Goal: Contribute content: Add original content to the website for others to see

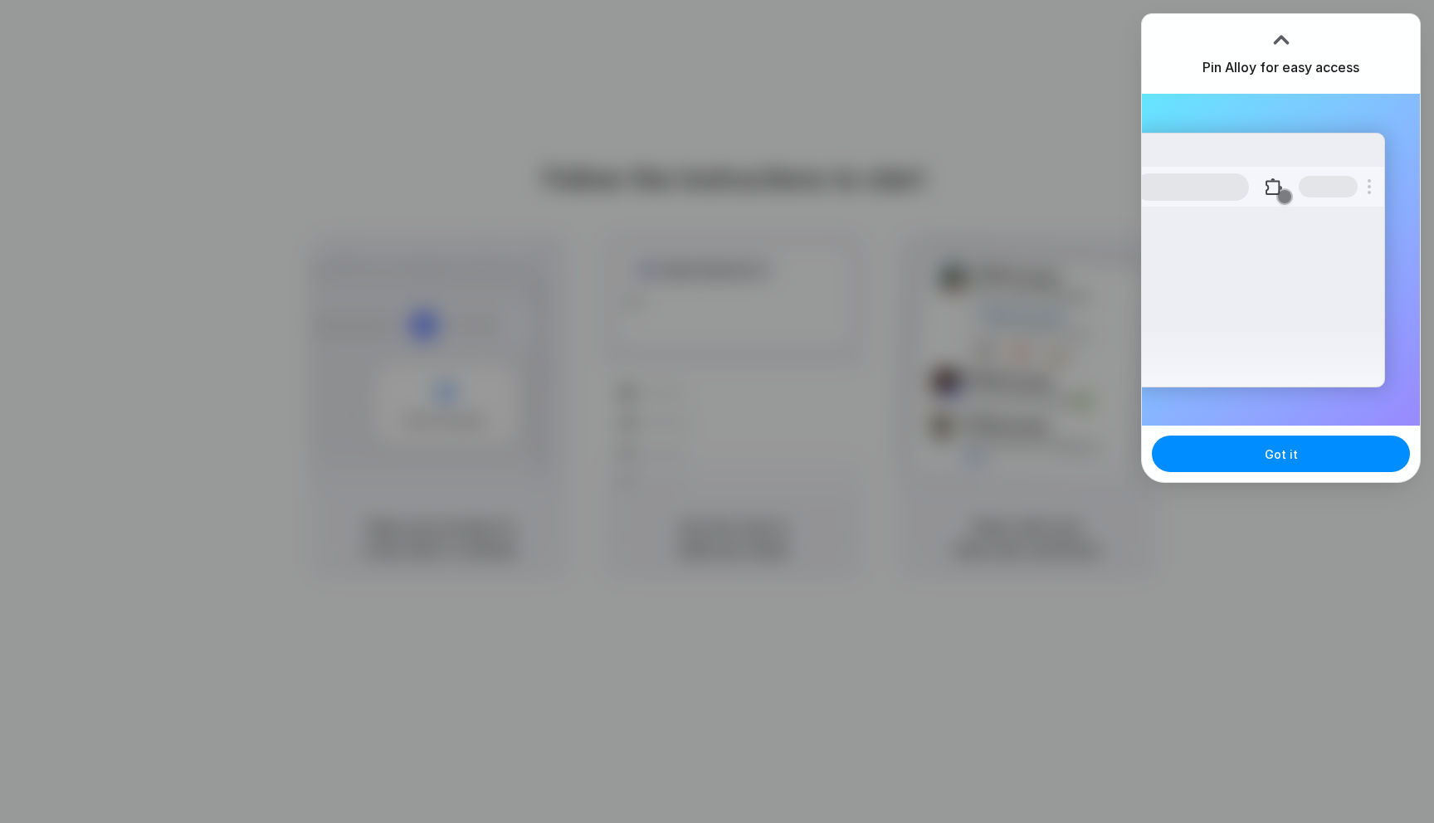
click at [692, 114] on div at bounding box center [717, 411] width 1434 height 823
click at [1200, 447] on button "Got it" at bounding box center [1281, 454] width 258 height 37
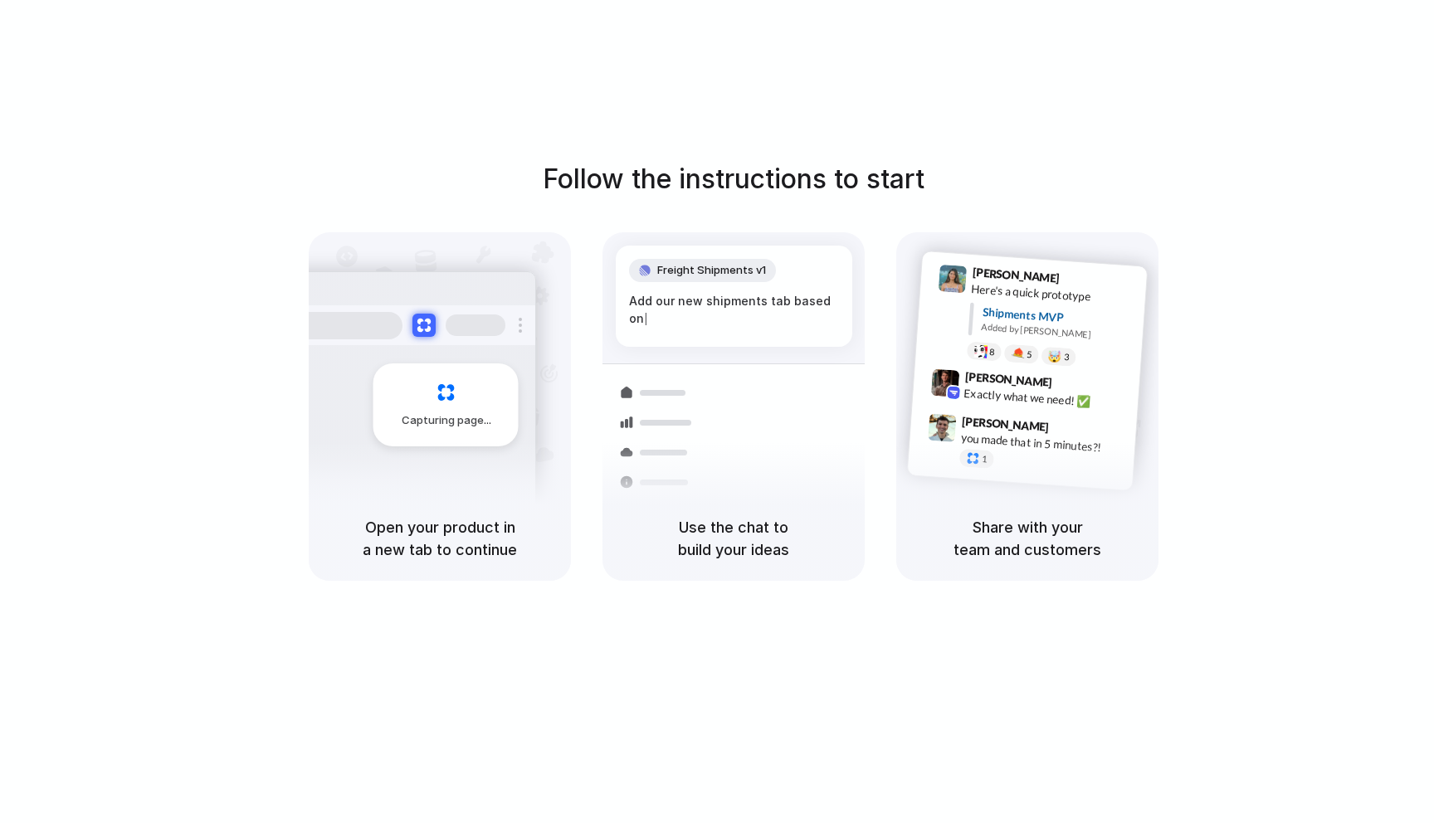
click at [535, 379] on div "Capturing page" at bounding box center [440, 364] width 262 height 264
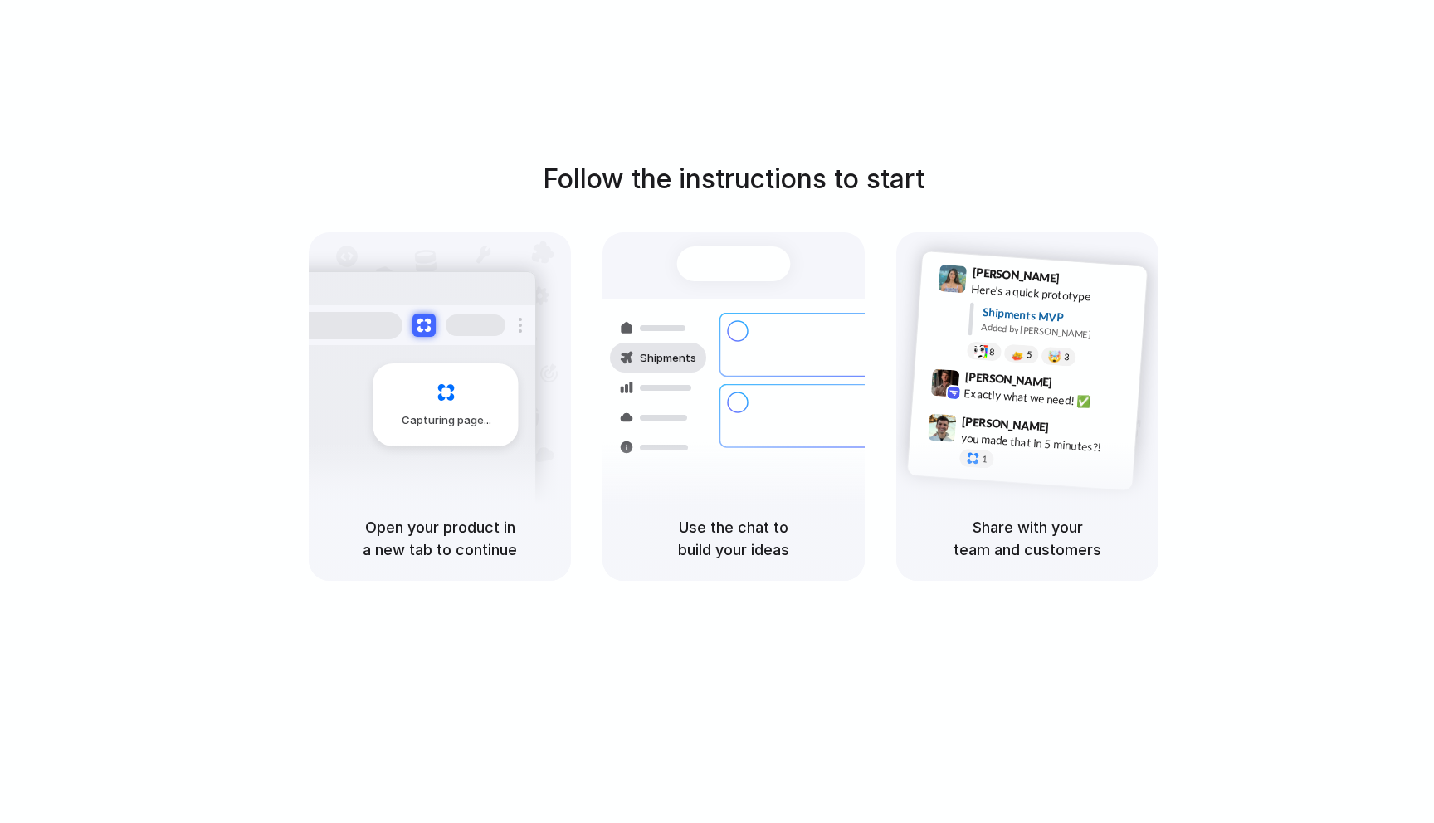
click at [635, 288] on div "Shipments Container from Shanghai 40ft • ETA Dec 28 • In transit Express delive…" at bounding box center [733, 389] width 282 height 287
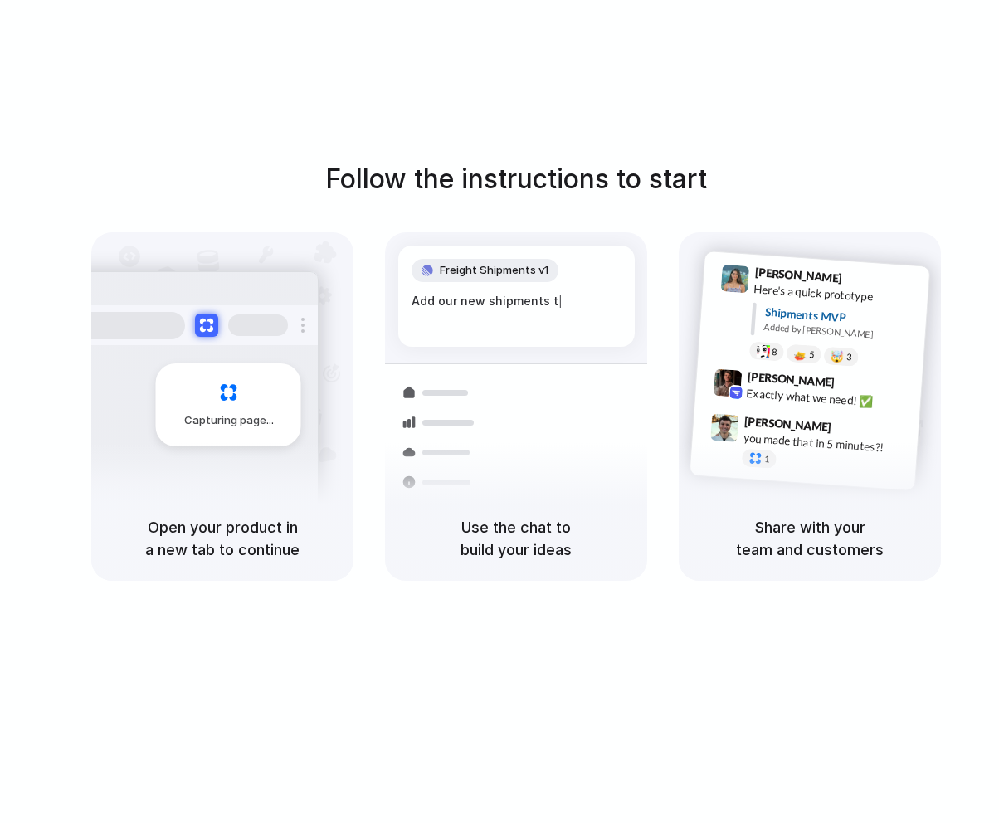
click at [421, 37] on div "Follow the instructions to start Capturing page Open your product in a new tab …" at bounding box center [516, 428] width 1032 height 856
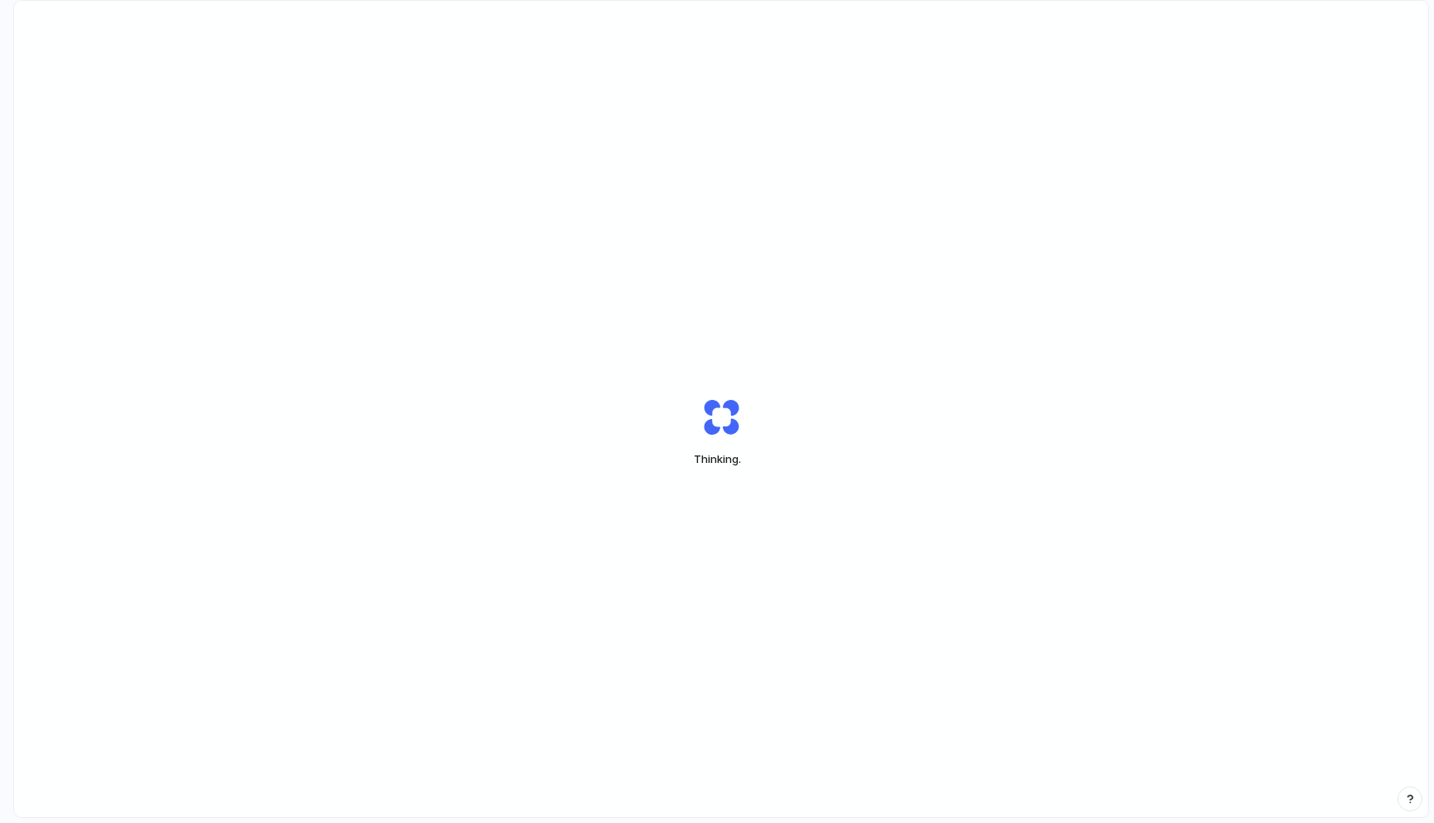
click at [632, 385] on div "Thinking ." at bounding box center [721, 432] width 415 height 124
click at [826, 441] on div "Thinking ." at bounding box center [721, 432] width 415 height 124
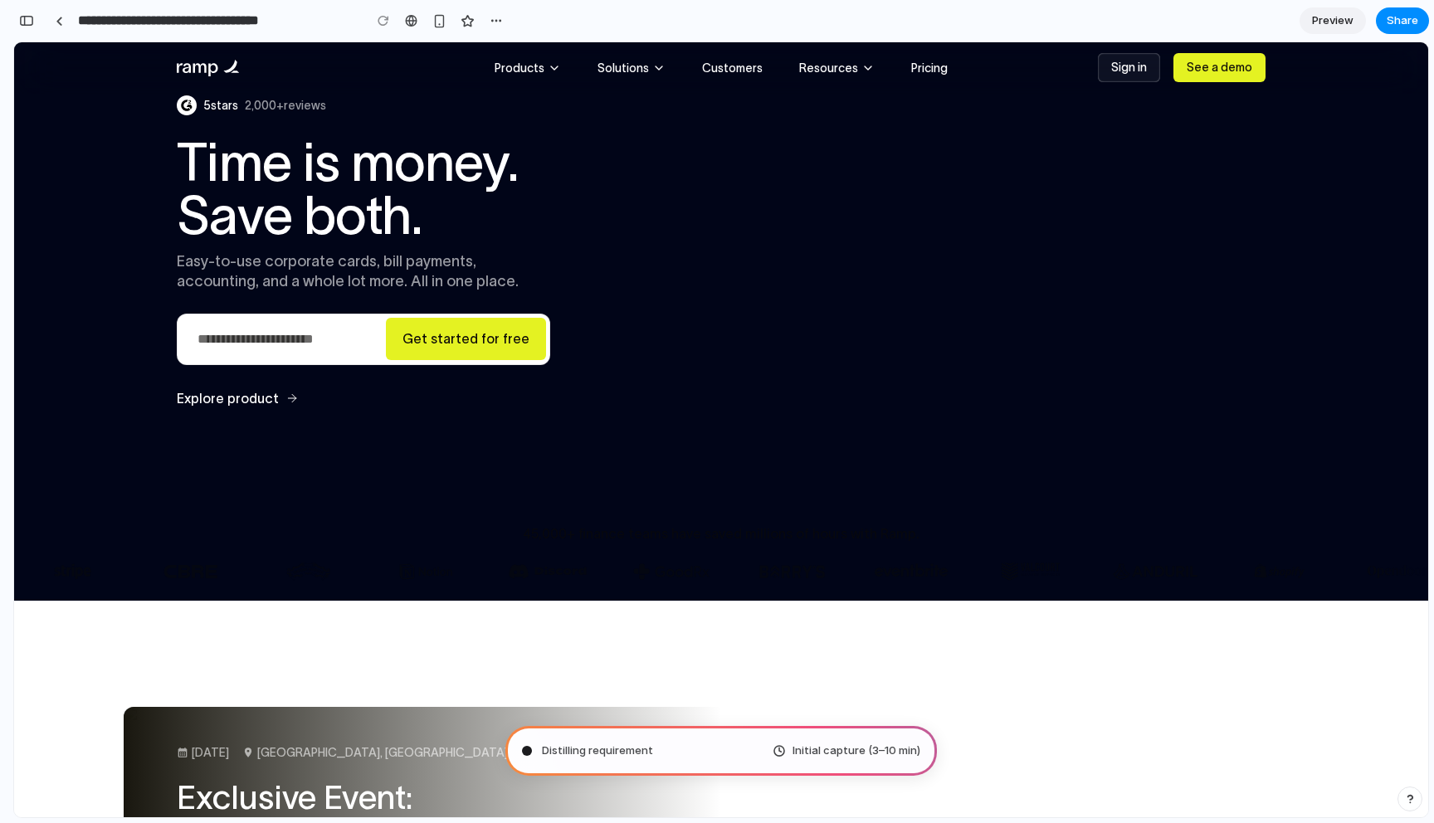
scroll to position [101, 0]
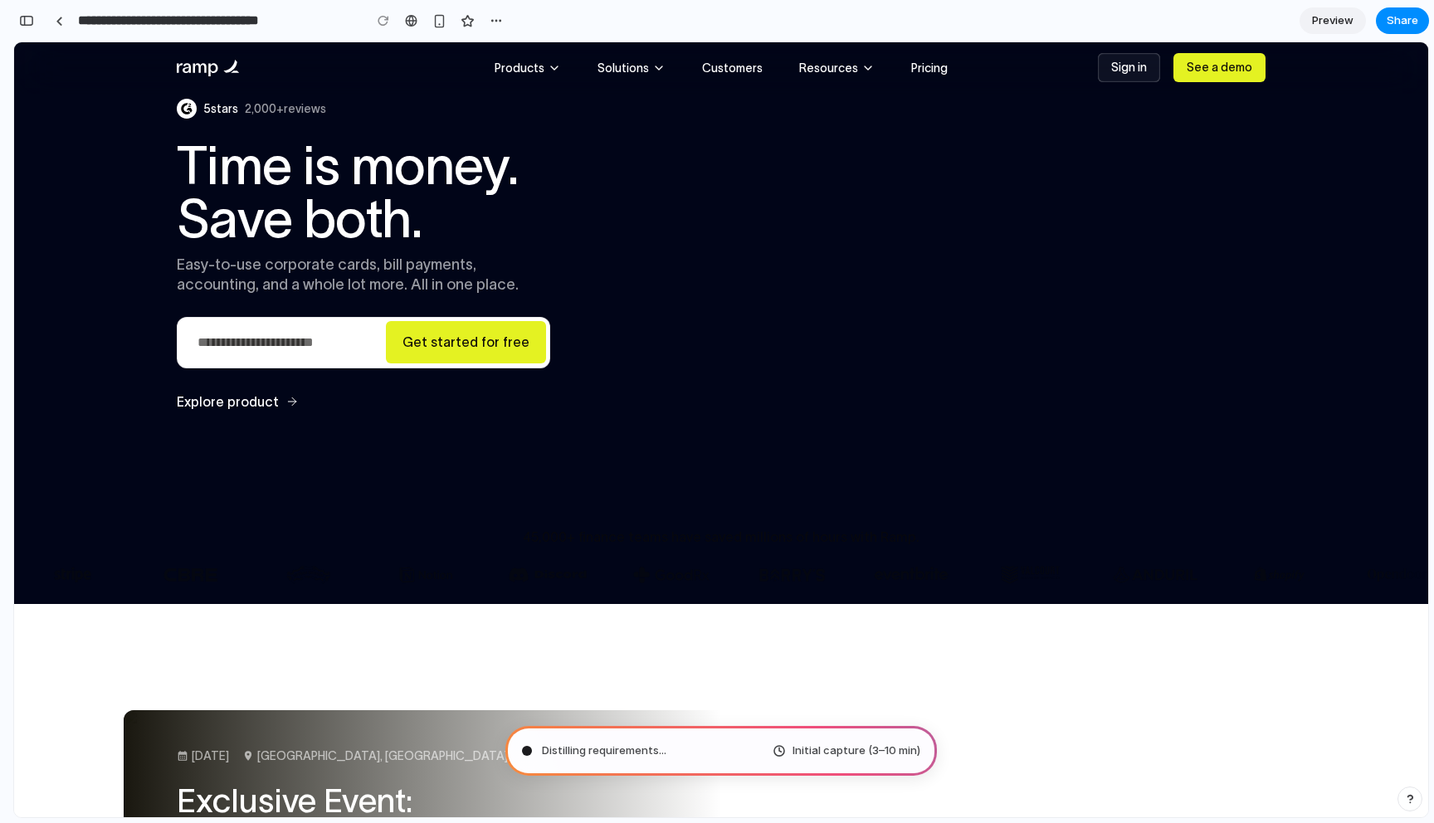
click at [835, 741] on div "Distilling requirements ... Initial capture (3–10 min)" at bounding box center [720, 751] width 431 height 50
click at [783, 756] on div "Initial capture (3–10 min)" at bounding box center [846, 751] width 148 height 17
click at [30, 20] on div "button" at bounding box center [26, 21] width 15 height 12
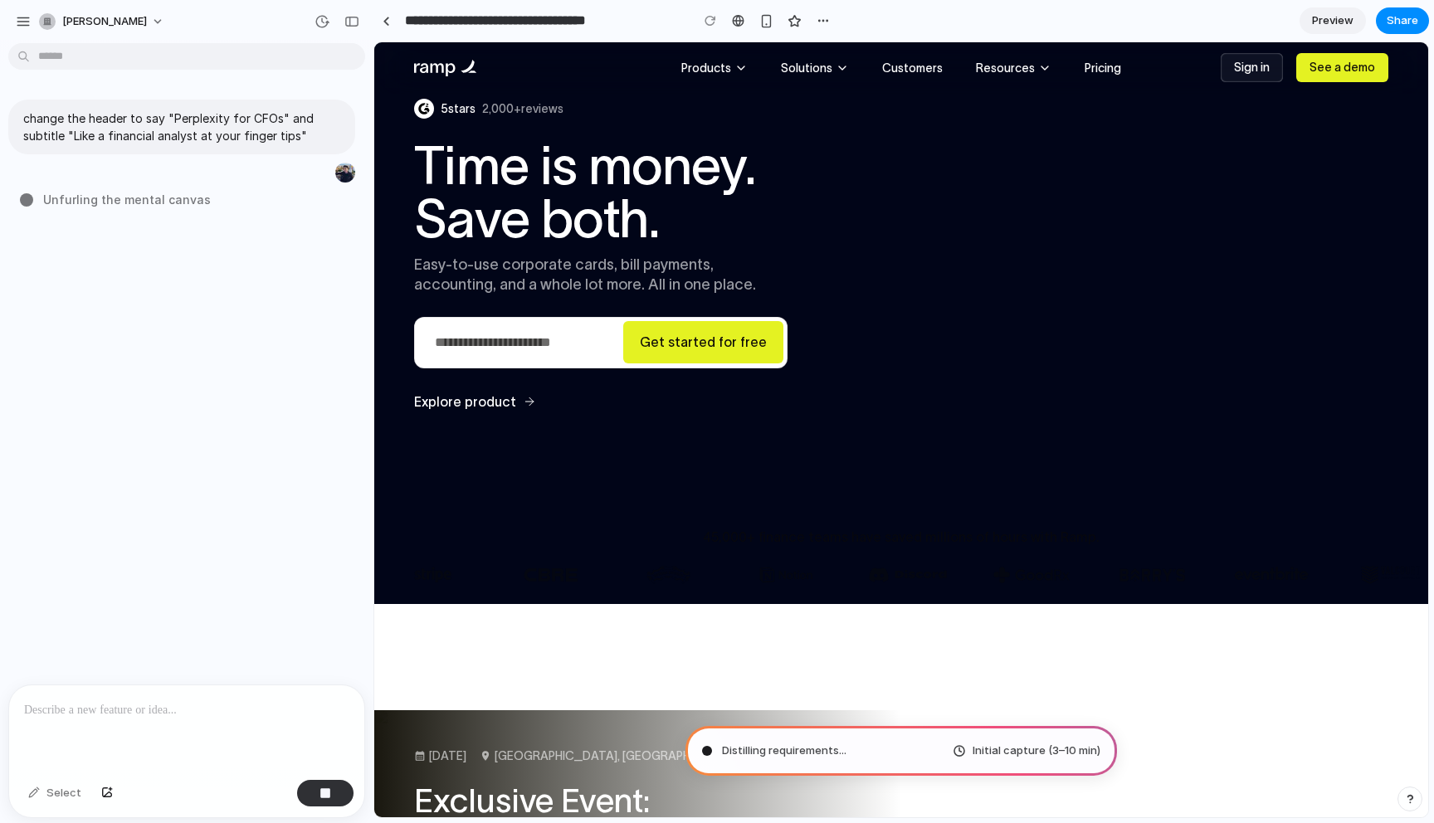
scroll to position [0, 0]
click at [330, 21] on button "button" at bounding box center [322, 21] width 27 height 27
click at [330, 21] on div "No version history yet" at bounding box center [717, 411] width 1434 height 823
click at [122, 31] on button "[PERSON_NAME]" at bounding box center [102, 21] width 140 height 27
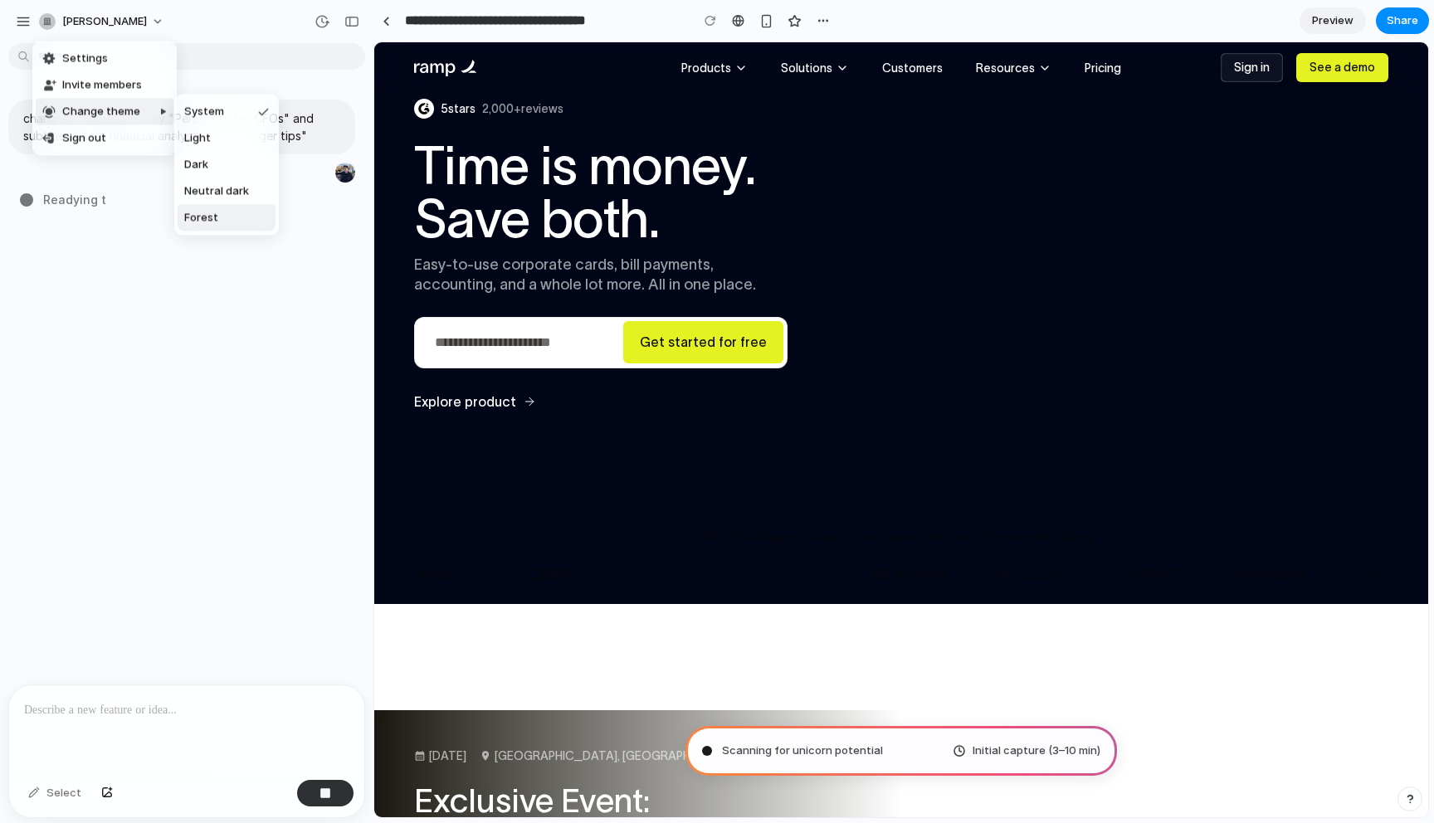
click at [203, 214] on span "Forest" at bounding box center [201, 218] width 34 height 17
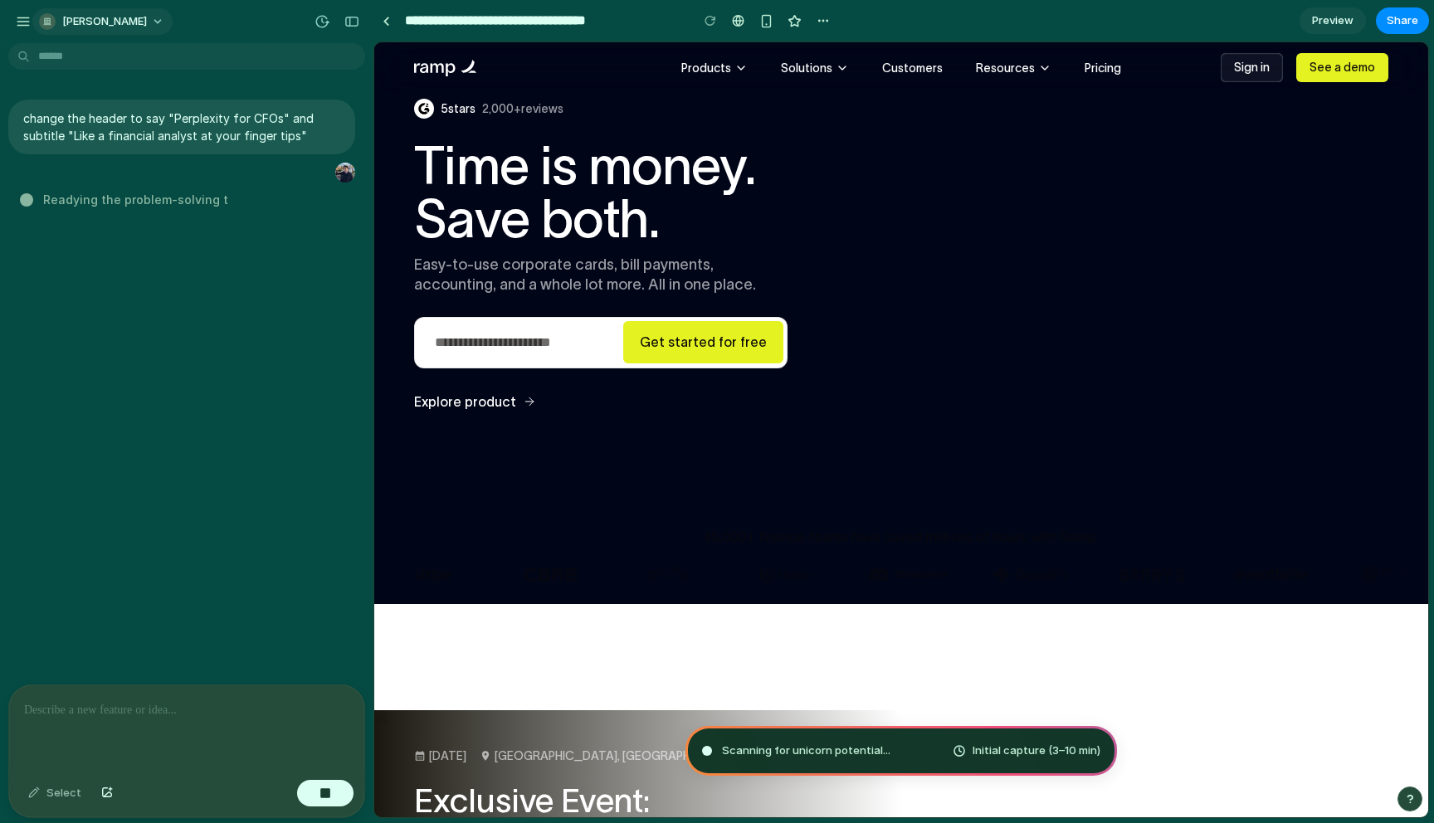
click at [105, 24] on span "[PERSON_NAME]" at bounding box center [104, 21] width 85 height 17
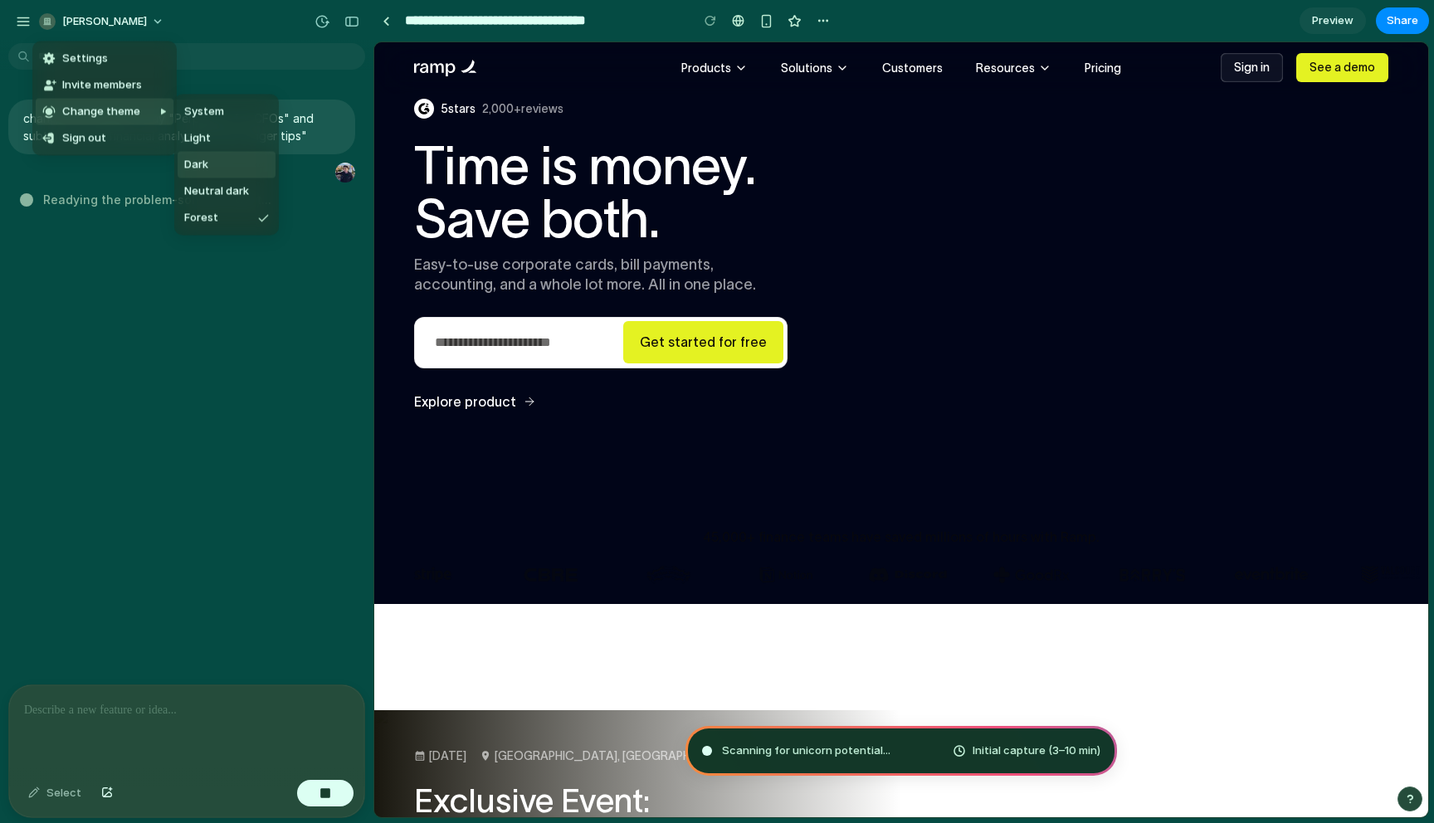
click at [212, 156] on li "Dark" at bounding box center [227, 165] width 98 height 27
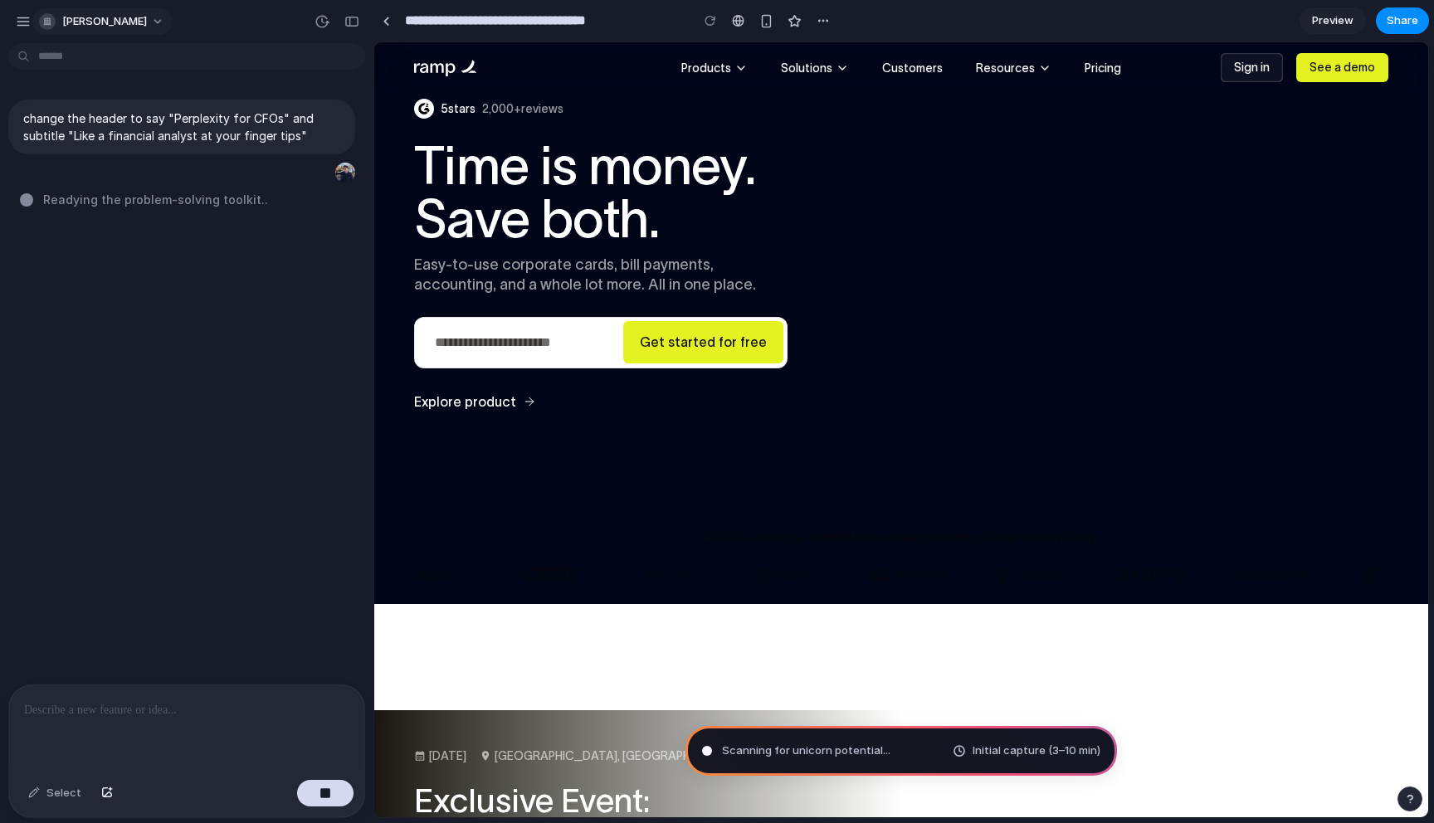
click at [109, 22] on span "[PERSON_NAME]" at bounding box center [104, 21] width 85 height 17
click at [227, 122] on li "System" at bounding box center [227, 112] width 98 height 27
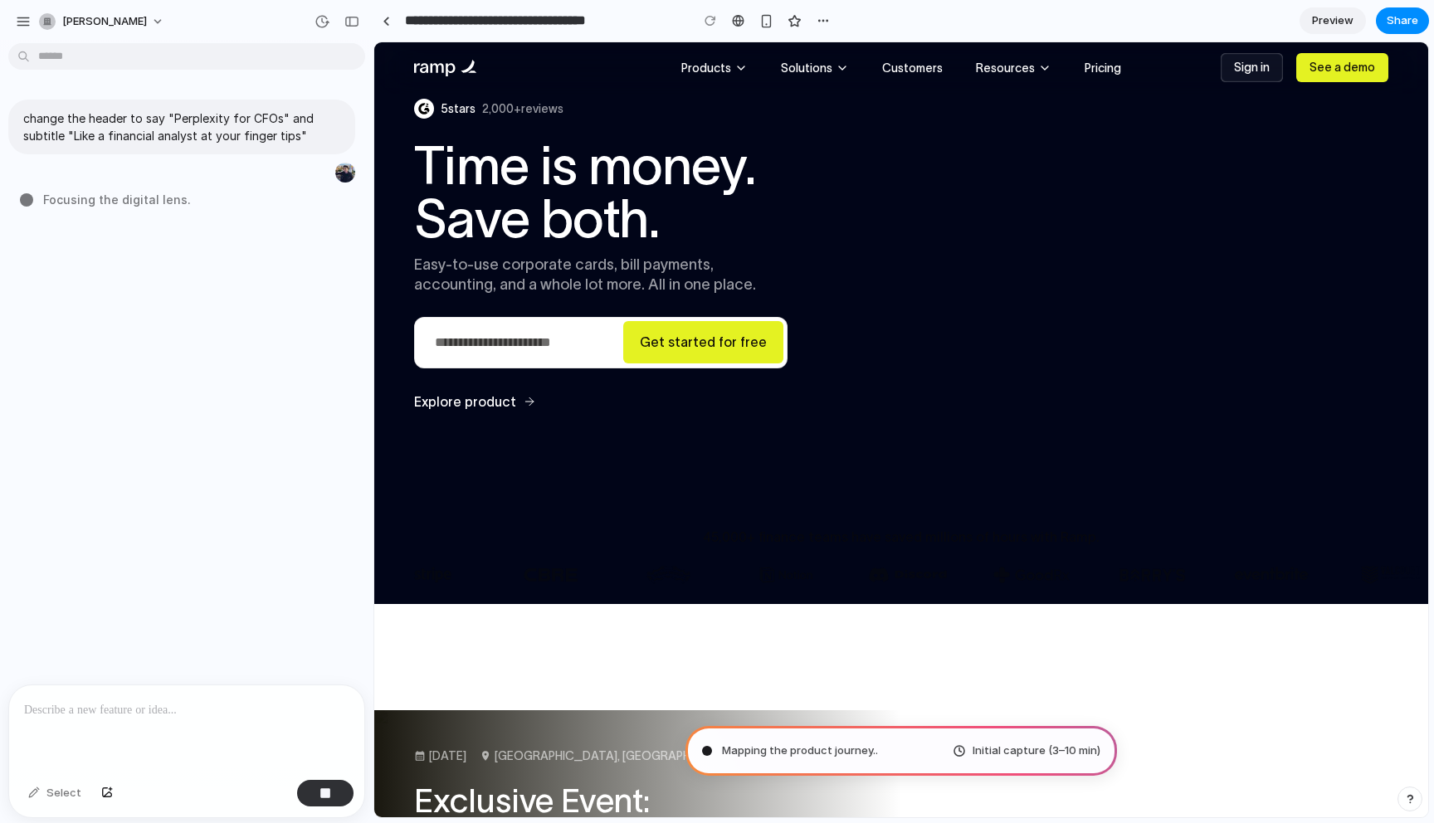
click at [148, 649] on div "change the header to say "Perplexity for CFOs" and subtitle "Like a financial a…" at bounding box center [181, 367] width 363 height 635
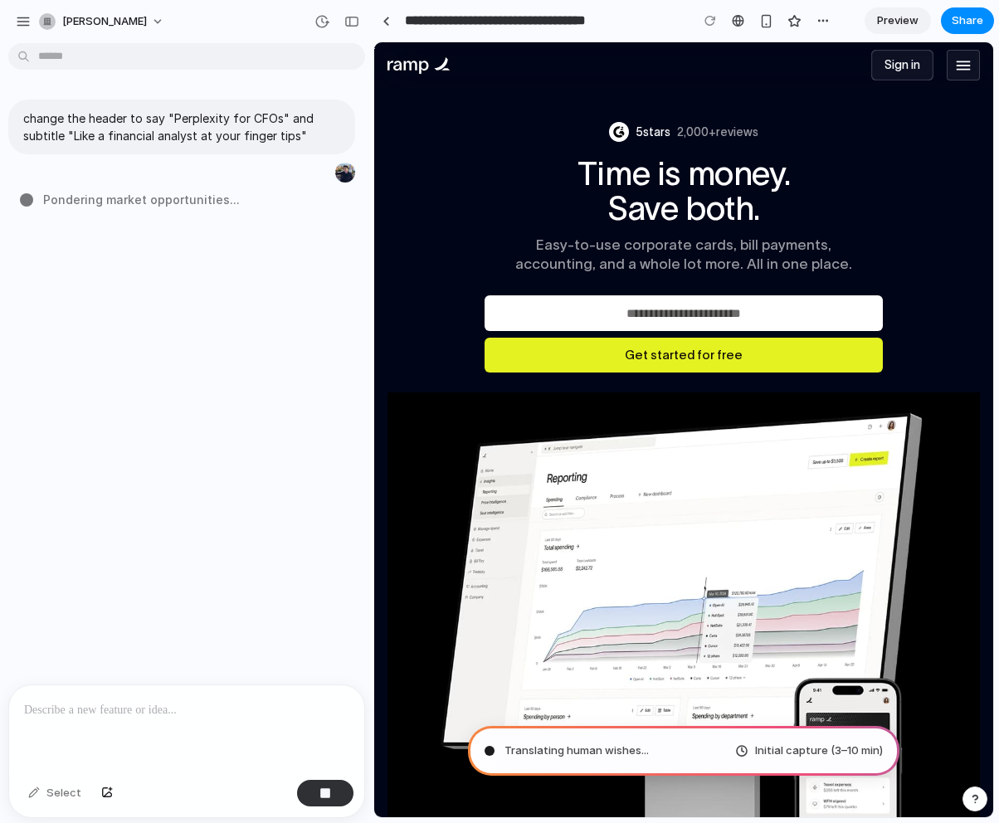
click at [806, 752] on span "Initial capture (3–10 min)" at bounding box center [819, 751] width 128 height 17
click at [981, 797] on button "button" at bounding box center [974, 798] width 25 height 25
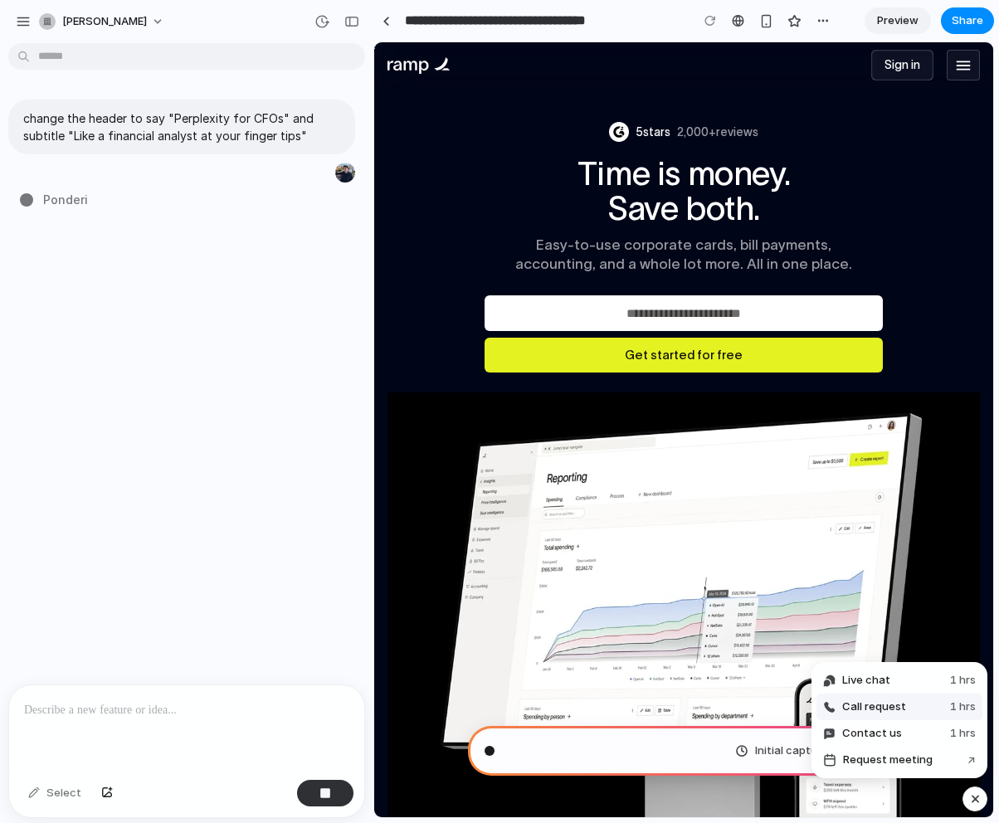
click at [945, 694] on button "Call request 1 hrs" at bounding box center [899, 707] width 166 height 27
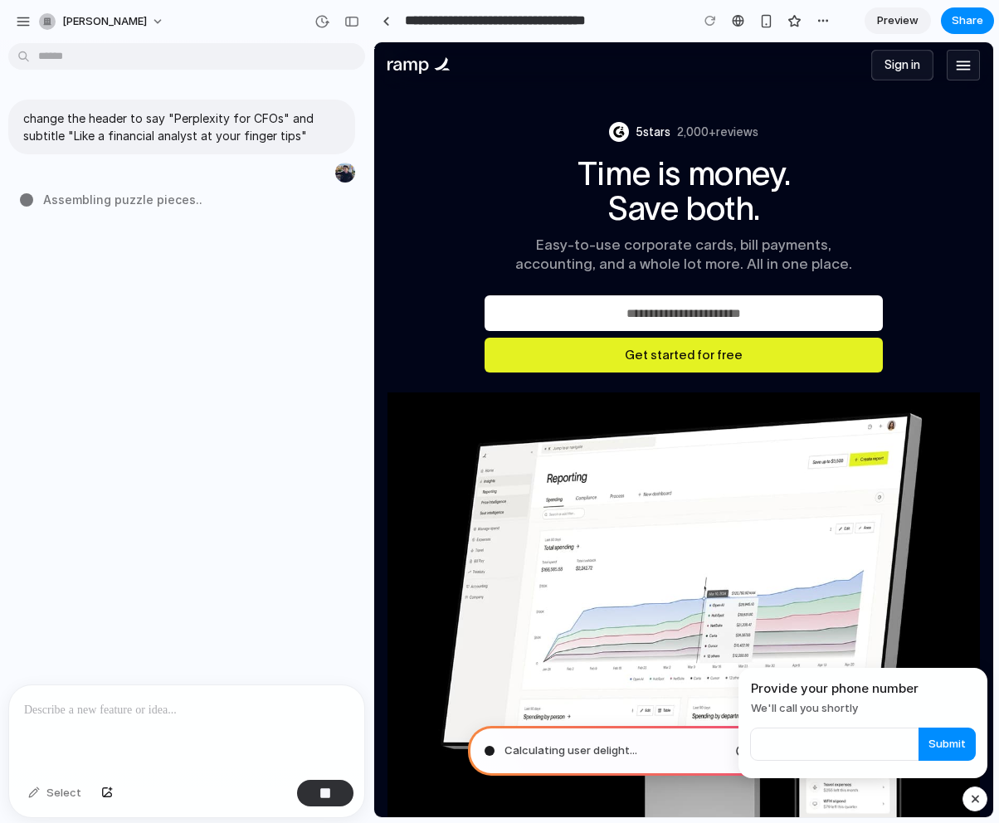
click at [966, 790] on button "button" at bounding box center [974, 798] width 25 height 25
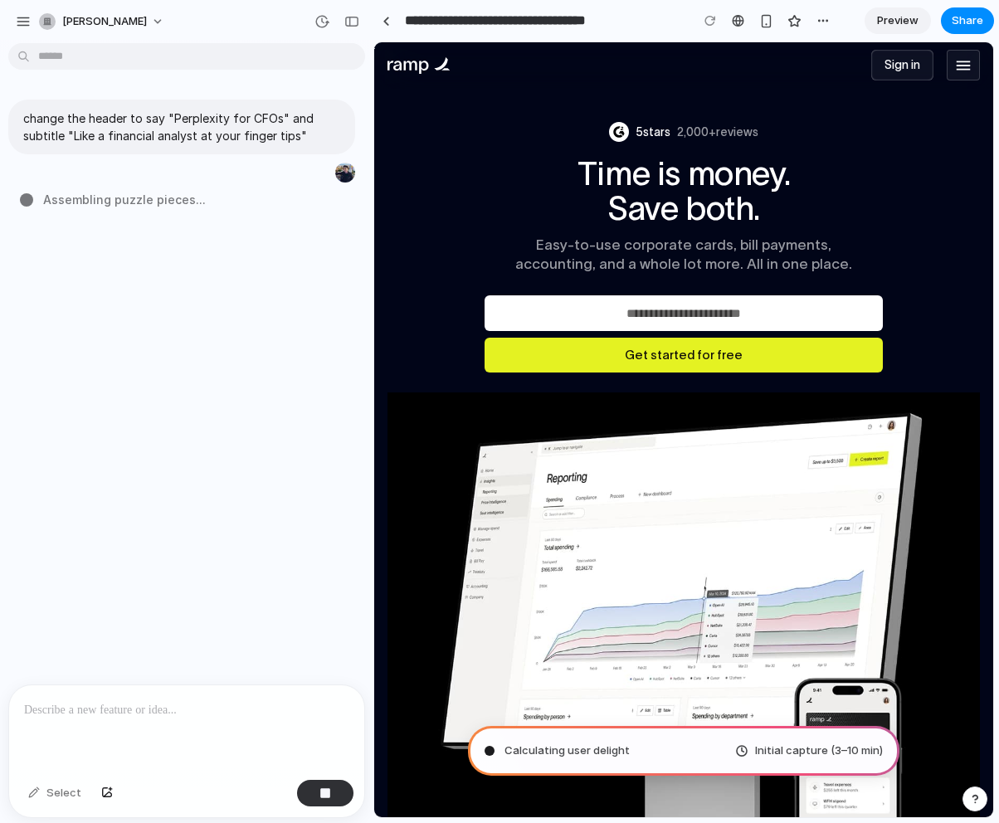
click at [966, 790] on button "button" at bounding box center [974, 798] width 25 height 25
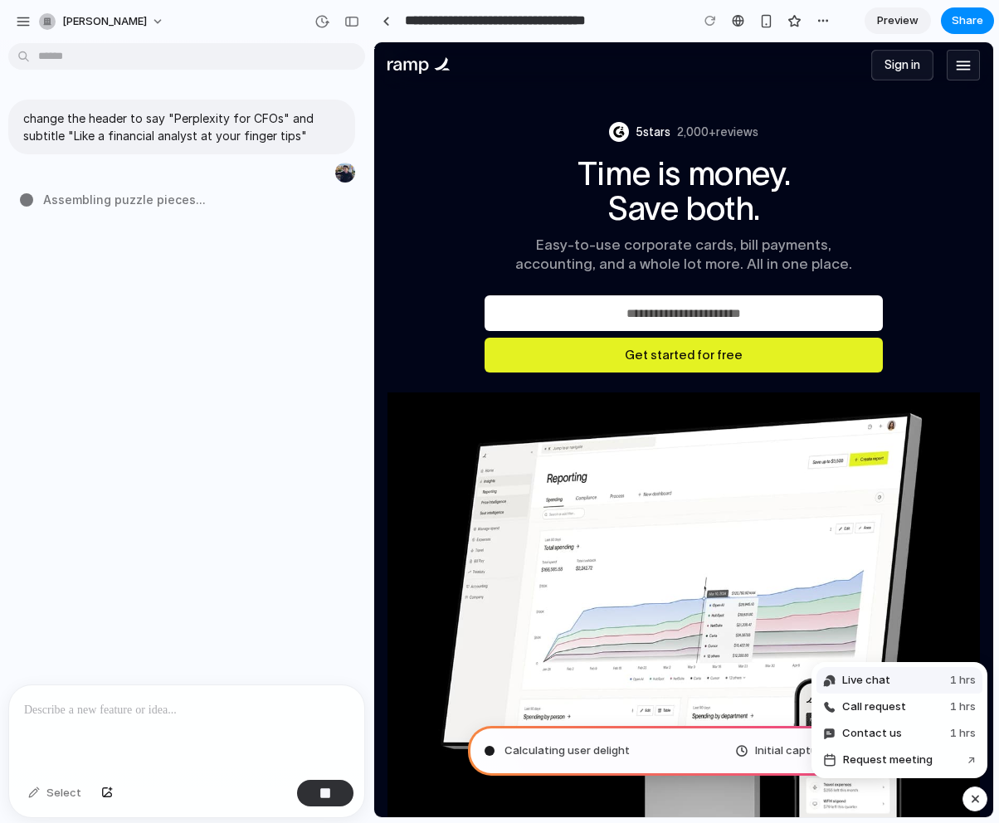
click at [932, 678] on button "Live chat 1 hrs" at bounding box center [899, 680] width 166 height 27
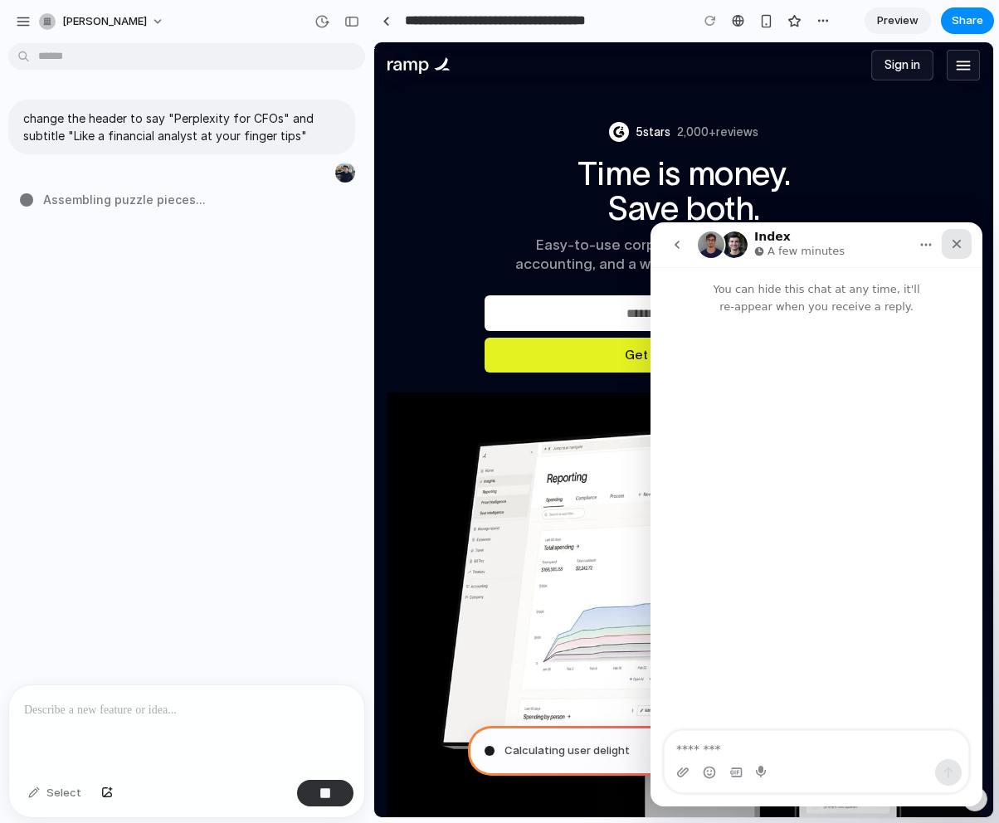
click at [957, 245] on icon "Close" at bounding box center [956, 244] width 9 height 9
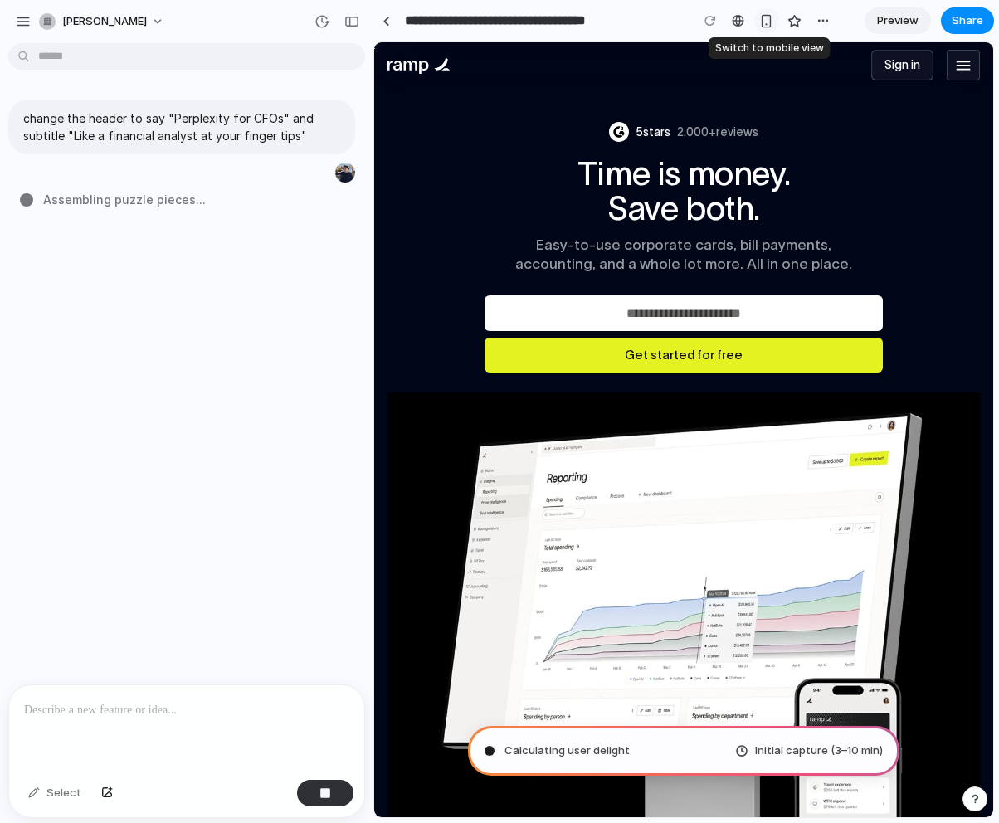
click at [760, 18] on div "button" at bounding box center [766, 21] width 14 height 14
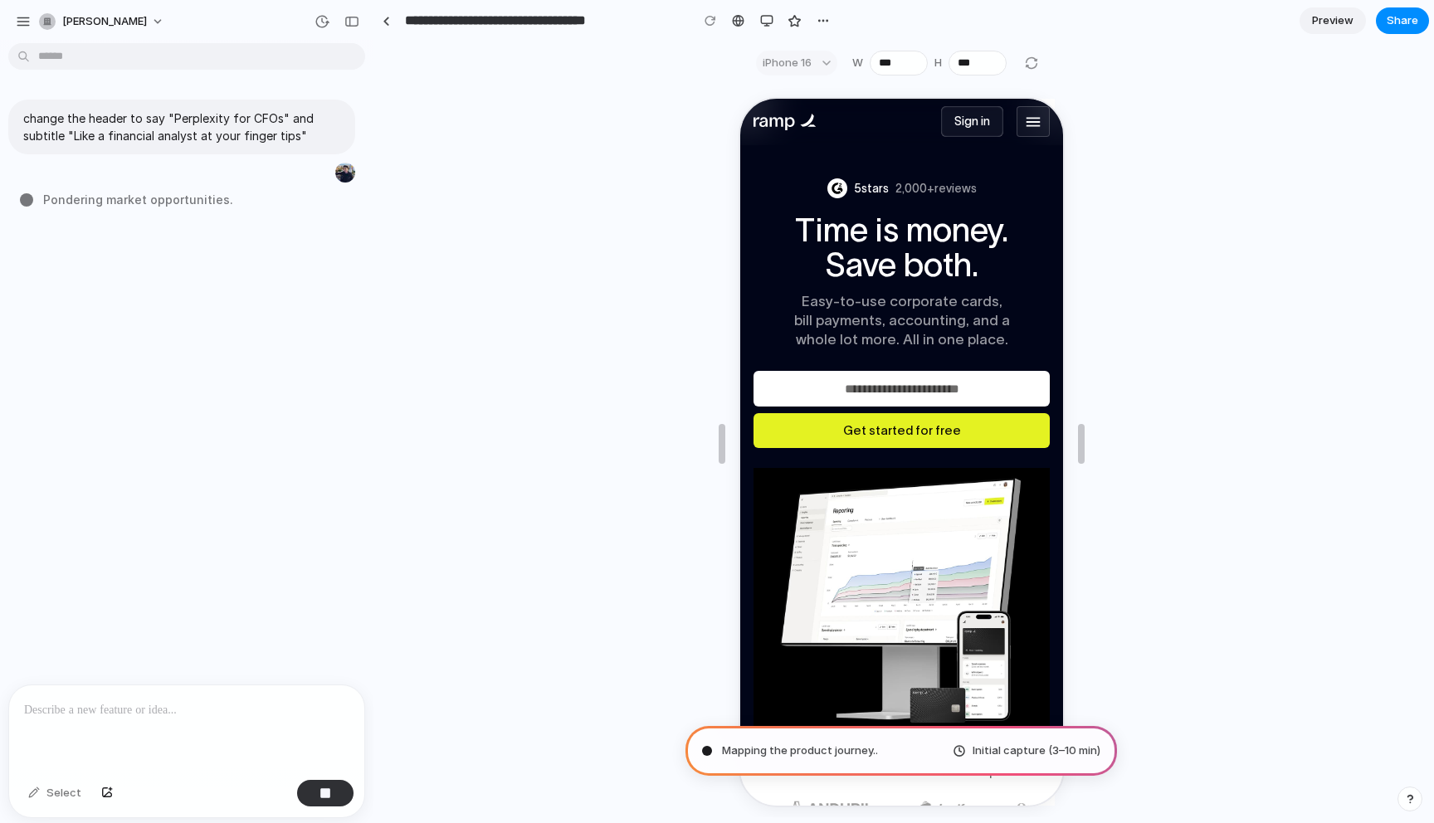
click at [1030, 51] on div "iPhone 16 W *** H ***" at bounding box center [899, 63] width 312 height 25
click at [882, 67] on input "***" at bounding box center [898, 63] width 58 height 25
click at [764, 16] on div "button" at bounding box center [766, 20] width 13 height 13
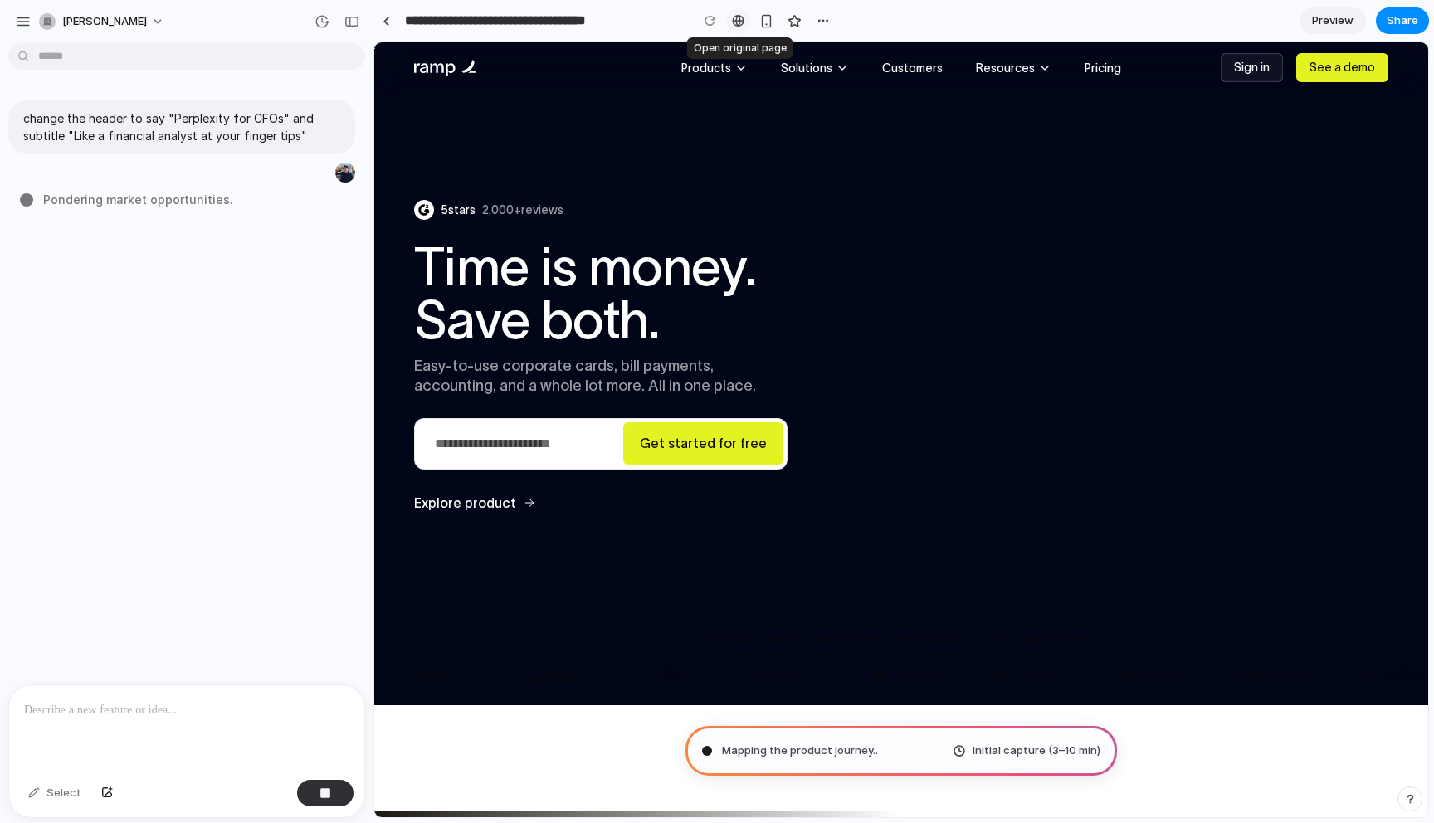
click at [739, 18] on div at bounding box center [738, 20] width 12 height 13
click at [816, 19] on button "button" at bounding box center [823, 20] width 25 height 25
click at [816, 19] on div "Duplicate Delete" at bounding box center [717, 411] width 1434 height 823
click at [1344, 15] on span "Preview" at bounding box center [1332, 20] width 41 height 17
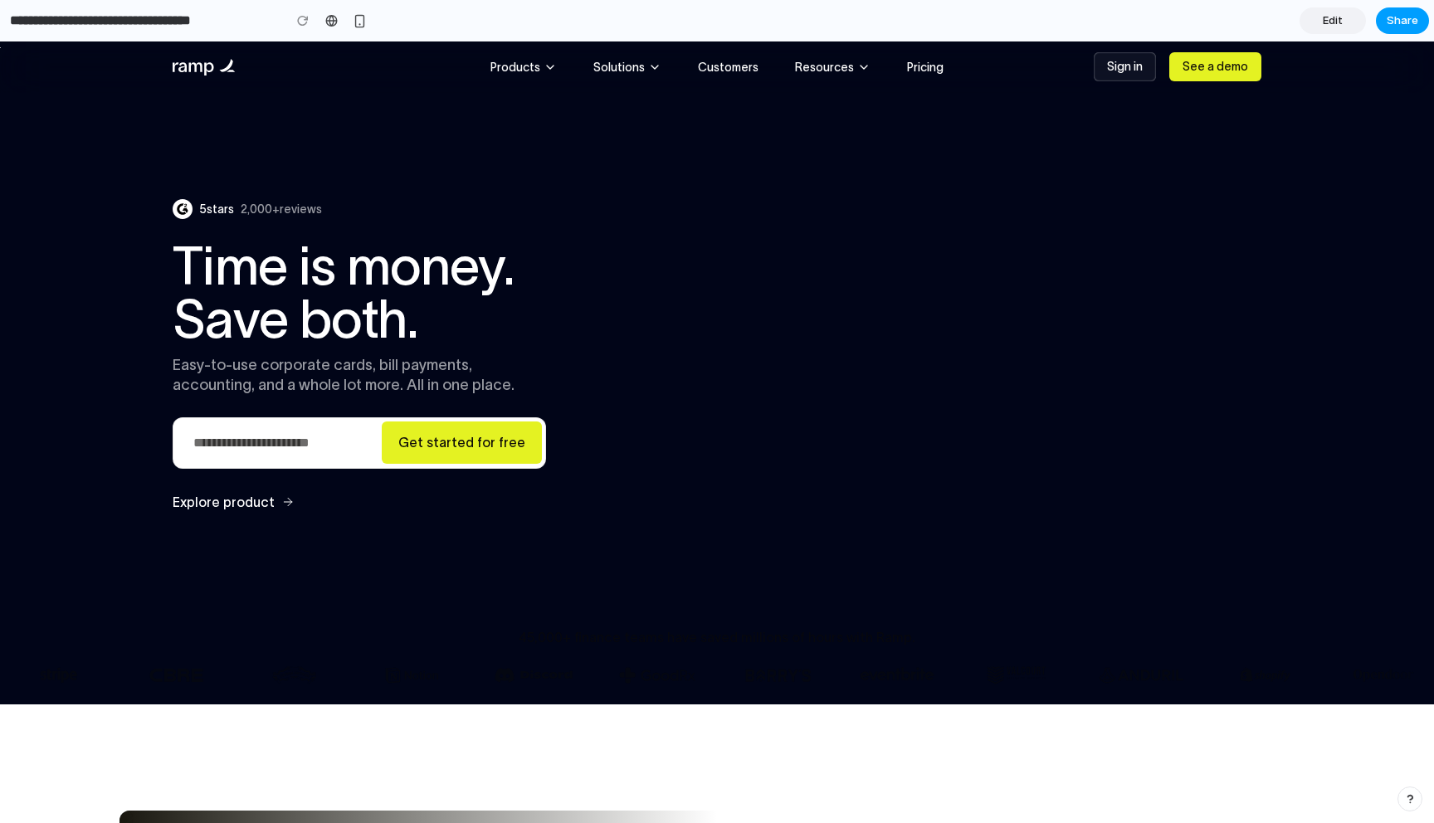
click at [1390, 17] on span "Share" at bounding box center [1402, 20] width 32 height 17
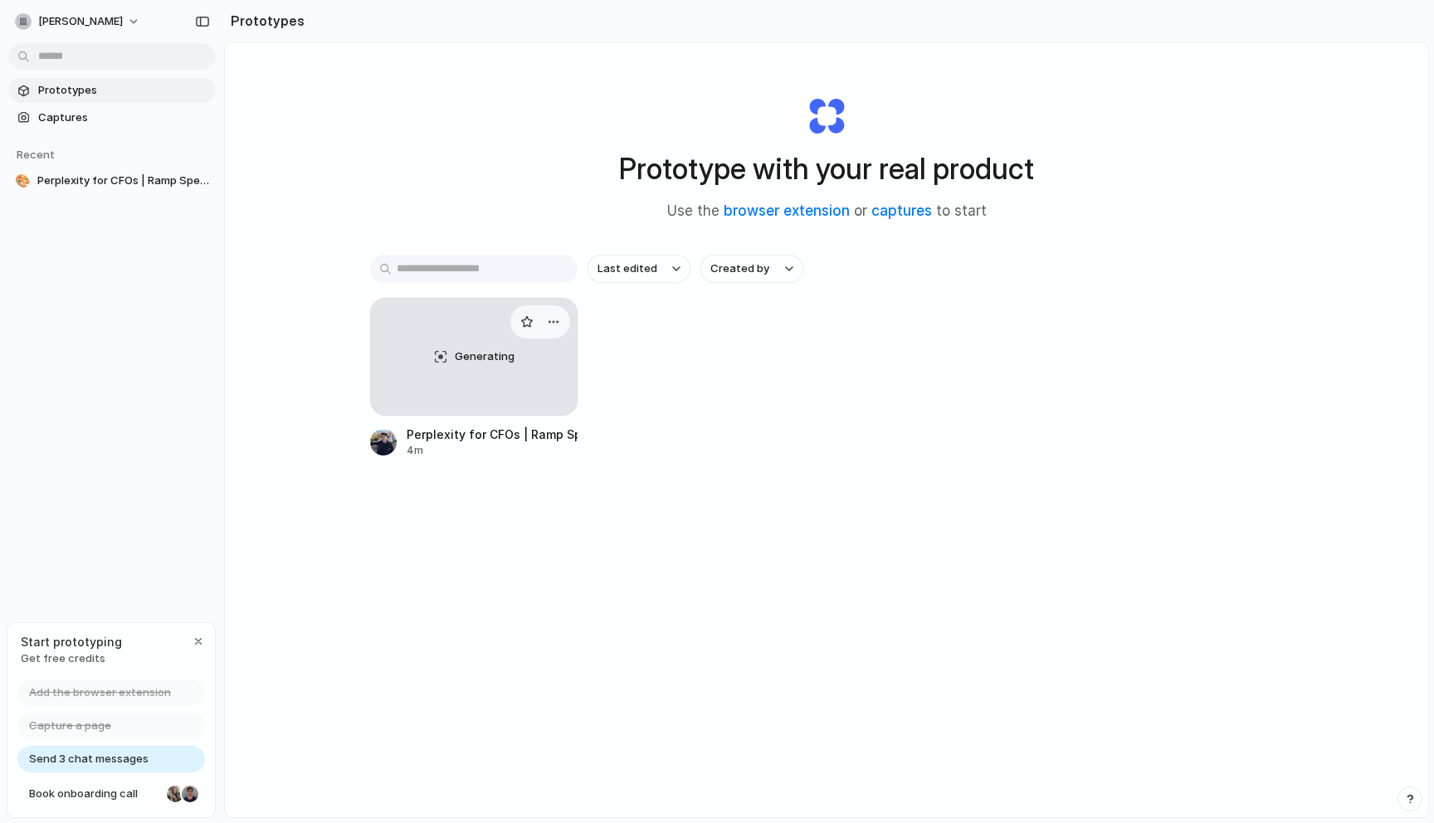
click at [487, 453] on div "4m" at bounding box center [492, 450] width 171 height 15
click at [202, 638] on div "button" at bounding box center [198, 641] width 13 height 13
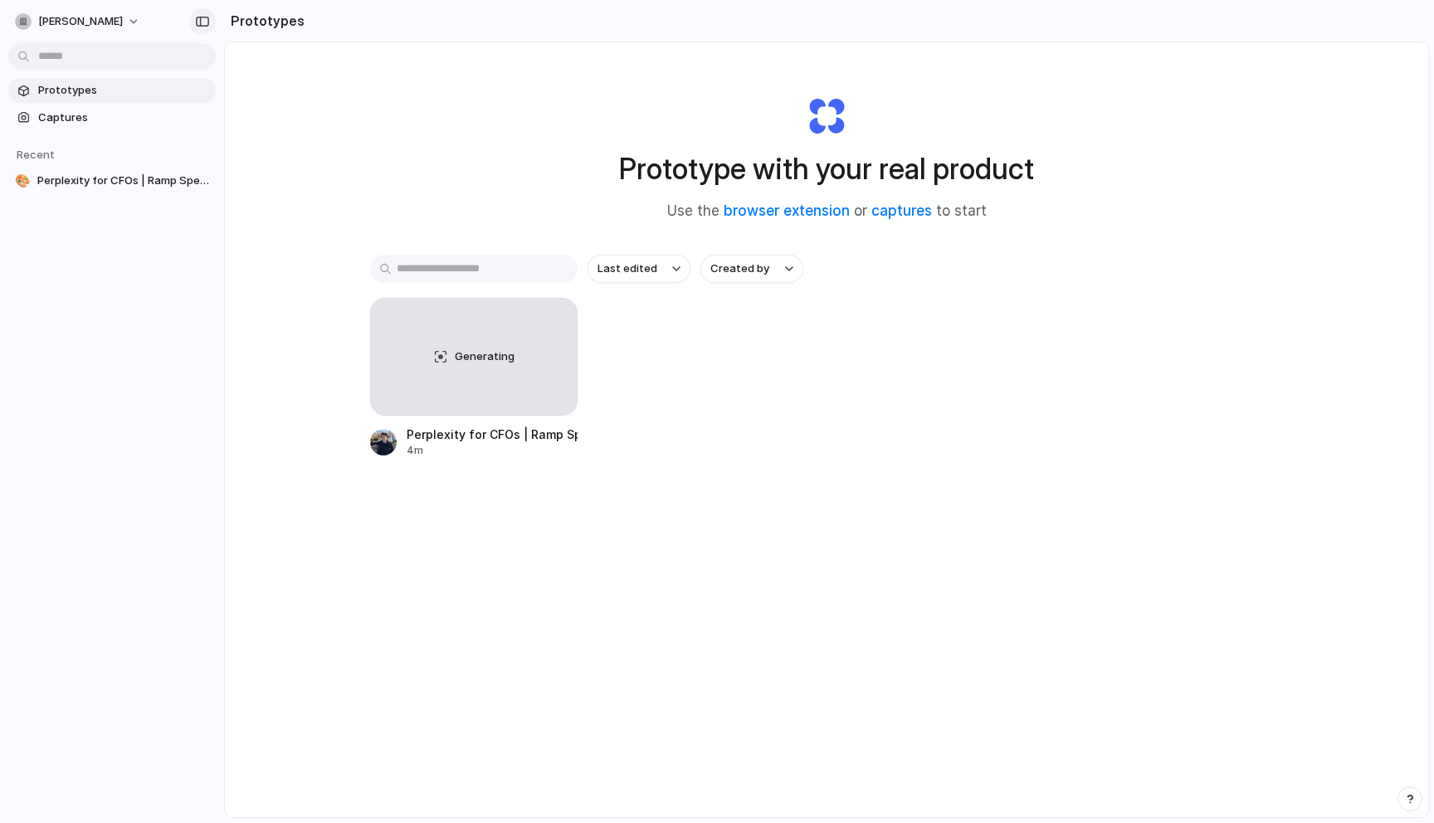
click at [197, 25] on div "button" at bounding box center [202, 22] width 15 height 12
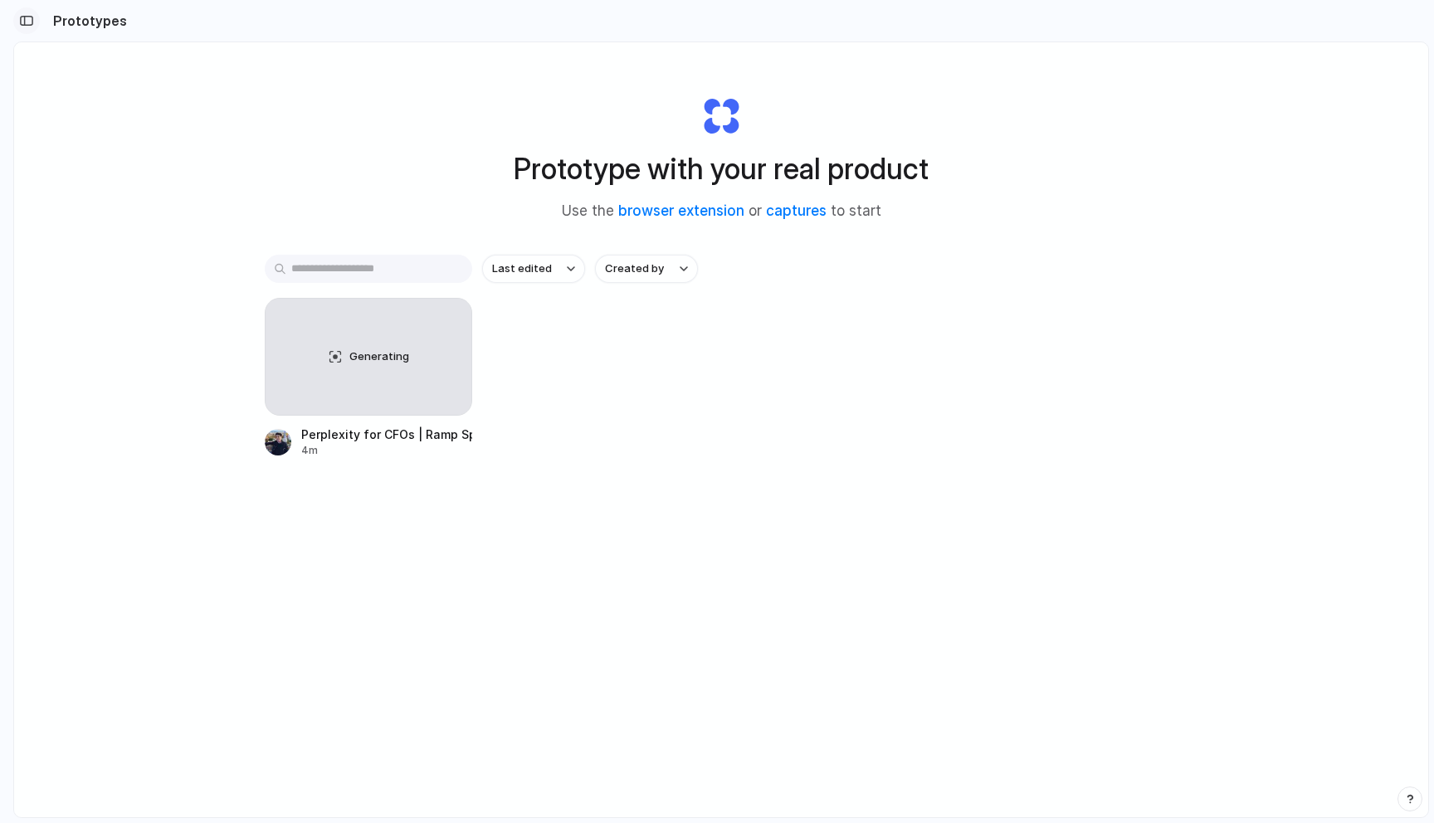
click at [24, 22] on div "button" at bounding box center [26, 21] width 15 height 12
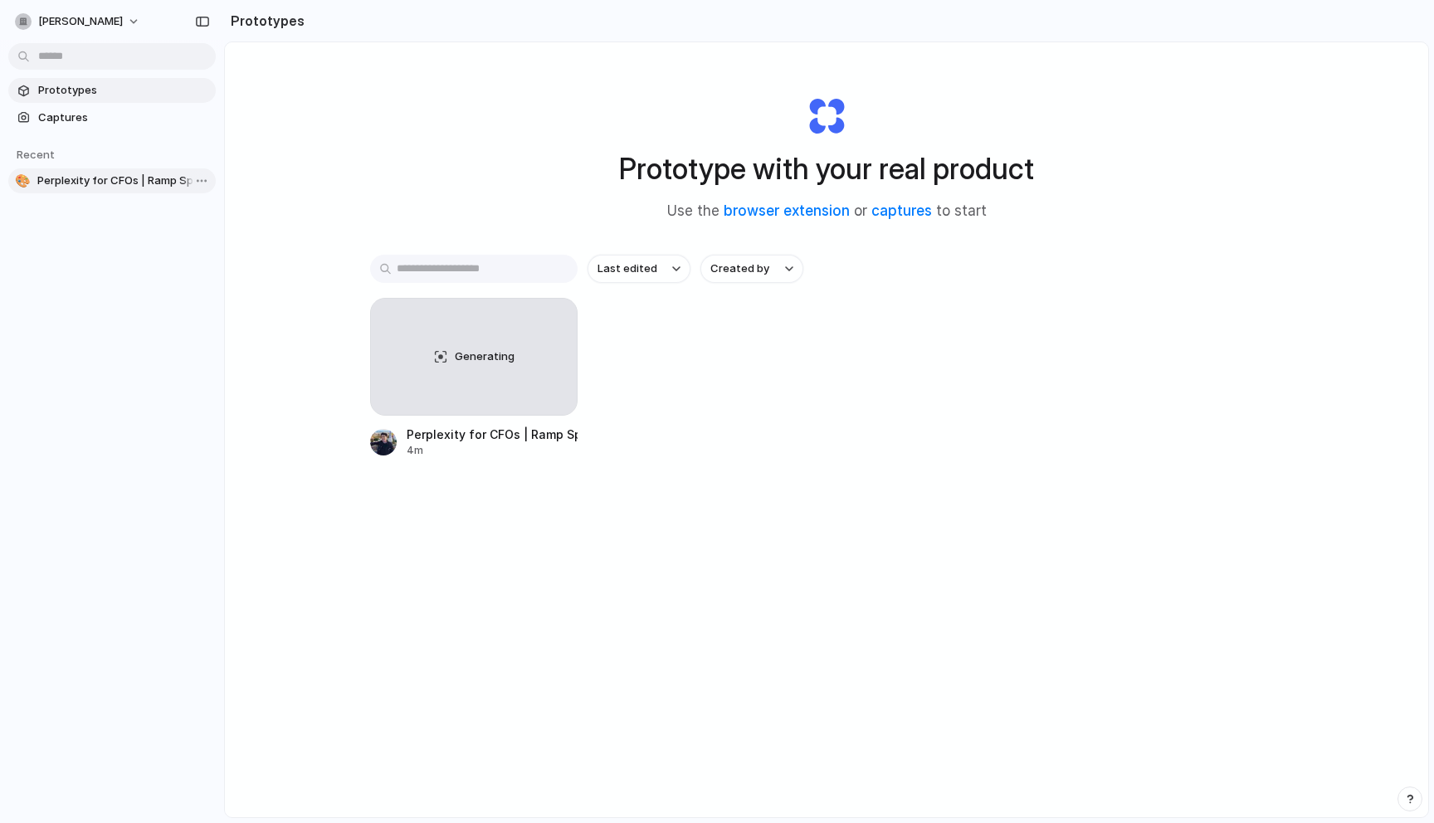
click at [90, 173] on span "Perplexity for CFOs | Ramp Spend Management" at bounding box center [123, 181] width 172 height 17
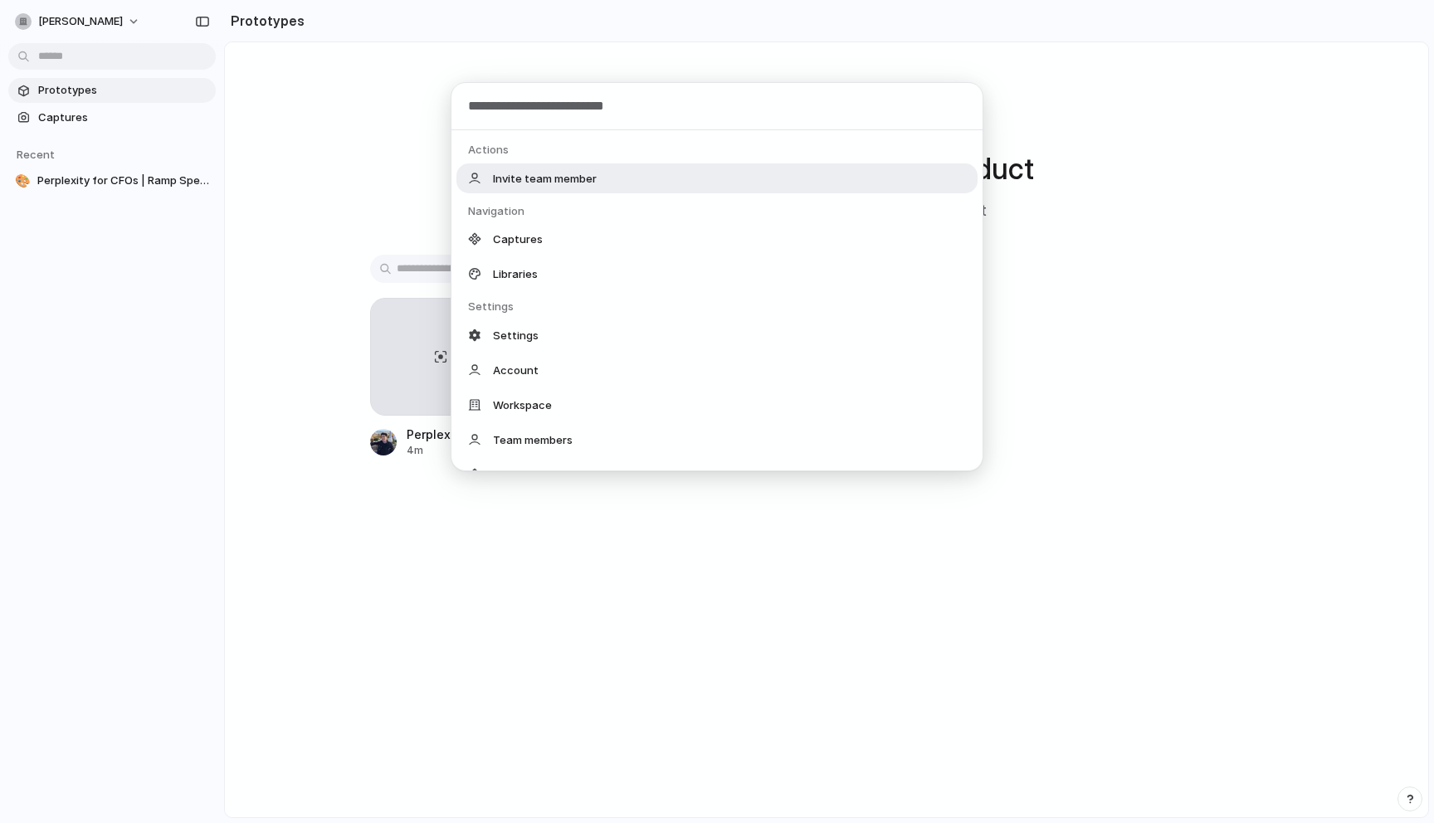
click at [90, 52] on body "ian-tracey Prototypes Captures Recent 🎨 Perplexity for CFOs | Ramp Spend Manage…" at bounding box center [717, 411] width 1434 height 823
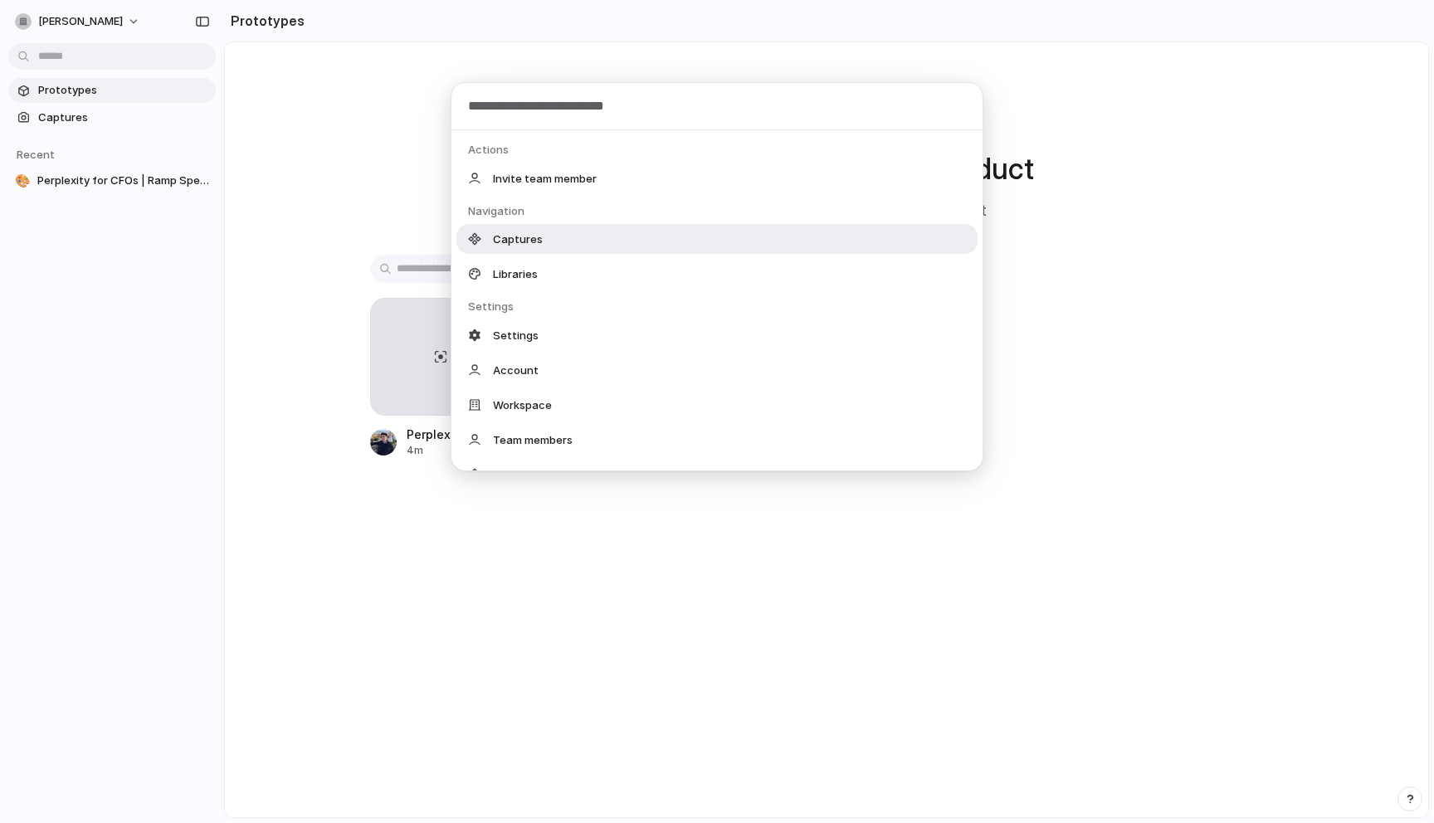
click at [660, 246] on div "Captures" at bounding box center [716, 239] width 521 height 30
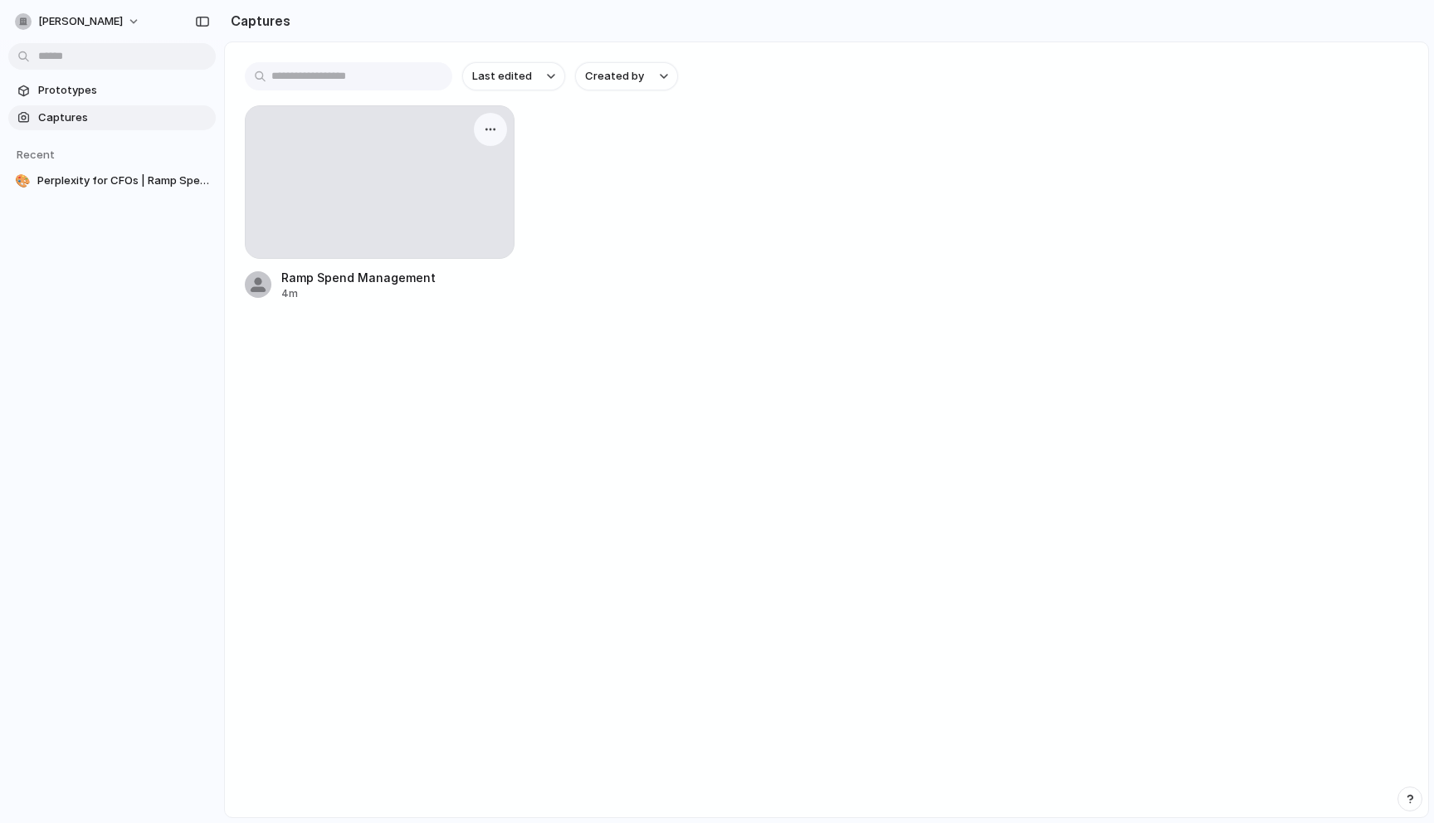
click at [378, 185] on div at bounding box center [380, 182] width 268 height 152
click at [85, 22] on span "[PERSON_NAME]" at bounding box center [80, 21] width 85 height 17
click at [85, 22] on div "Settings Invite members Change theme Sign out" at bounding box center [717, 411] width 1434 height 823
click at [100, 94] on span "Prototypes" at bounding box center [123, 90] width 171 height 17
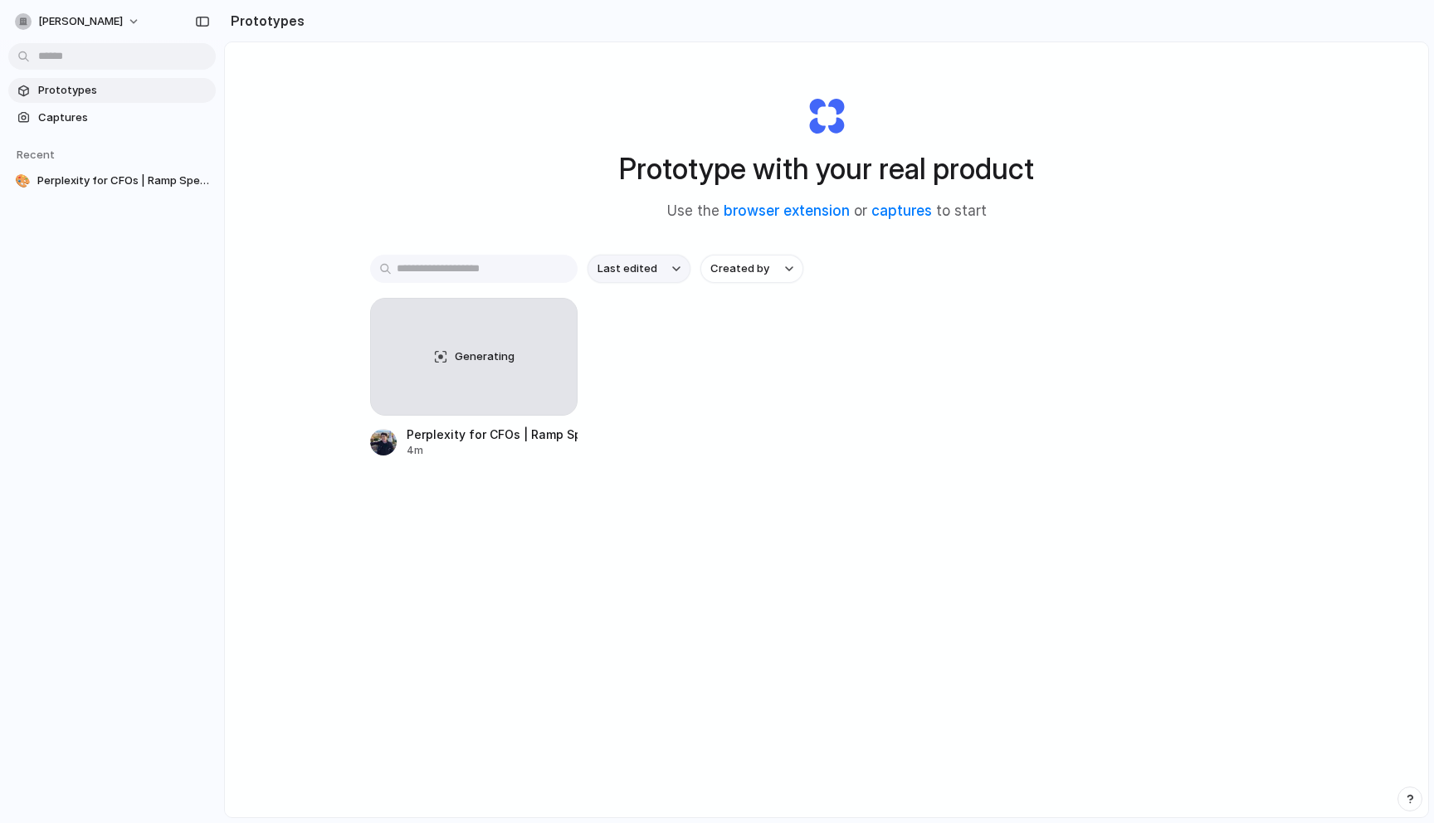
click at [621, 280] on button "Last edited" at bounding box center [638, 269] width 103 height 28
click at [720, 279] on div "Last edited Last created Alphabetical" at bounding box center [717, 411] width 1434 height 823
click at [720, 279] on button "Created by" at bounding box center [751, 269] width 103 height 28
click at [716, 365] on div at bounding box center [718, 368] width 17 height 17
click at [739, 292] on div "Last edited Ian Tracey Generating Perplexity for CFOs | Ramp Spend Management 4m" at bounding box center [826, 408] width 913 height 306
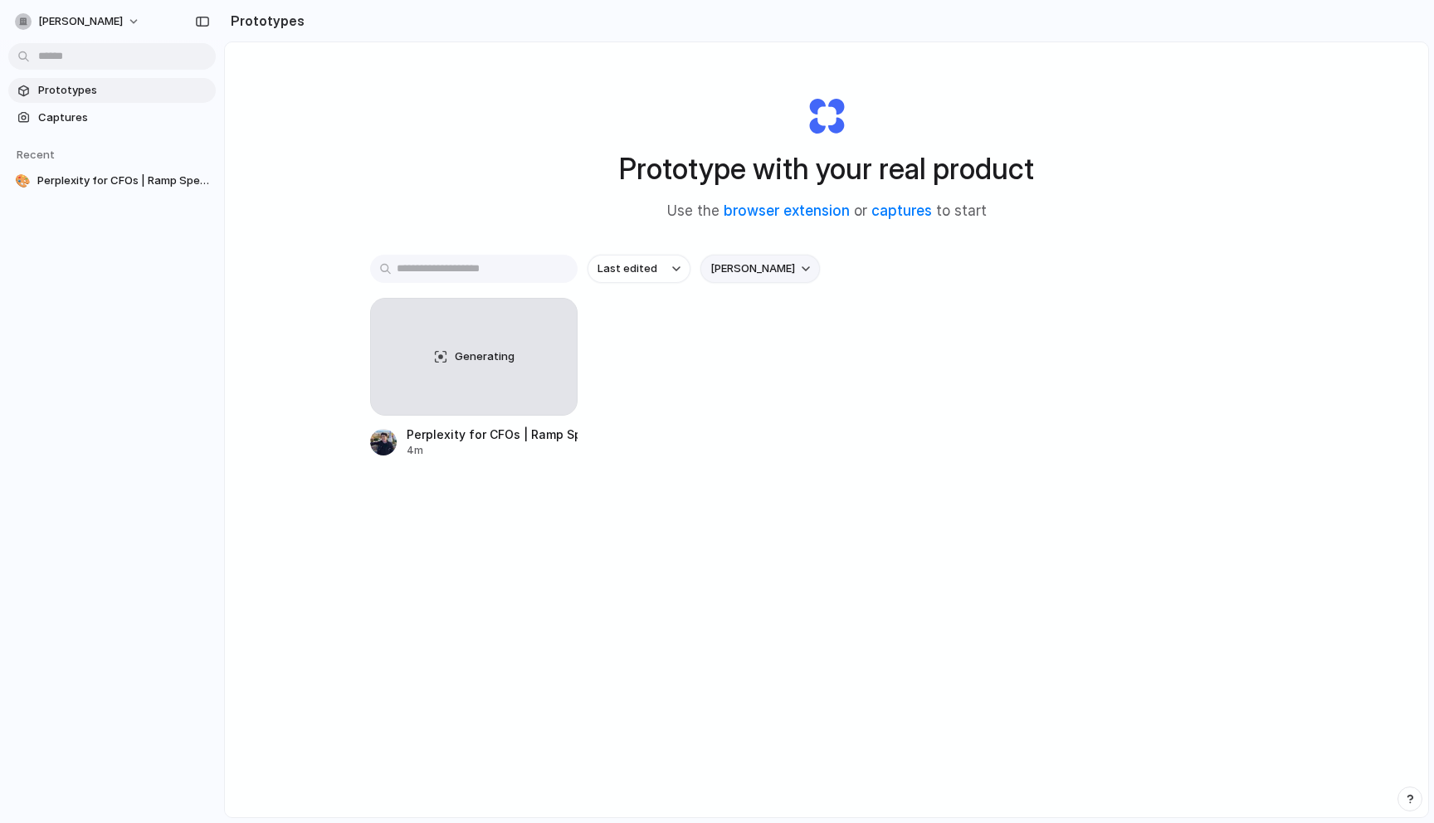
click at [759, 265] on span "[PERSON_NAME]" at bounding box center [752, 268] width 85 height 17
click at [724, 343] on div at bounding box center [718, 342] width 17 height 17
click at [724, 343] on div "Generating Perplexity for CFOs | Ramp Spend Management 4m" at bounding box center [826, 378] width 913 height 160
click at [602, 275] on span "Last edited" at bounding box center [627, 268] width 60 height 17
click at [338, 197] on div "Last edited Last created Alphabetical" at bounding box center [717, 411] width 1434 height 823
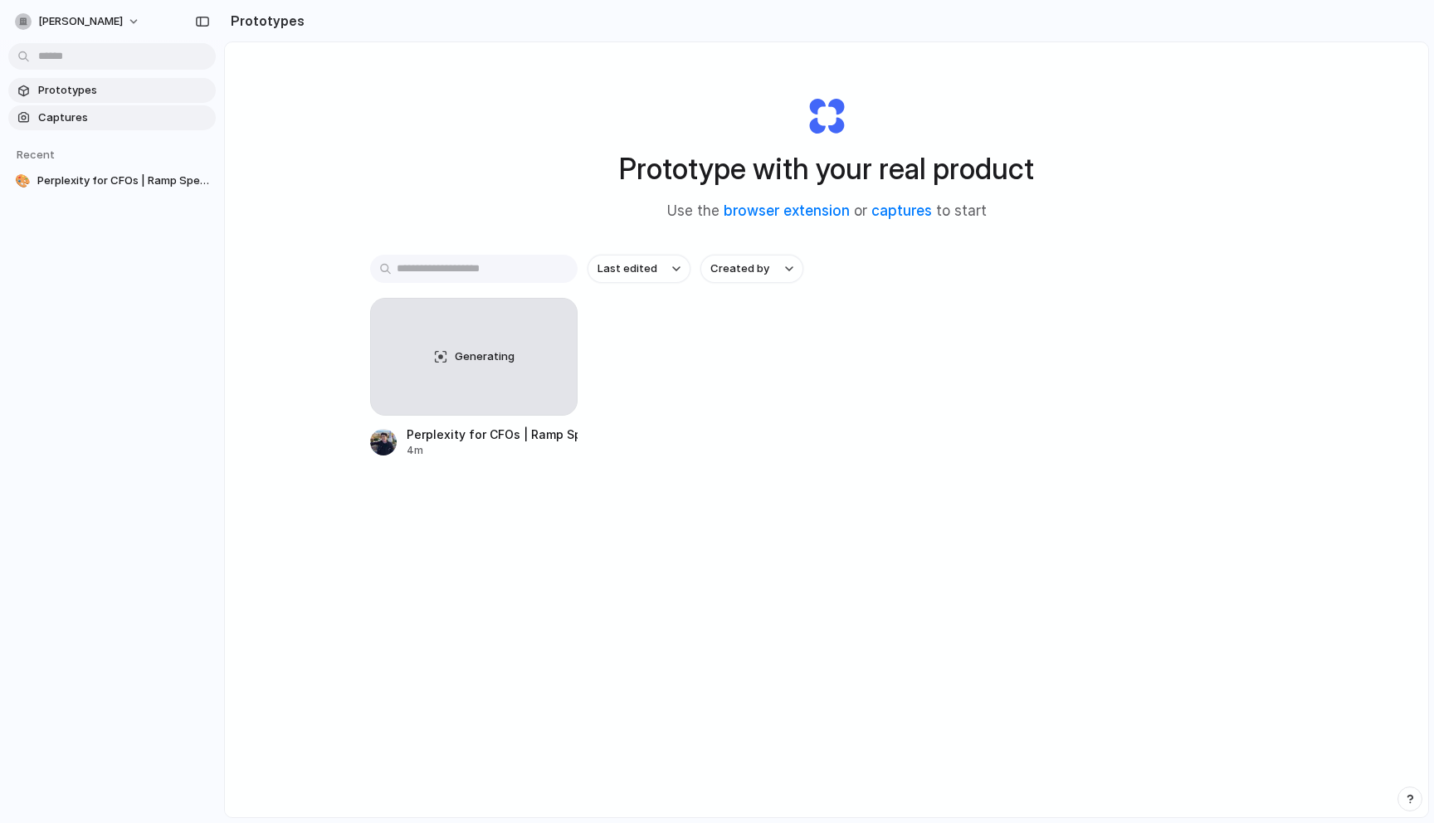
click at [154, 119] on span "Captures" at bounding box center [123, 118] width 171 height 17
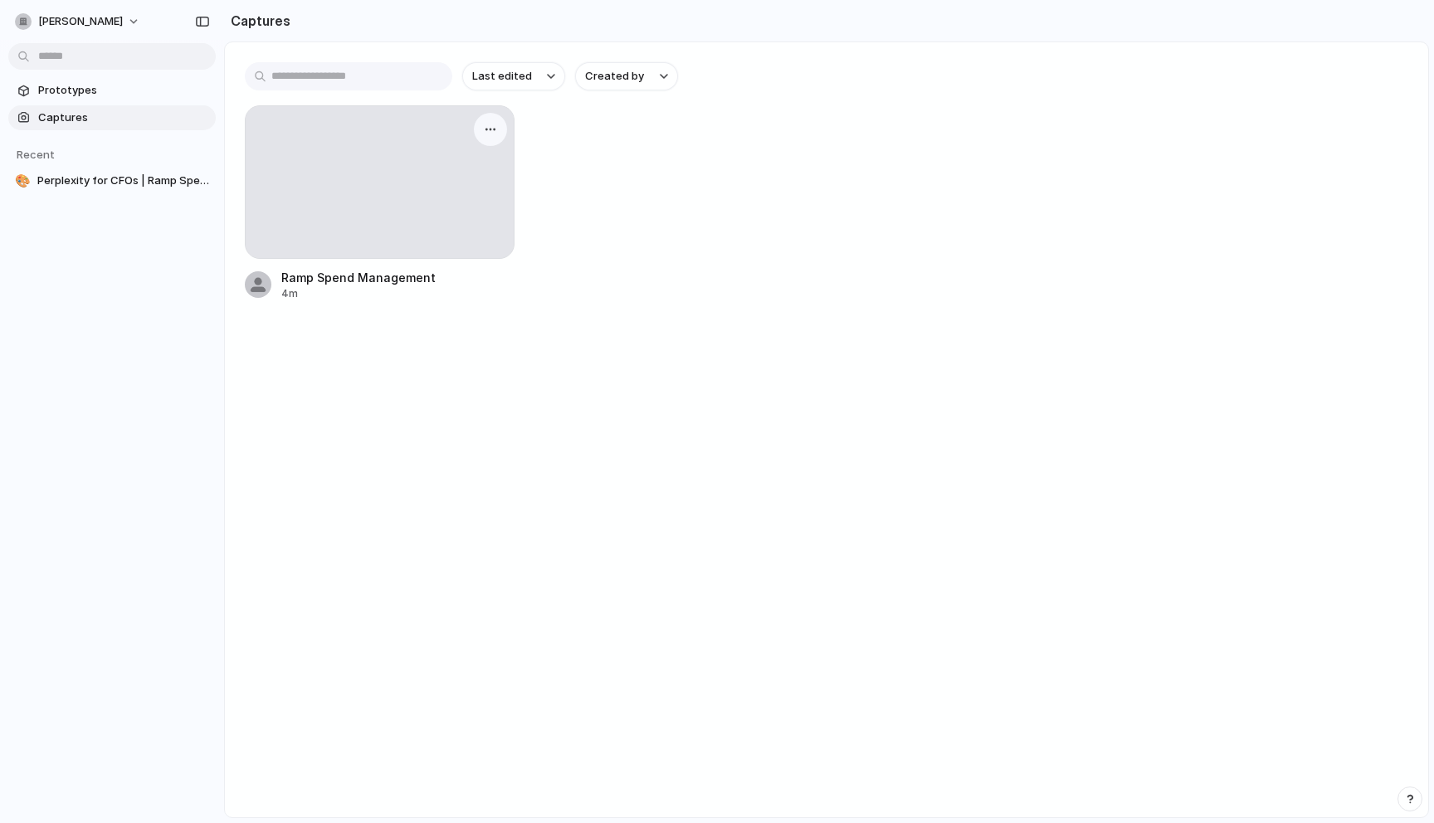
click at [351, 217] on div at bounding box center [380, 182] width 268 height 152
click at [488, 129] on div "button" at bounding box center [490, 129] width 13 height 13
click at [376, 150] on ul "Create prototype Rename Copy link Open original page Delete" at bounding box center [436, 220] width 137 height 141
click at [350, 348] on div "Create prototype Rename Copy link Open original page Delete" at bounding box center [717, 411] width 1434 height 823
click at [364, 183] on div at bounding box center [380, 182] width 268 height 152
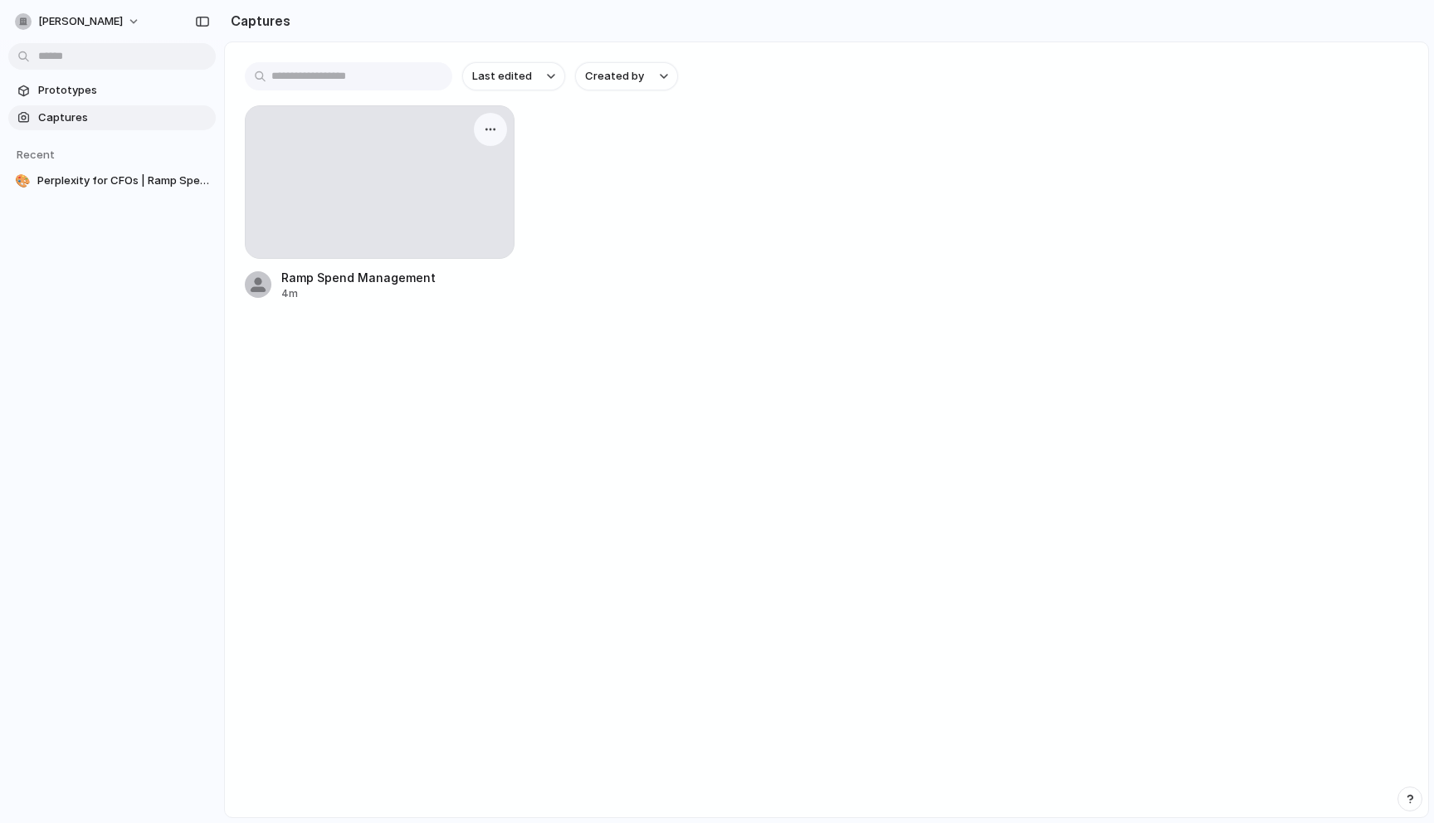
click at [364, 183] on div at bounding box center [380, 182] width 268 height 152
click at [464, 341] on main "Last edited Created by Ramp Spend Management 4m" at bounding box center [826, 429] width 1205 height 777
click at [447, 245] on div at bounding box center [380, 182] width 268 height 152
click at [141, 85] on span "Prototypes" at bounding box center [123, 90] width 171 height 17
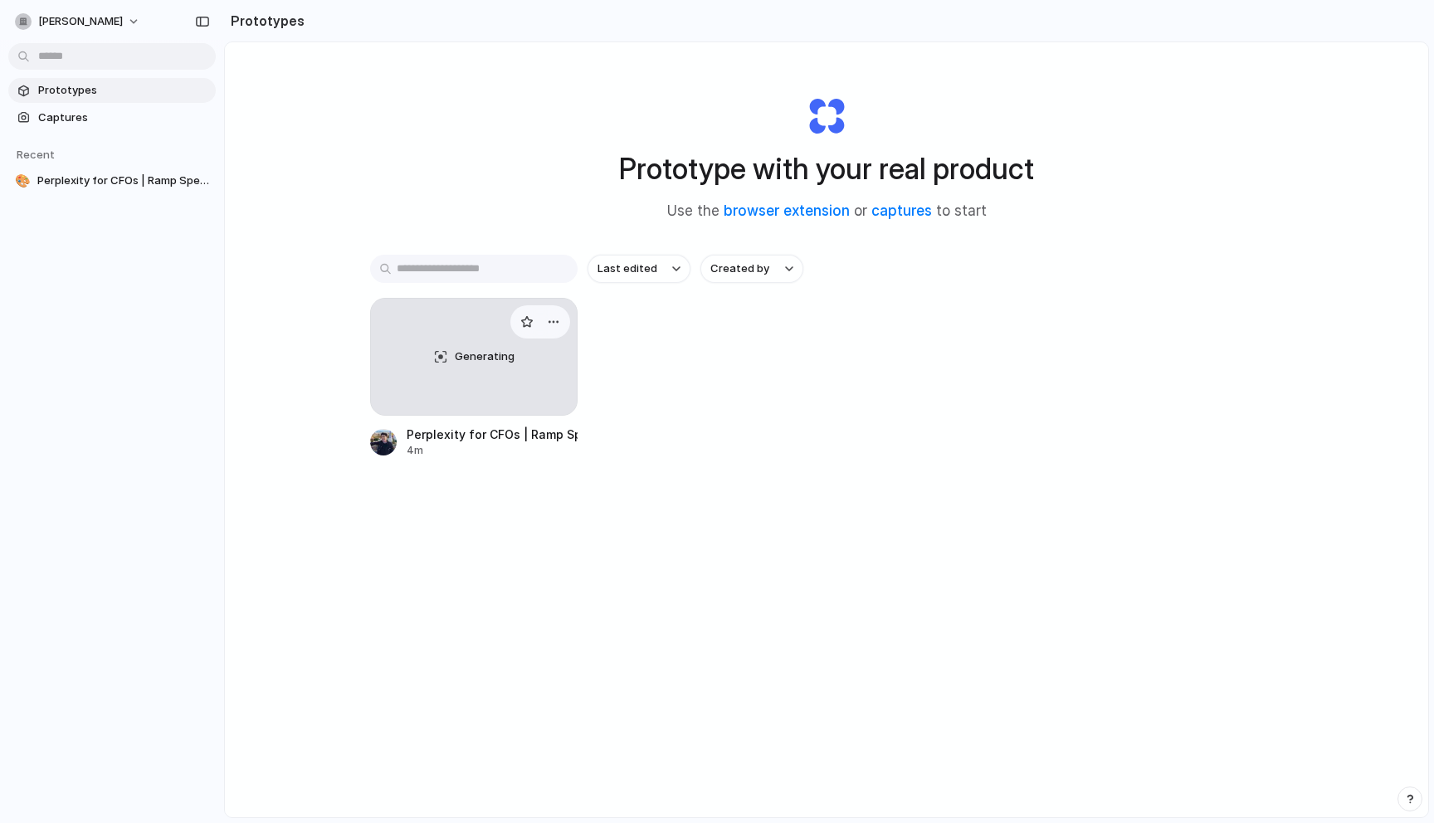
click at [442, 329] on div "Generating" at bounding box center [474, 357] width 206 height 116
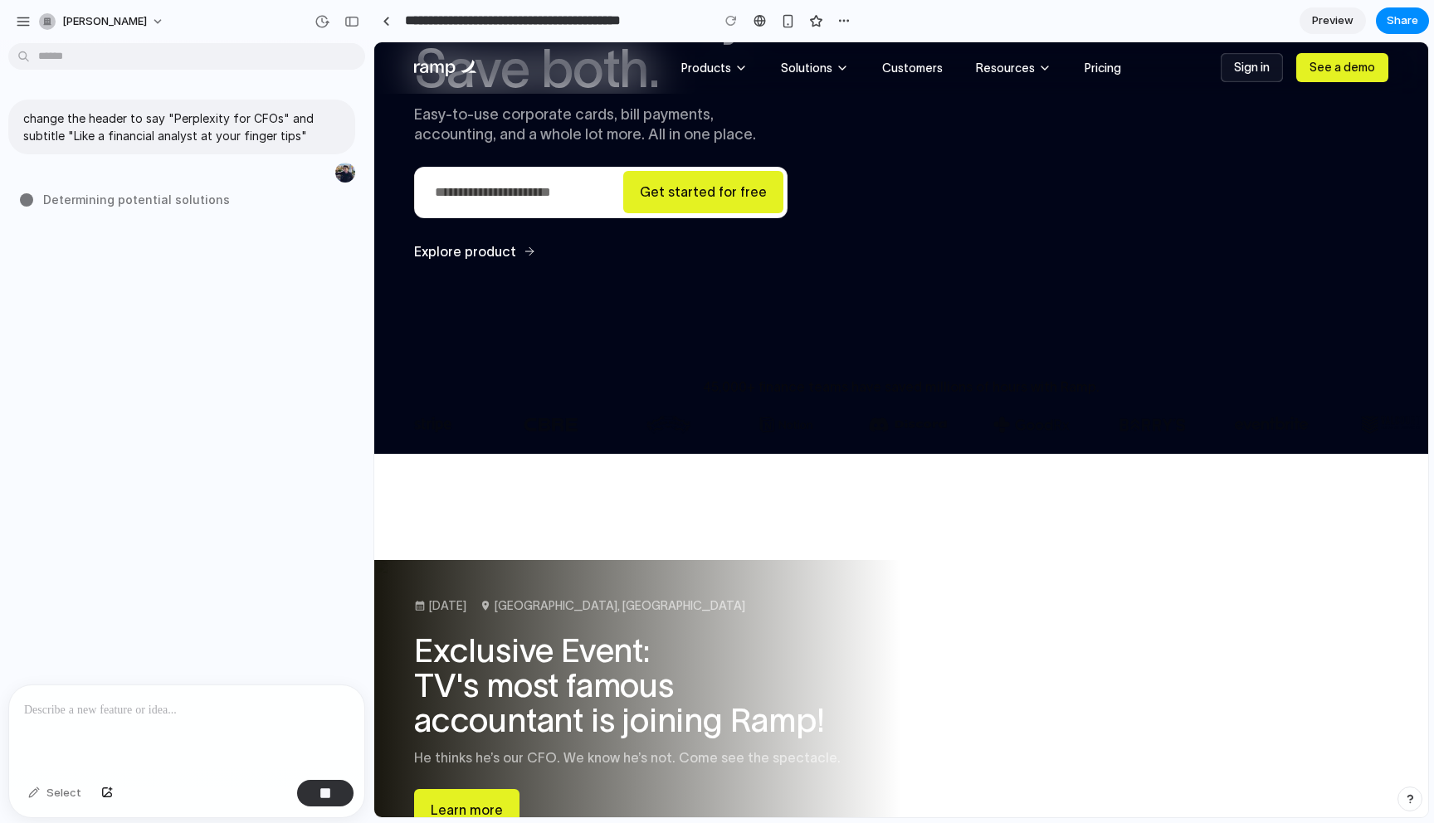
scroll to position [252, 0]
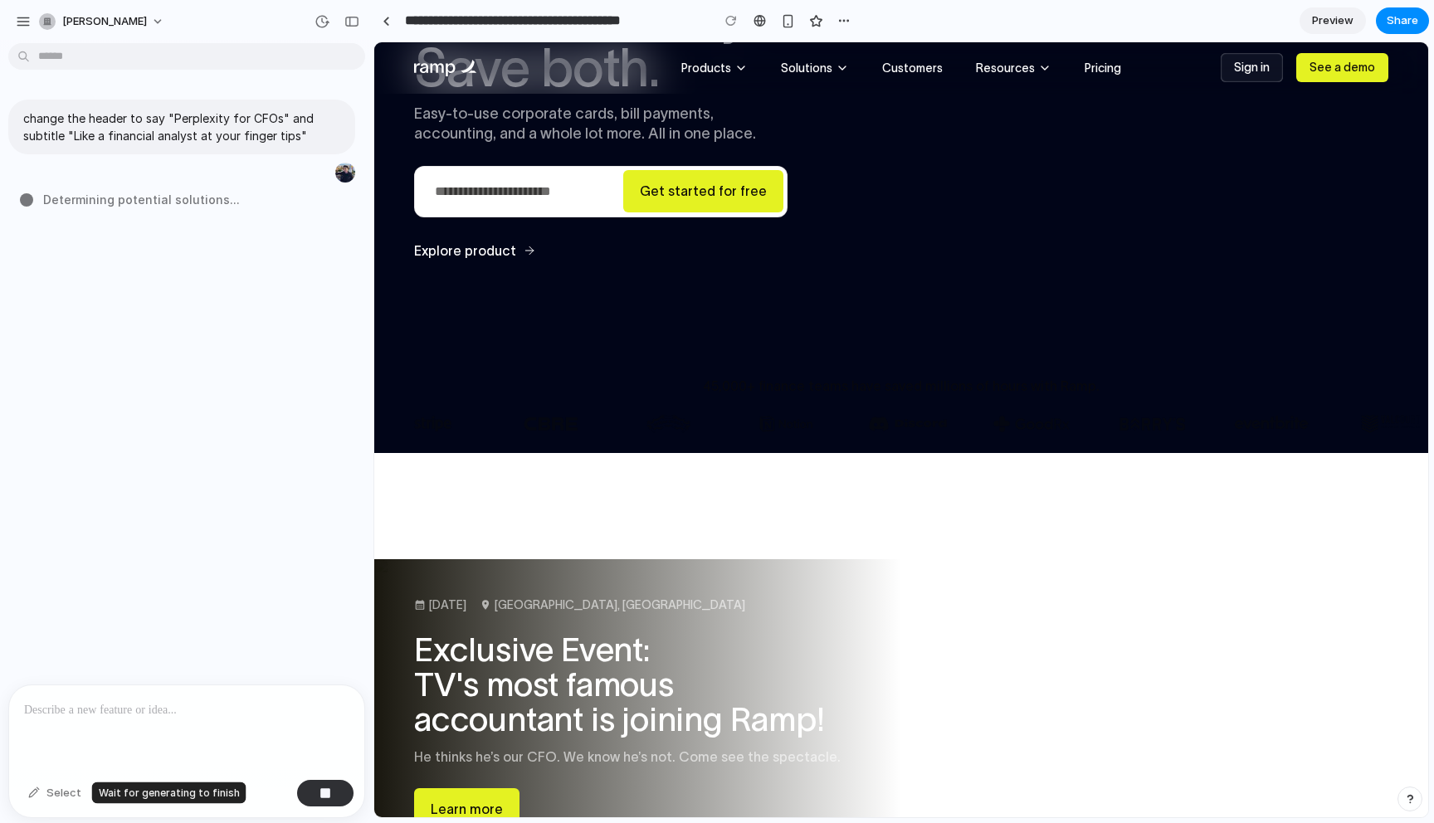
click at [56, 791] on div "Select" at bounding box center [55, 793] width 70 height 27
click at [104, 789] on div "button" at bounding box center [107, 793] width 12 height 10
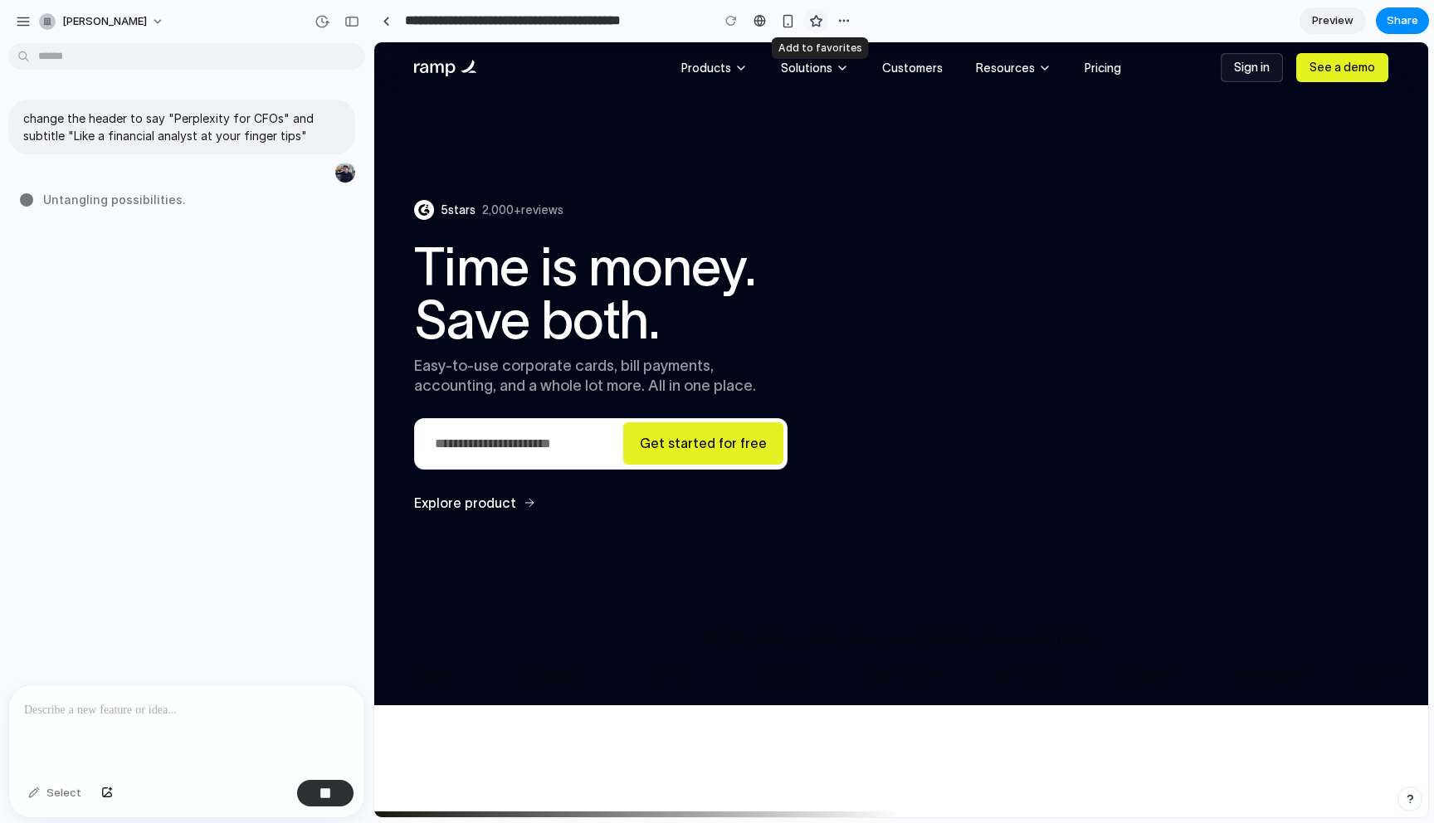
click at [810, 27] on button "button" at bounding box center [815, 20] width 25 height 25
click at [835, 20] on button "button" at bounding box center [843, 20] width 25 height 25
click at [835, 20] on div "Duplicate Delete" at bounding box center [717, 411] width 1434 height 823
click at [324, 14] on div "button" at bounding box center [321, 21] width 15 height 15
click at [324, 13] on div "No version history yet" at bounding box center [717, 411] width 1434 height 823
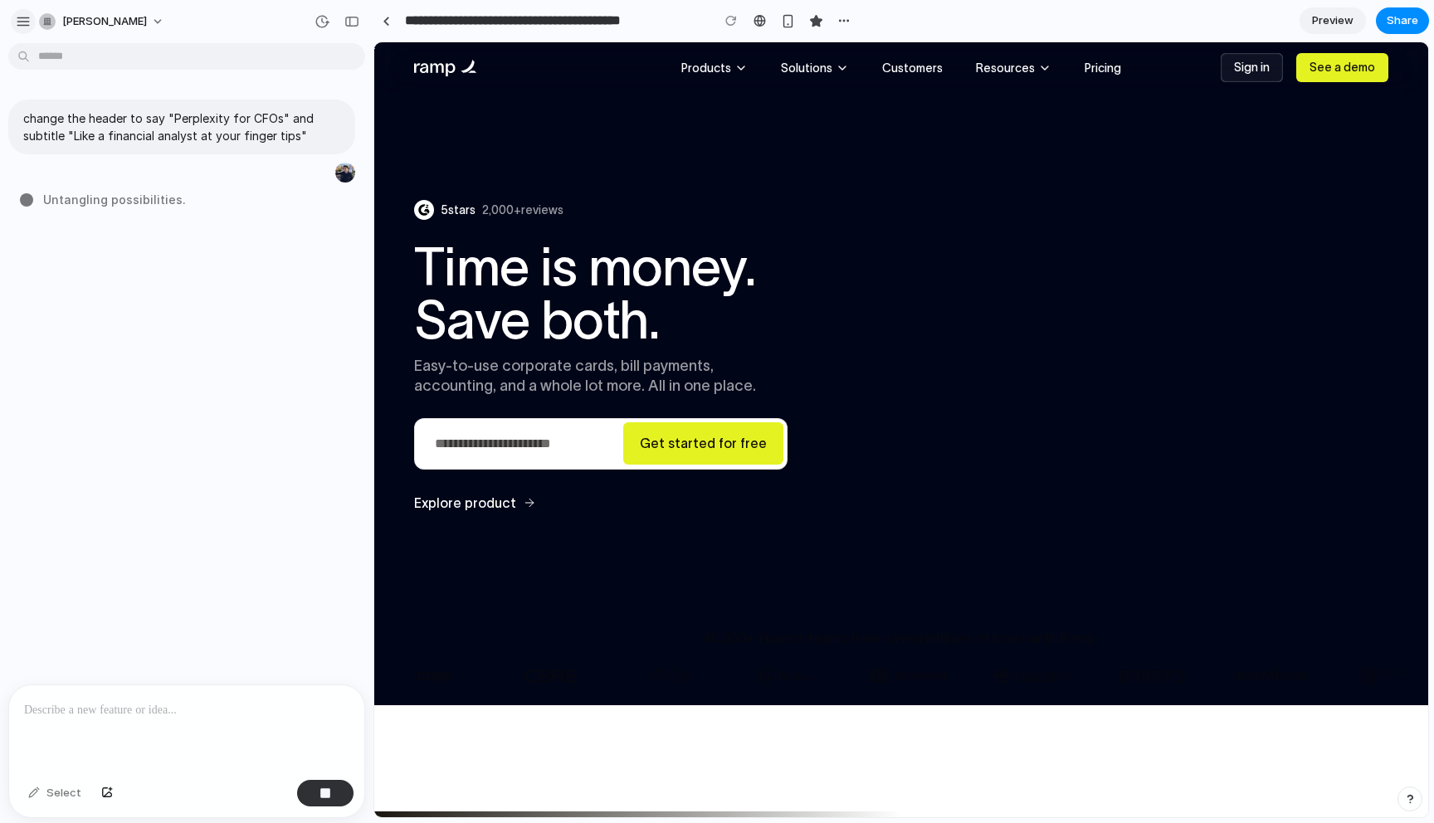
click at [30, 17] on div "button" at bounding box center [23, 21] width 15 height 15
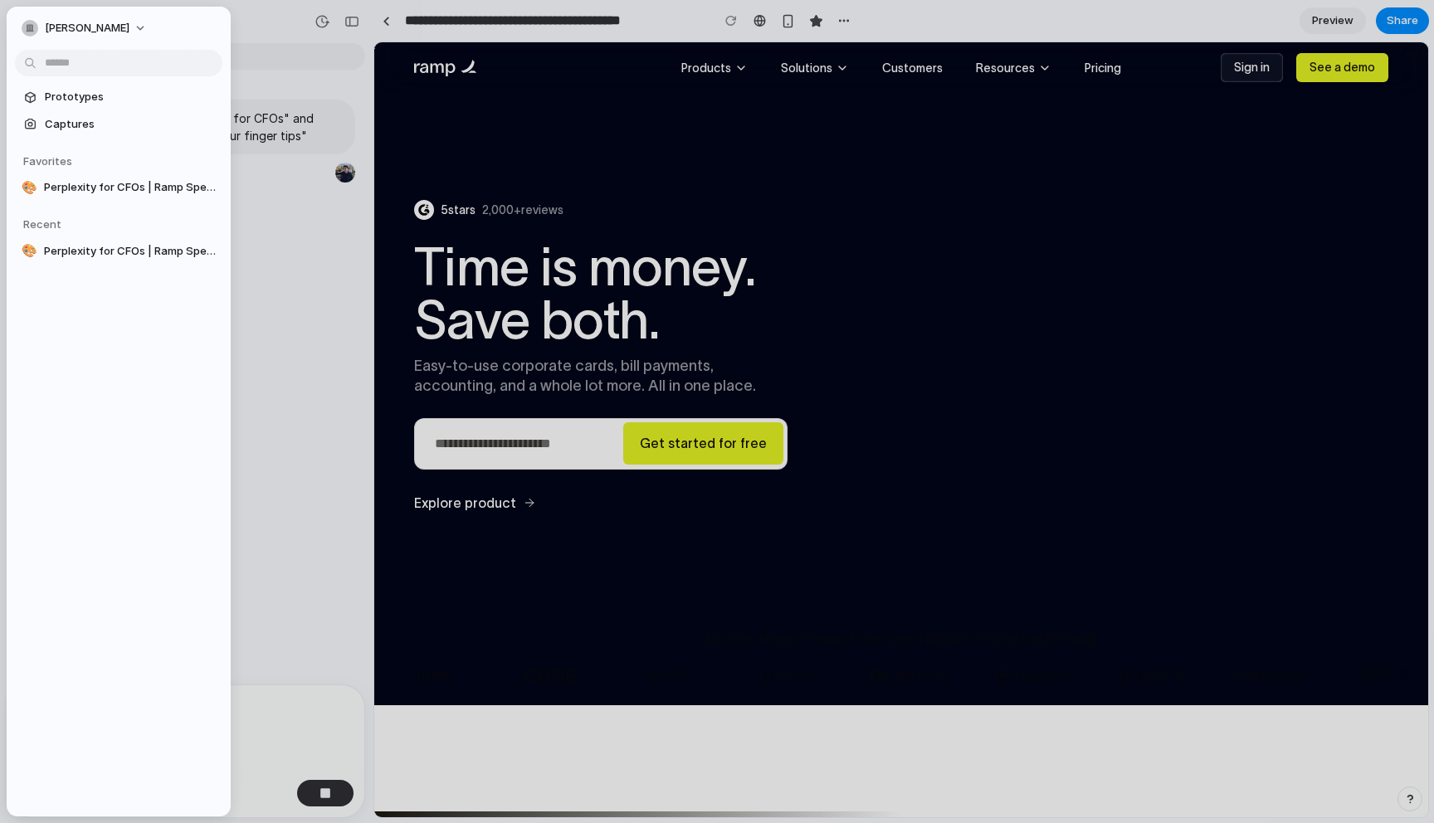
click at [290, 217] on div "change the header to say "Perplexity for CFOs" and subtitle "Like a financial a…" at bounding box center [181, 367] width 363 height 635
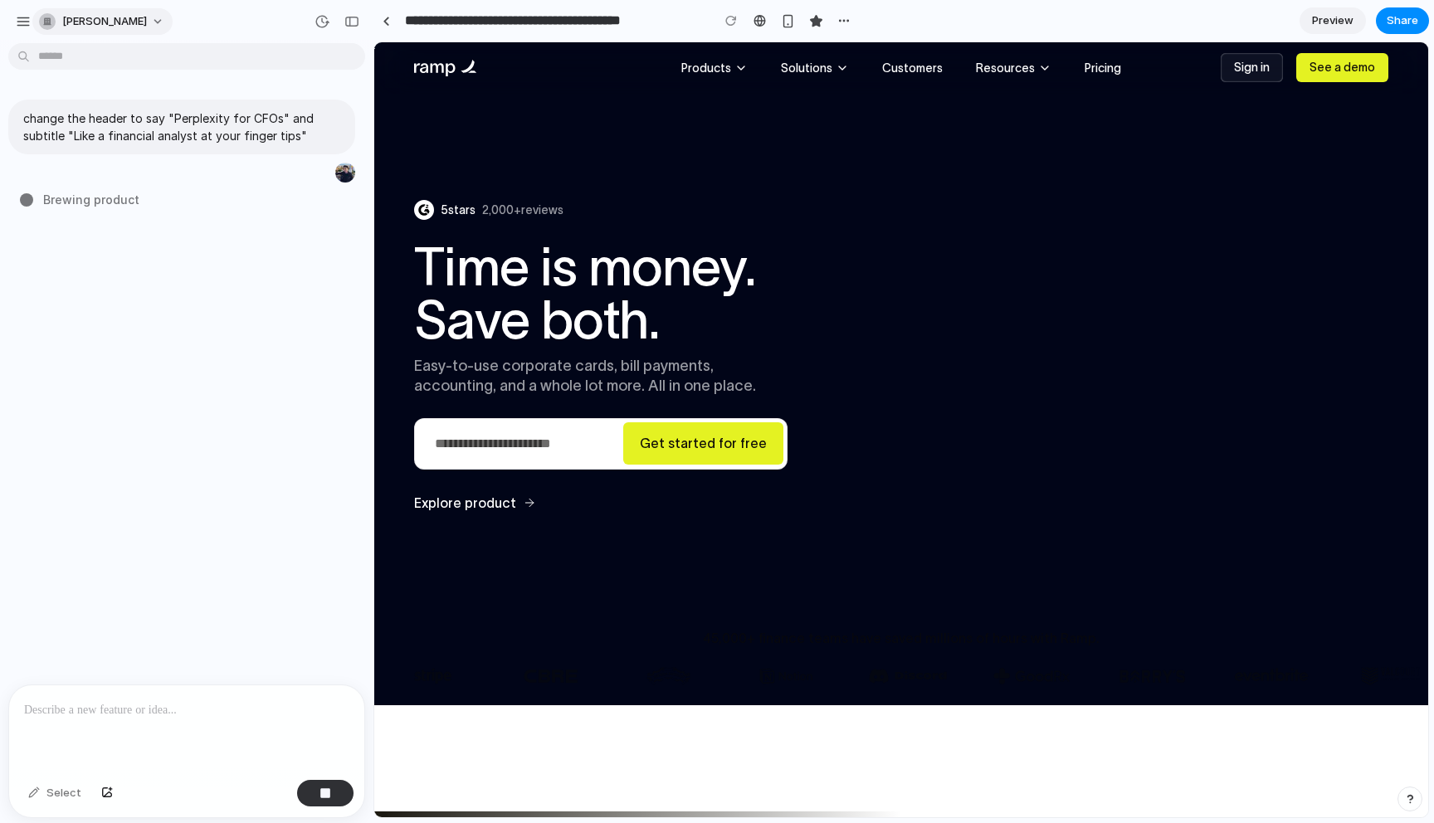
click at [55, 17] on div "[PERSON_NAME]" at bounding box center [93, 21] width 108 height 17
click at [90, 84] on span "Invite members" at bounding box center [102, 85] width 80 height 17
click at [51, 18] on div "button" at bounding box center [47, 21] width 17 height 17
click at [117, 403] on div "Settings Invite members Change theme Sign out" at bounding box center [717, 411] width 1434 height 823
click at [316, 798] on button "button" at bounding box center [325, 793] width 56 height 27
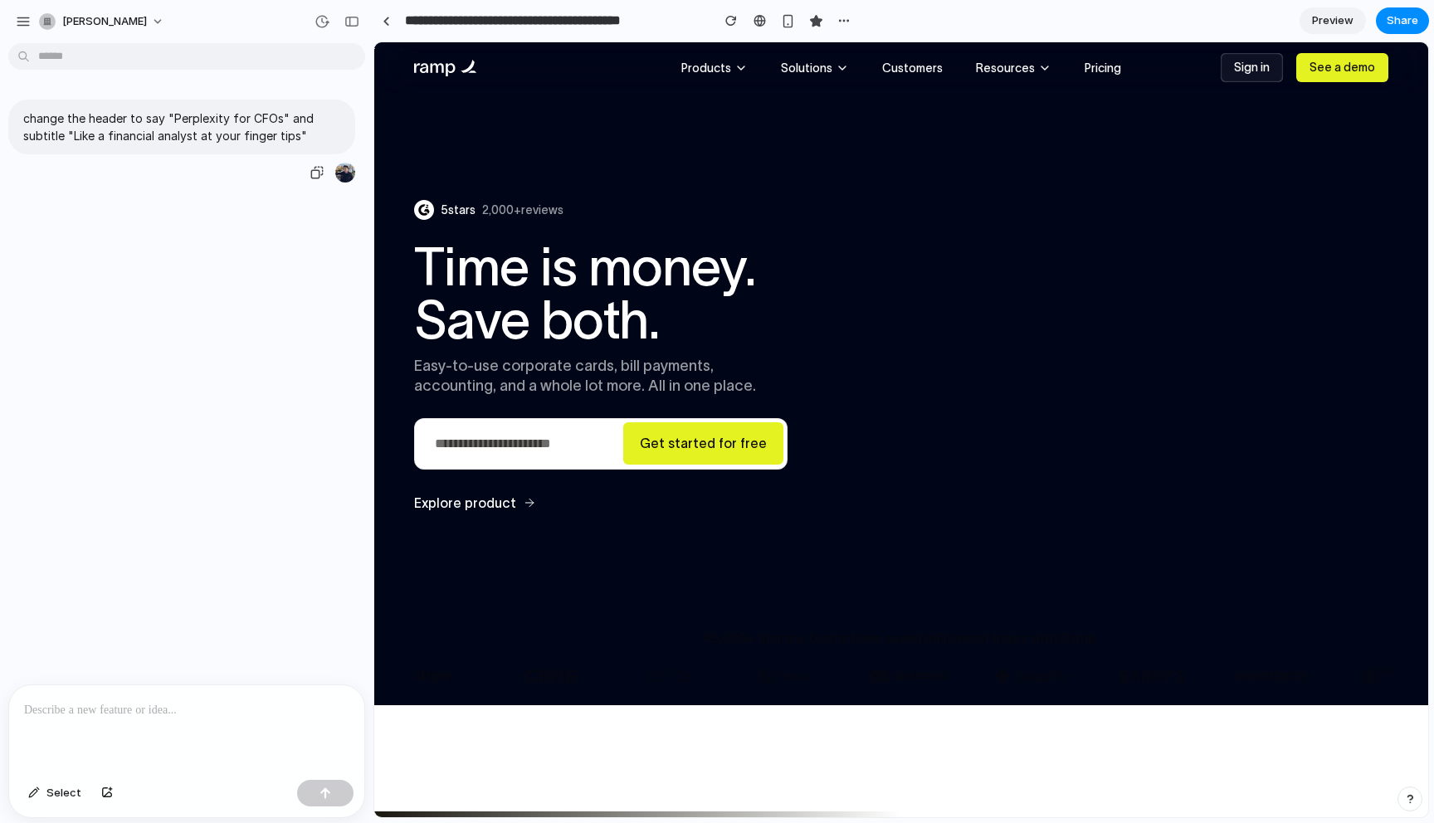
click at [256, 144] on div "change the header to say "Perplexity for CFOs" and subtitle "Like a financial a…" at bounding box center [181, 127] width 347 height 55
copy div "change the header to say "Perplexity for CFOs" and subtitle "Like a financial a…"
click at [241, 695] on div at bounding box center [186, 729] width 355 height 88
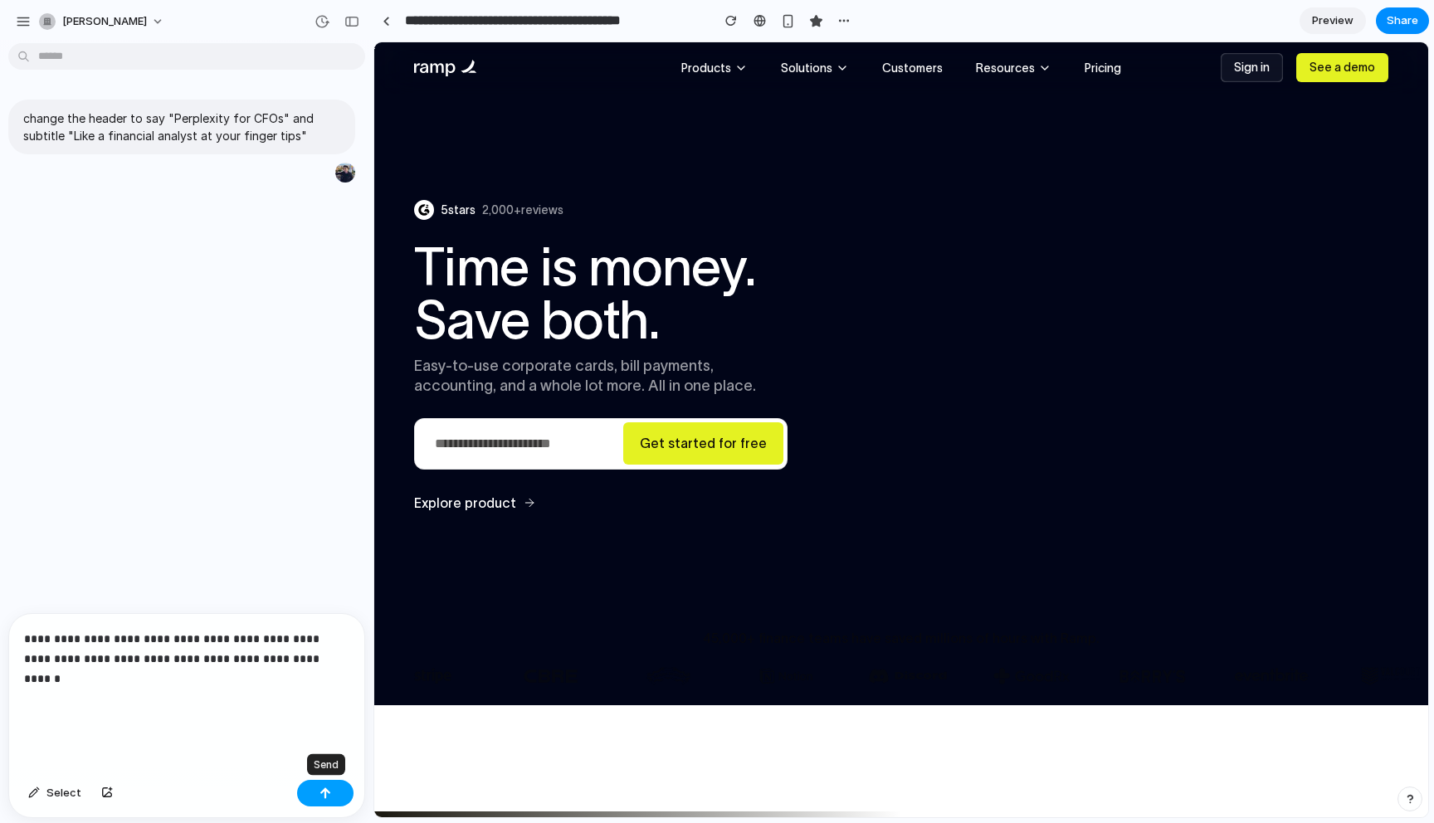
click at [314, 799] on button "button" at bounding box center [325, 793] width 56 height 27
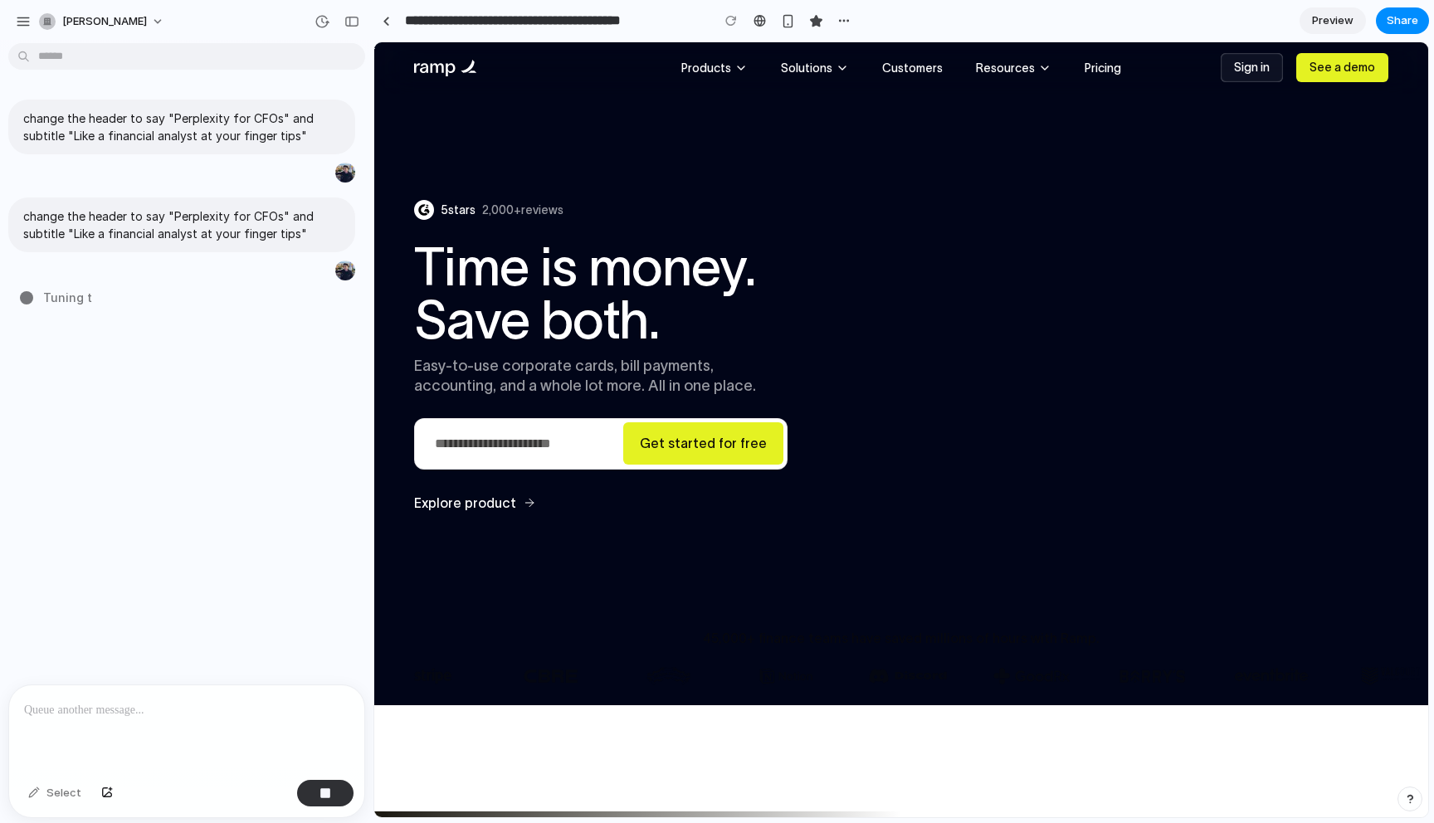
click at [232, 716] on p at bounding box center [186, 710] width 325 height 20
click at [188, 523] on div "change the header to say "Perplexity for CFOs" and subtitle "Like a financial a…" at bounding box center [181, 367] width 363 height 635
click at [22, 20] on div "button" at bounding box center [23, 21] width 15 height 15
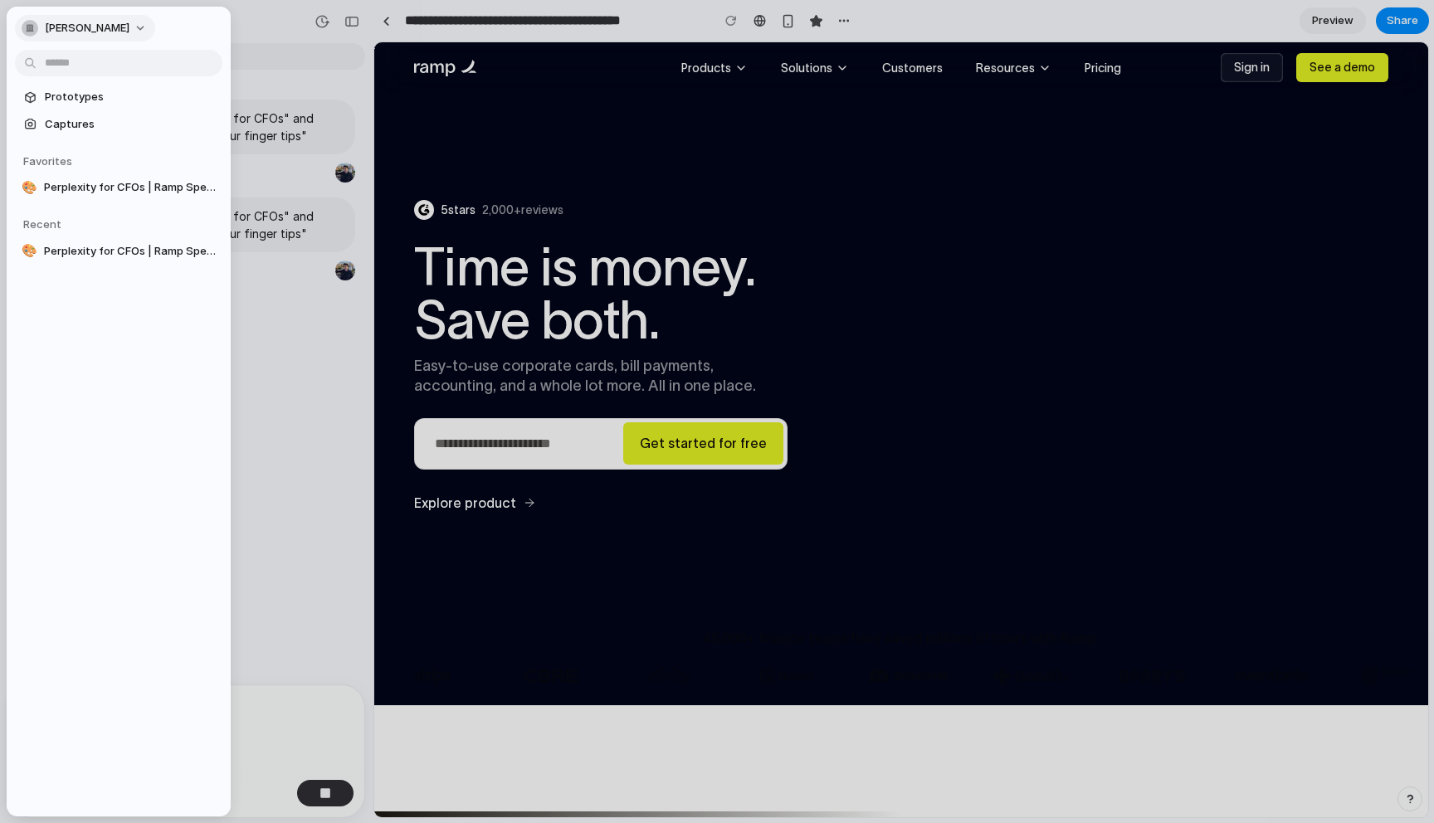
click at [73, 39] on button "[PERSON_NAME]" at bounding box center [85, 28] width 140 height 27
click at [142, 205] on div "Settings Invite members Change theme Sign out" at bounding box center [717, 411] width 1434 height 823
click at [134, 183] on span "Perplexity for CFOs | Ramp Spend Management" at bounding box center [130, 187] width 172 height 17
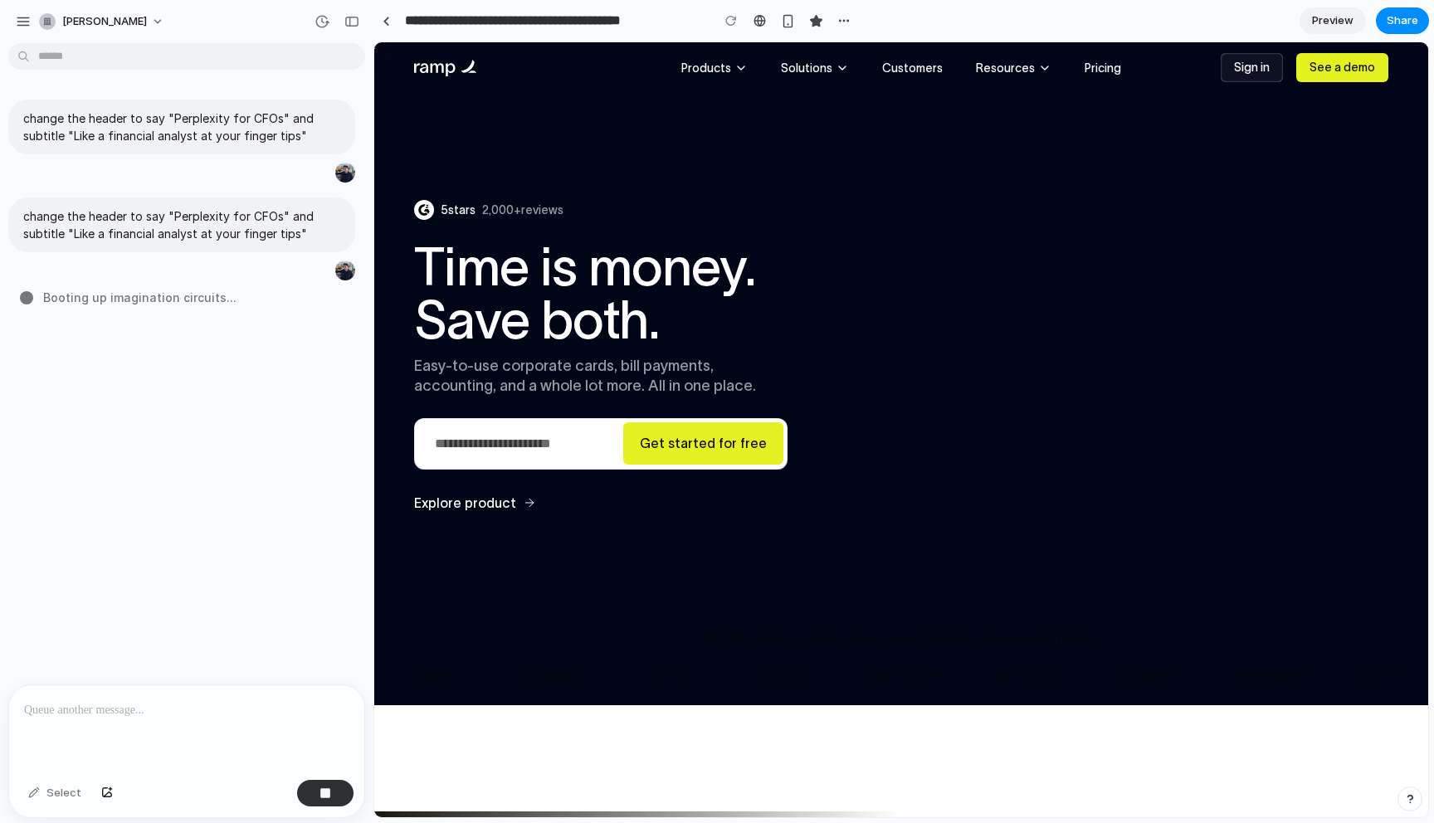
click at [378, 474] on div "5 stars 2,000+ reviews Time is money. Save both. Easy-to-use corporate cards, b…" at bounding box center [901, 341] width 1054 height 336
click at [559, 447] on input "Email" at bounding box center [519, 444] width 208 height 50
type input "***"
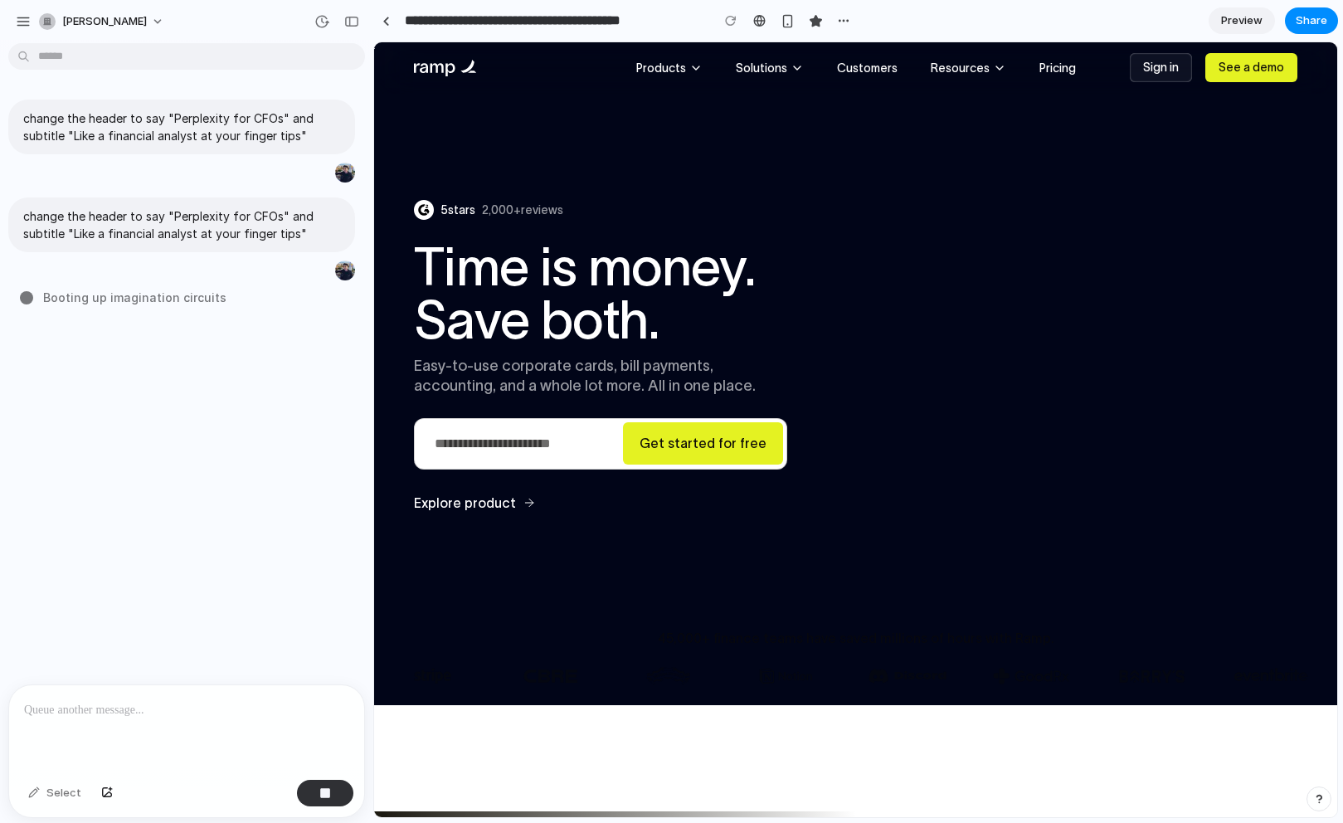
click at [149, 299] on span "Booting up imagination circuits" at bounding box center [134, 297] width 183 height 17
click at [318, 272] on div "button" at bounding box center [316, 270] width 13 height 13
click at [340, 272] on div at bounding box center [345, 270] width 20 height 20
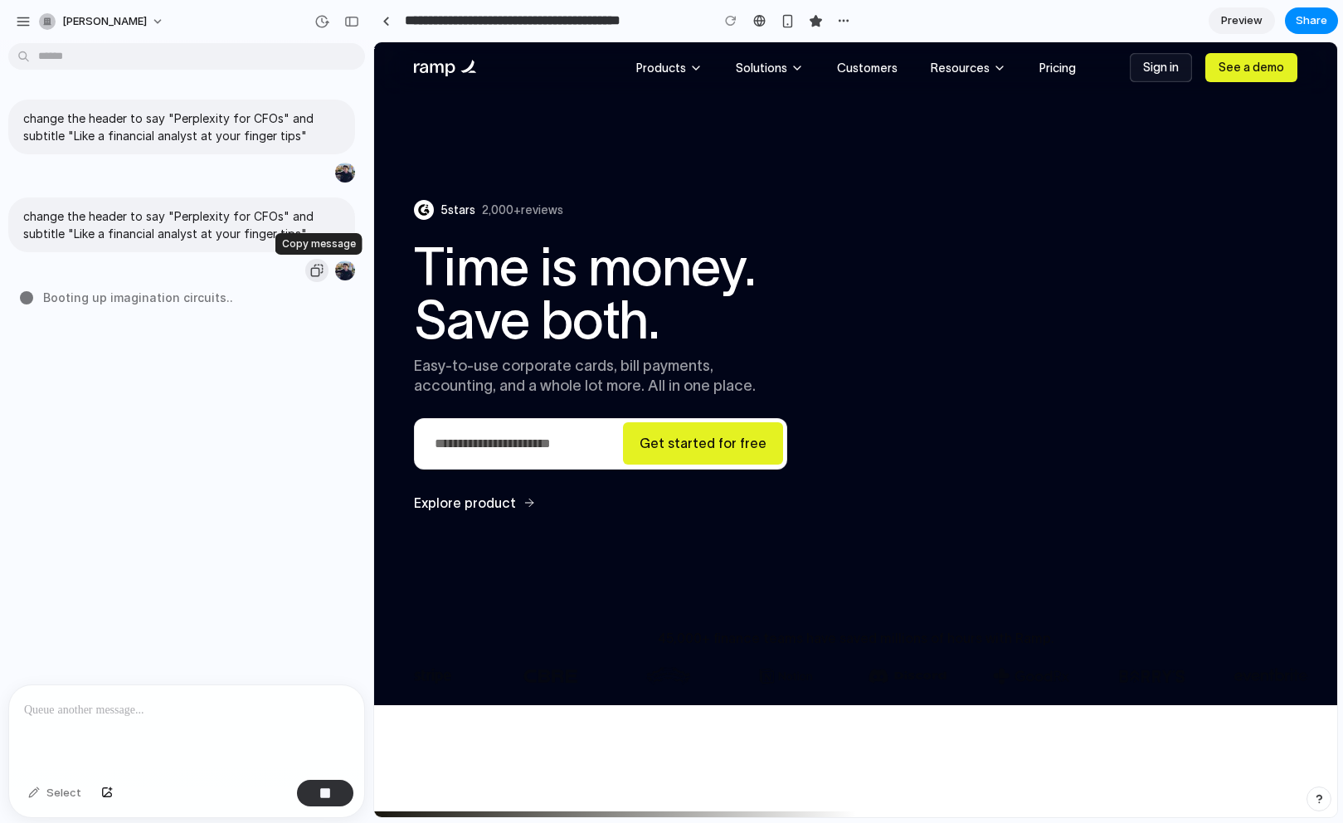
click at [317, 271] on div "button" at bounding box center [316, 270] width 13 height 13
click at [311, 168] on div "button" at bounding box center [316, 172] width 13 height 13
click at [345, 210] on div "change the header to say "Perplexity for CFOs" and subtitle "Like a financial a…" at bounding box center [181, 224] width 347 height 55
type input "**********"
click at [25, 26] on div "button" at bounding box center [23, 21] width 15 height 15
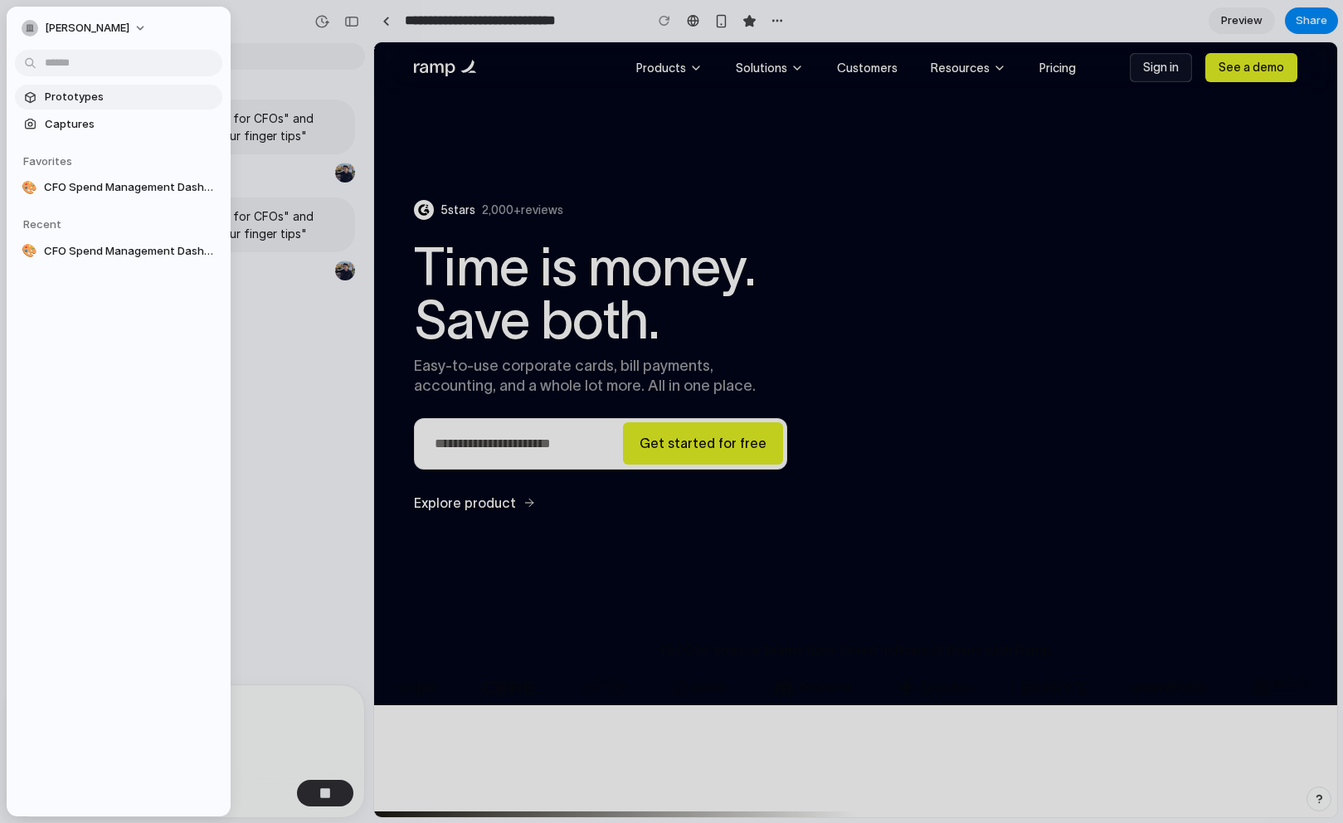
click at [74, 93] on span "Prototypes" at bounding box center [130, 97] width 171 height 17
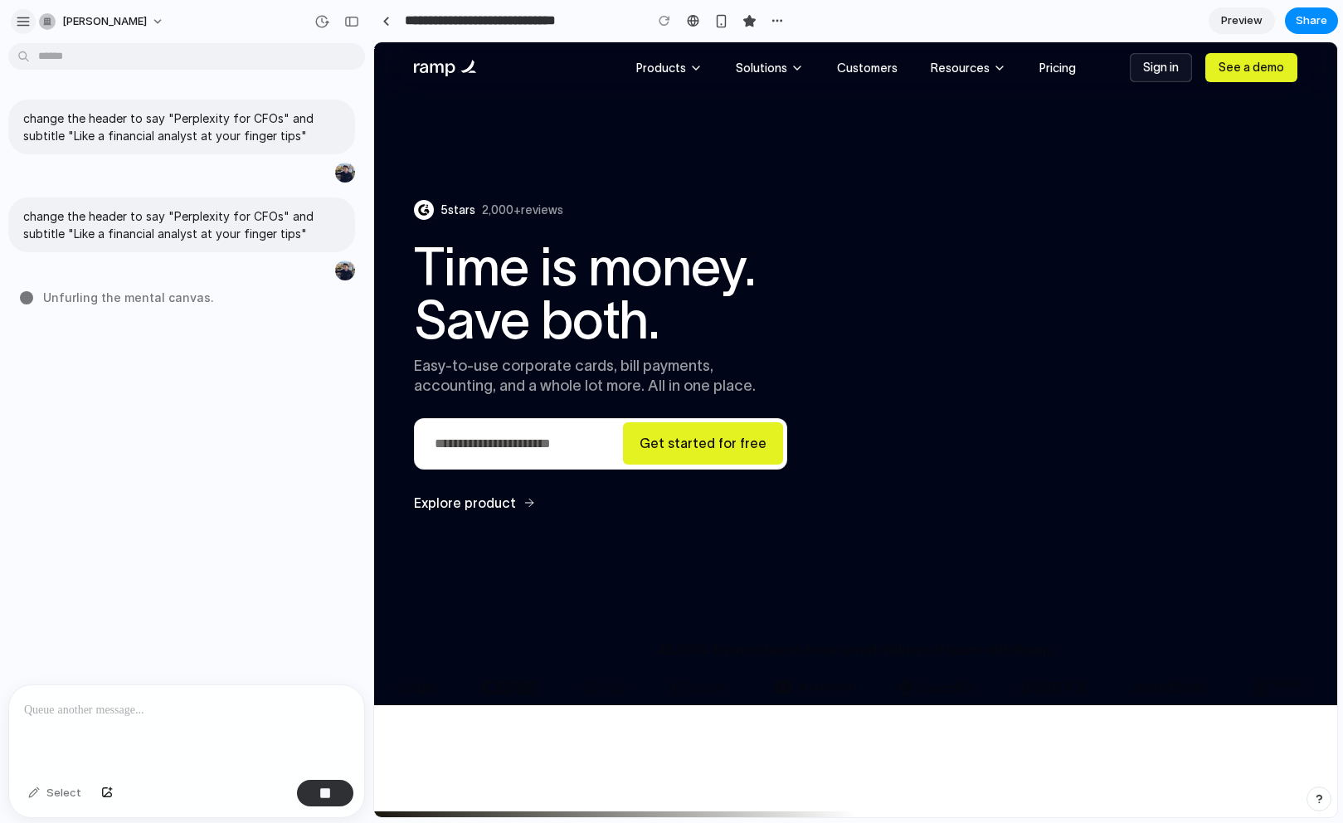
click at [27, 21] on div "button" at bounding box center [23, 21] width 15 height 15
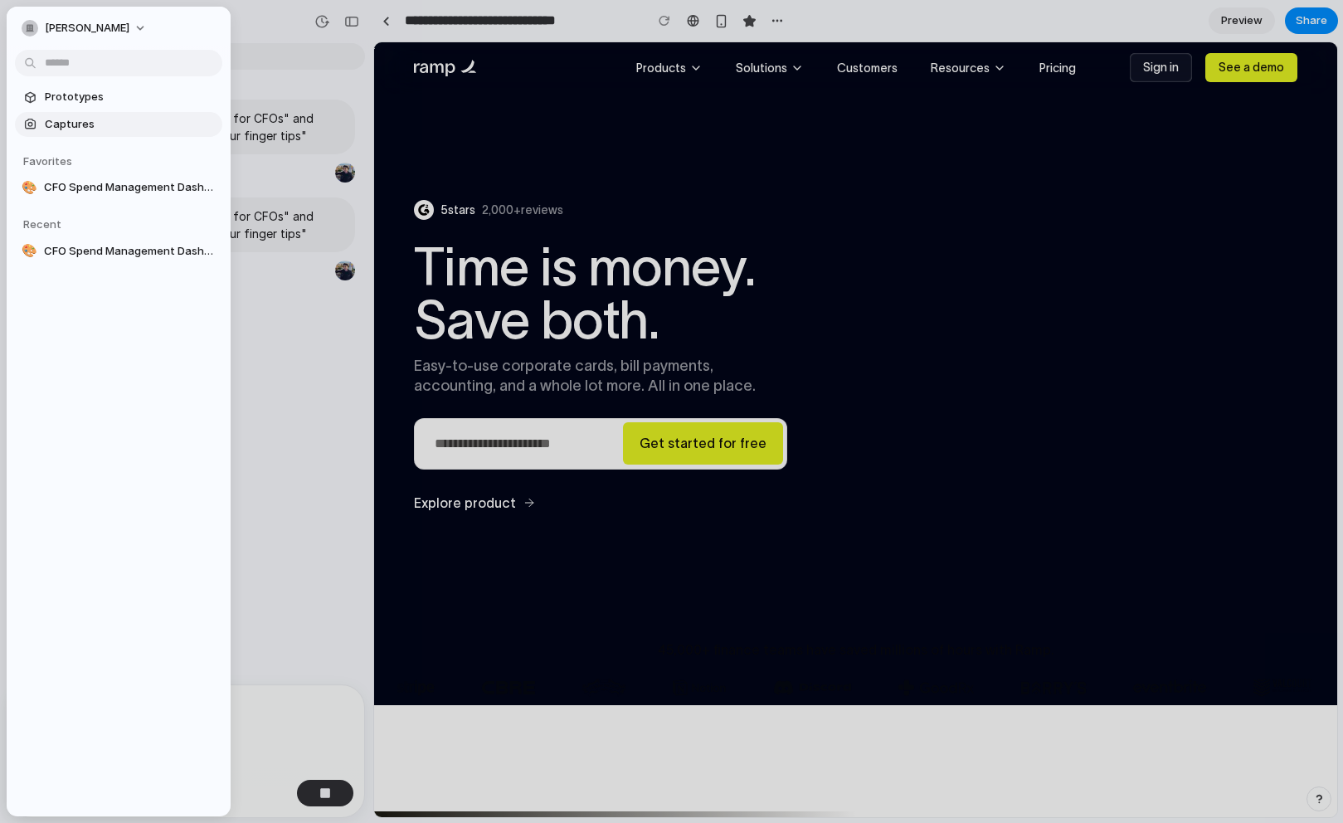
click at [46, 123] on span "Captures" at bounding box center [130, 124] width 171 height 17
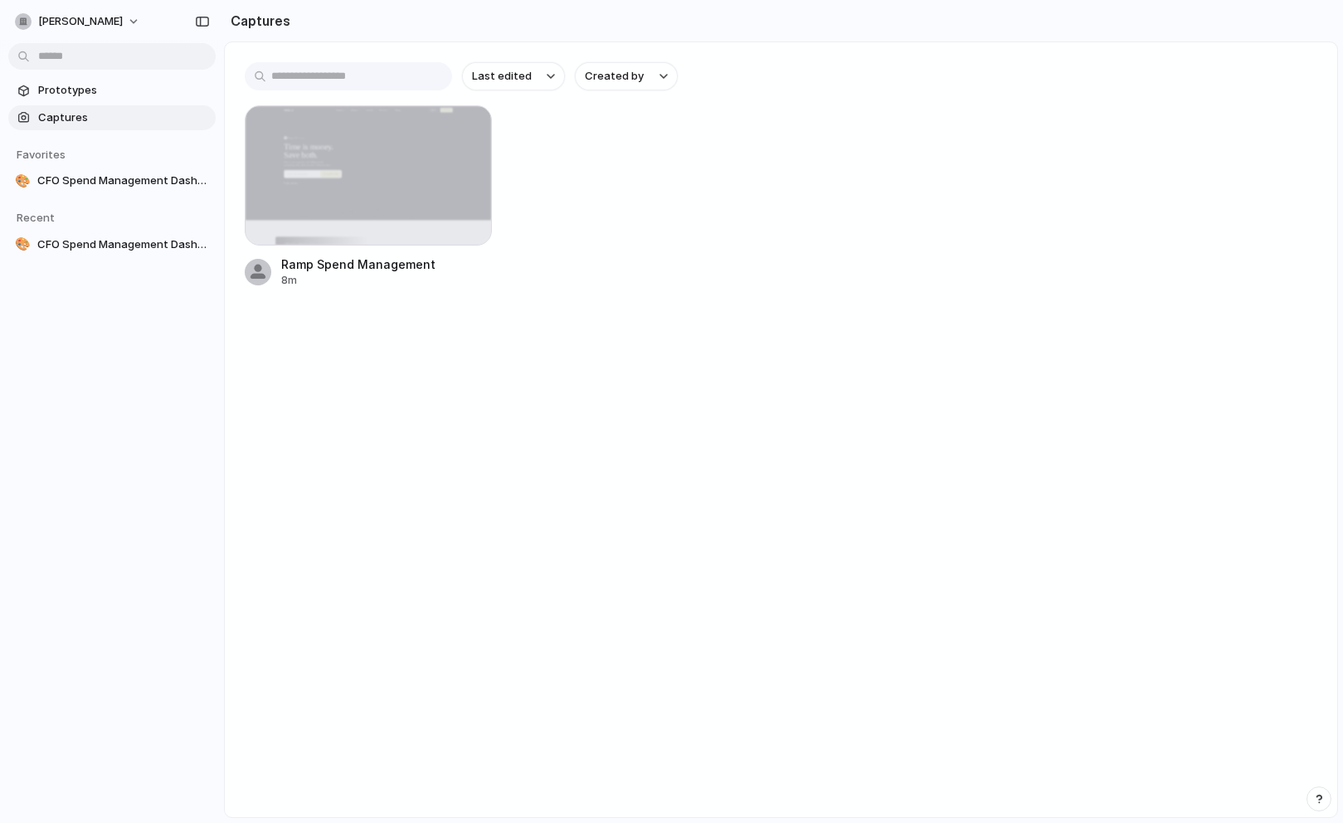
click at [1082, 438] on main "Last edited Created by Ramp Spend Management 8m" at bounding box center [781, 429] width 1114 height 777
click at [460, 116] on div at bounding box center [467, 129] width 33 height 33
click at [180, 124] on span "Captures" at bounding box center [123, 118] width 171 height 17
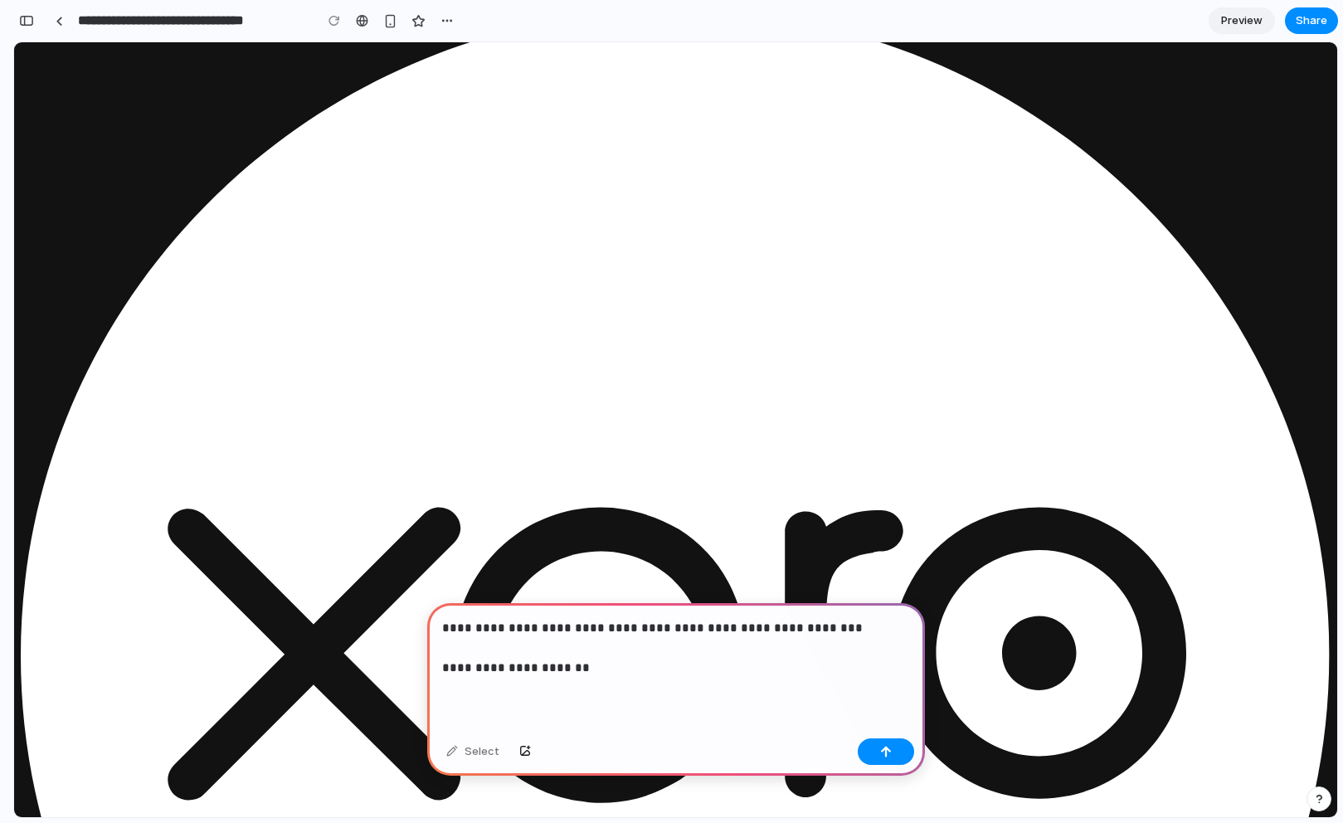
scroll to position [2758, 0]
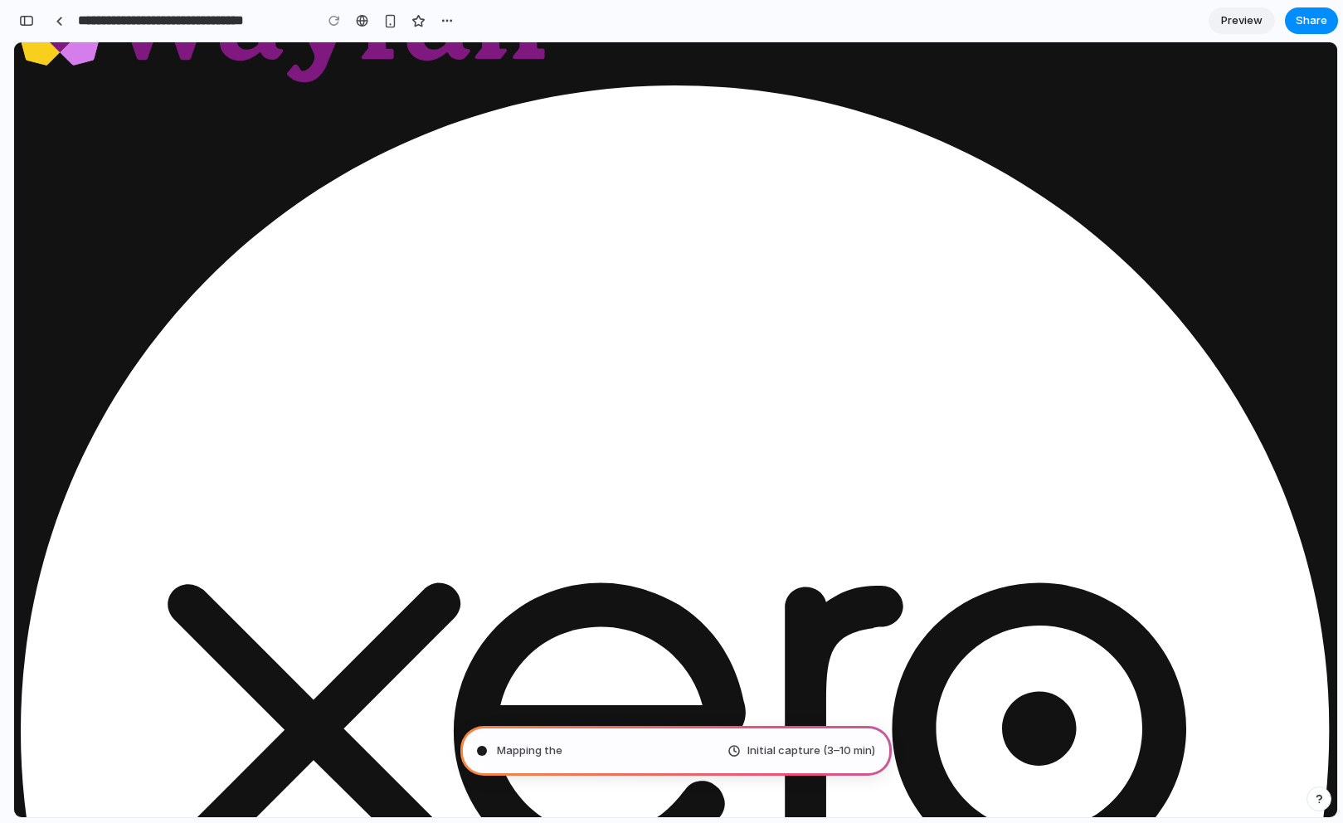
type input "**********"
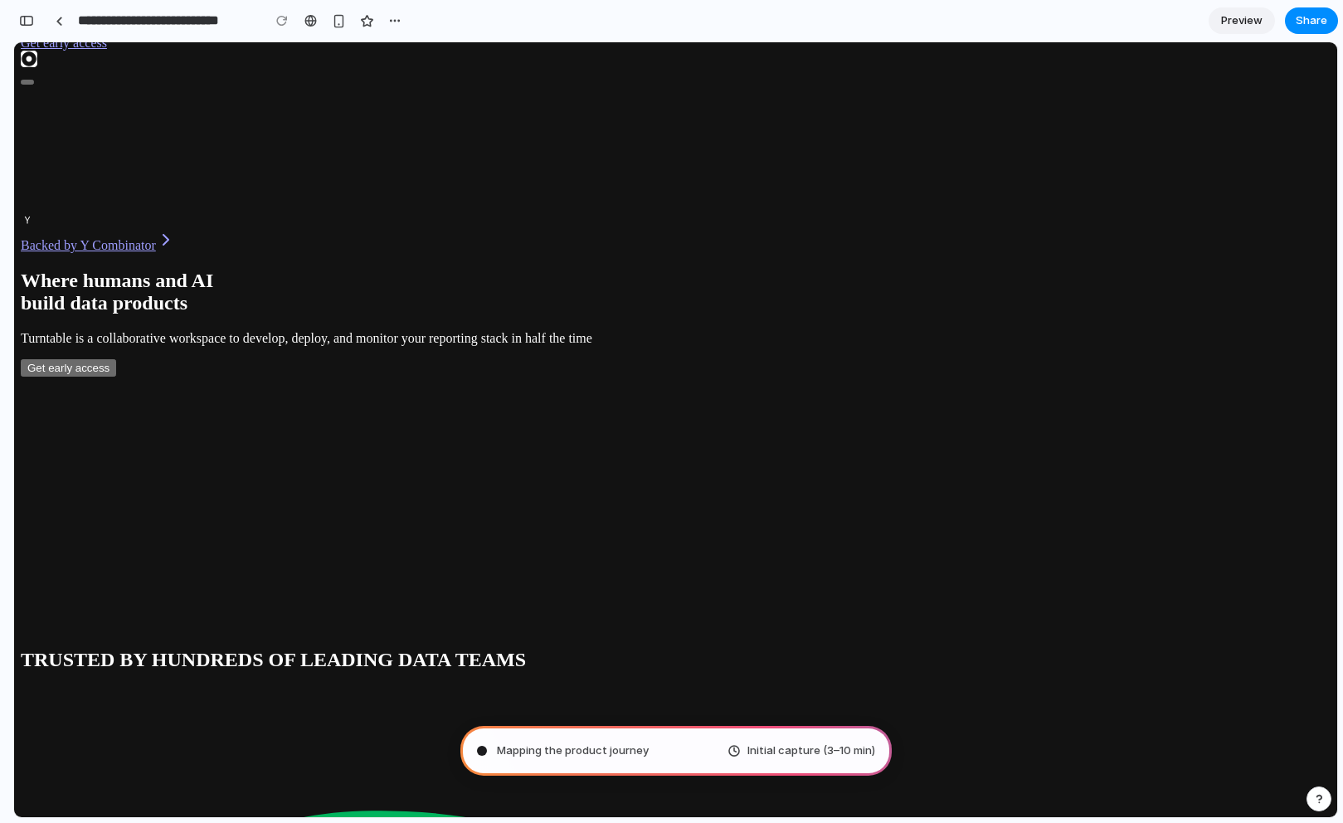
scroll to position [0, 0]
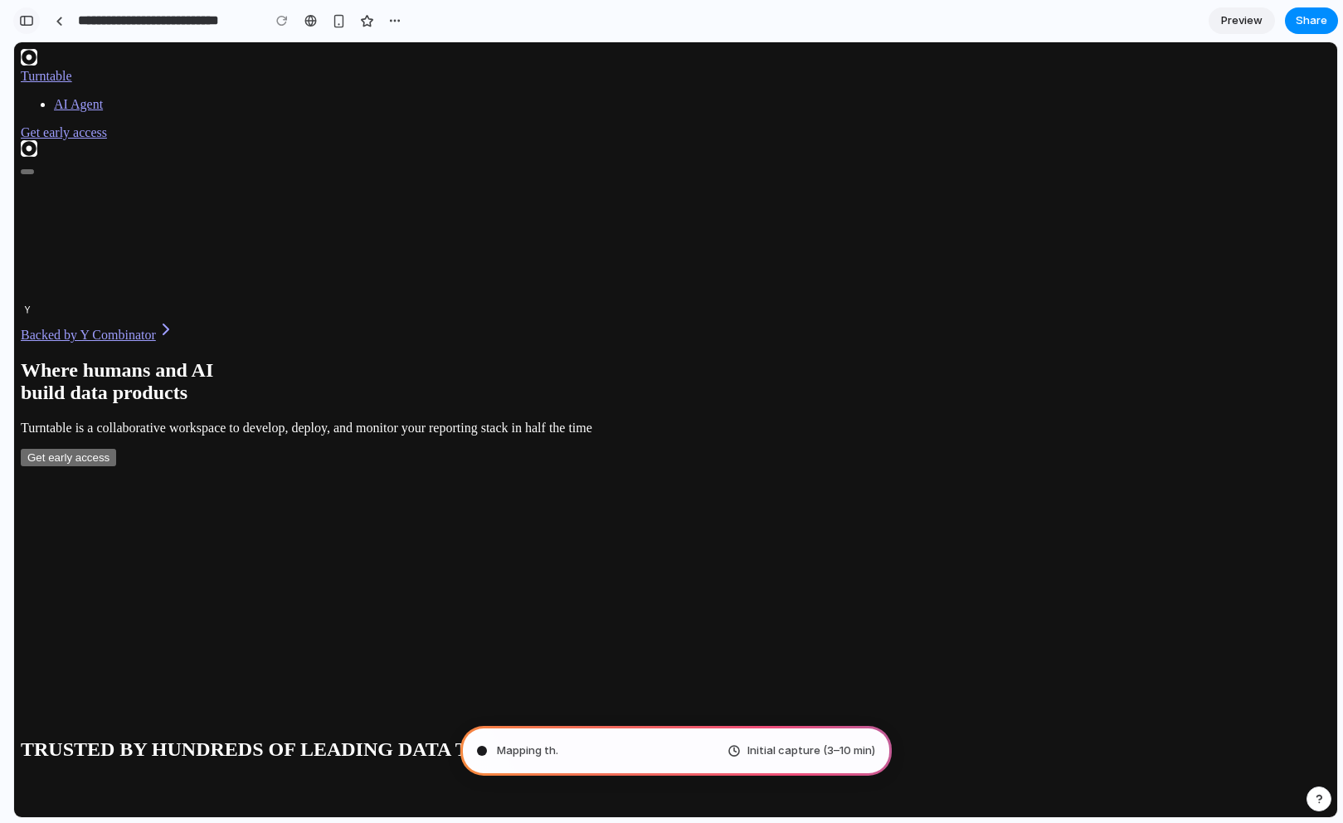
click at [31, 21] on div "button" at bounding box center [26, 21] width 15 height 12
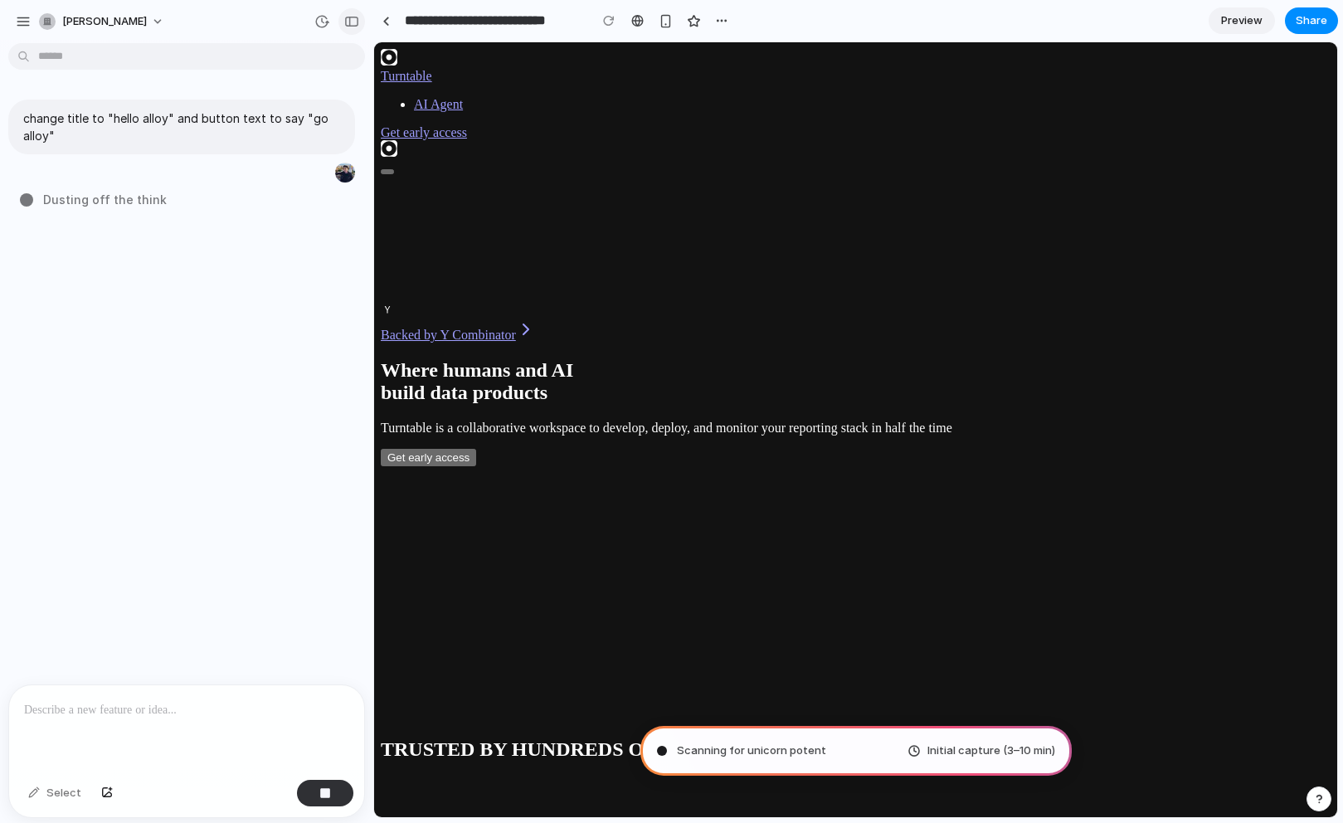
click at [352, 26] on div "button" at bounding box center [351, 22] width 15 height 12
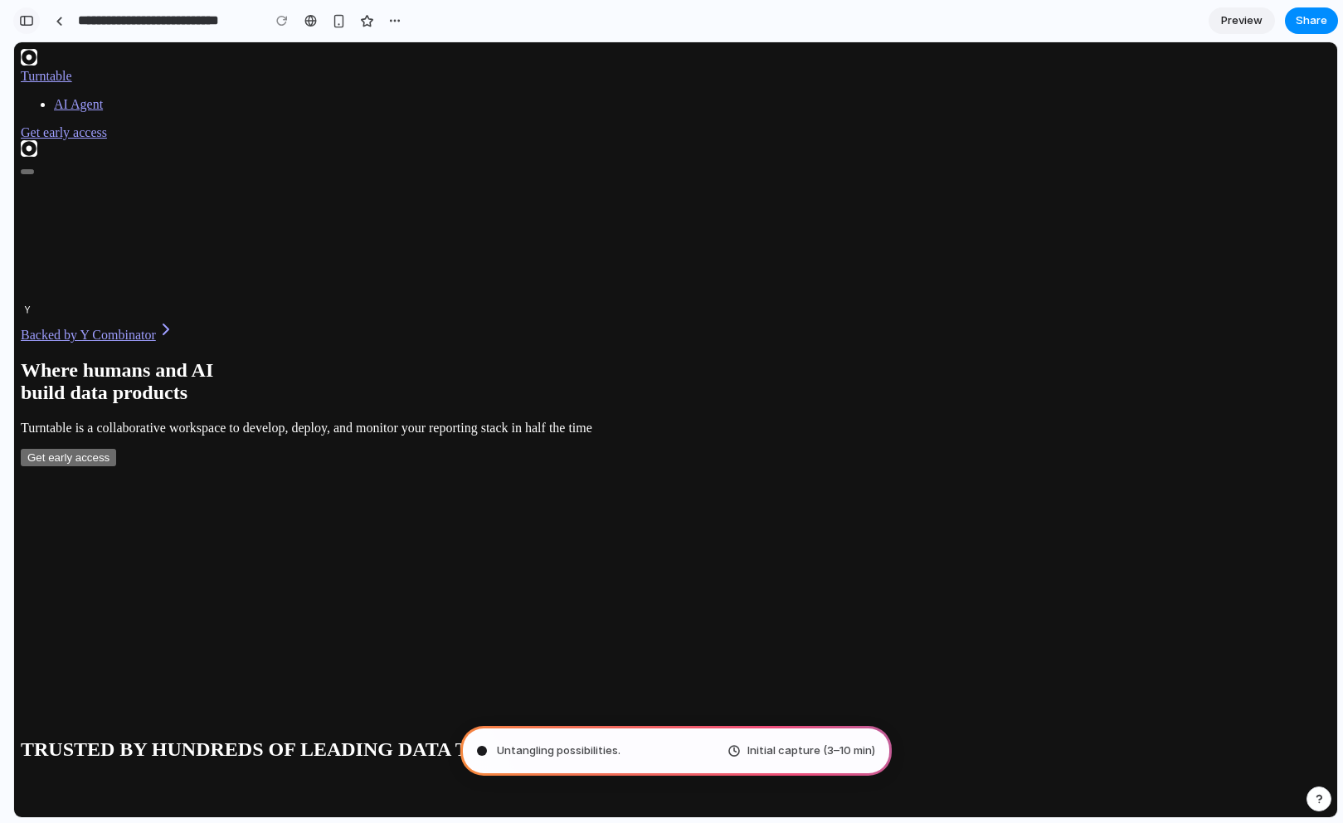
click at [22, 20] on div "button" at bounding box center [26, 21] width 15 height 12
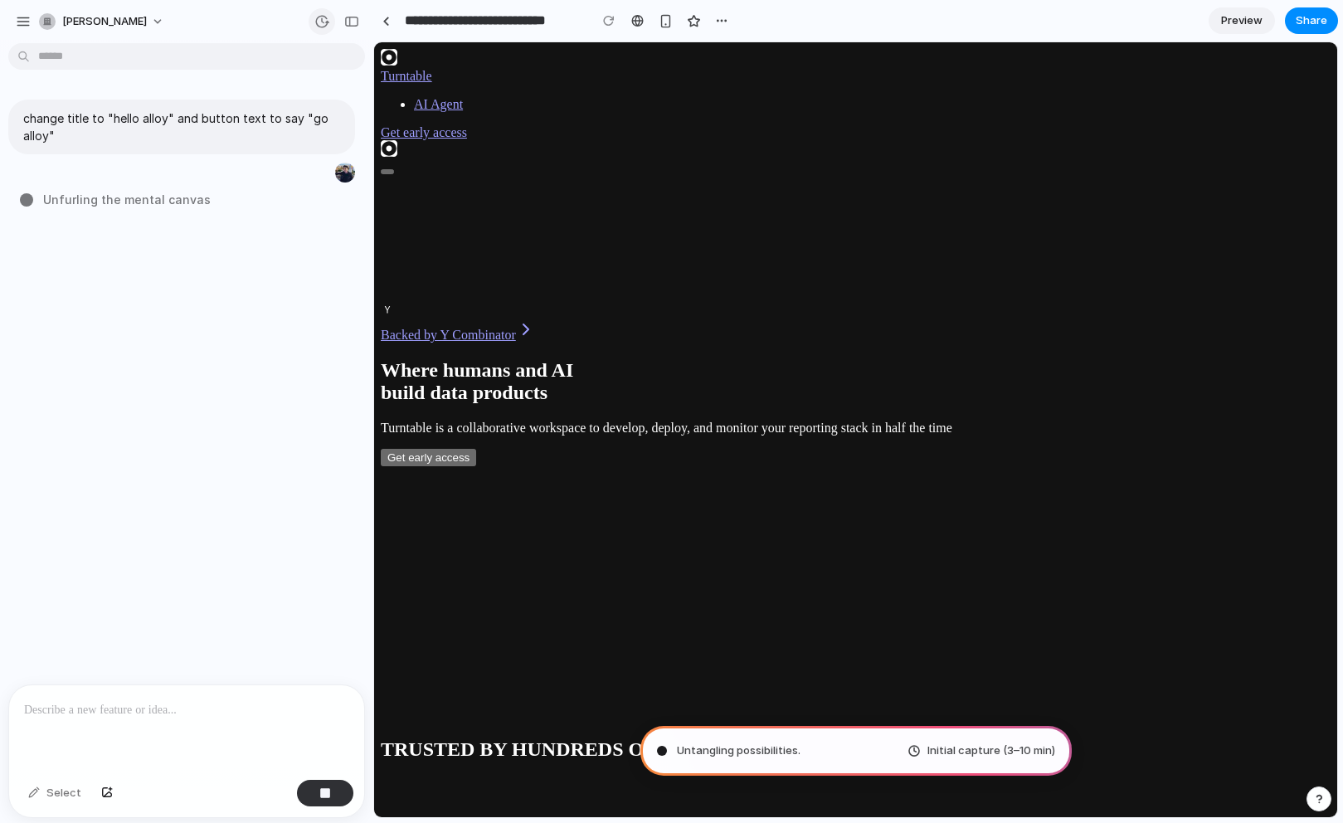
click at [326, 26] on div "button" at bounding box center [321, 21] width 15 height 15
click at [326, 26] on div "No version history yet" at bounding box center [671, 411] width 1343 height 823
click at [863, 752] on div "Reading [PERSON_NAME]'s Newsletter Initial capture (3–10 min)" at bounding box center [855, 751] width 431 height 50
click at [933, 752] on span "Initial capture (3–10 min)" at bounding box center [992, 751] width 128 height 17
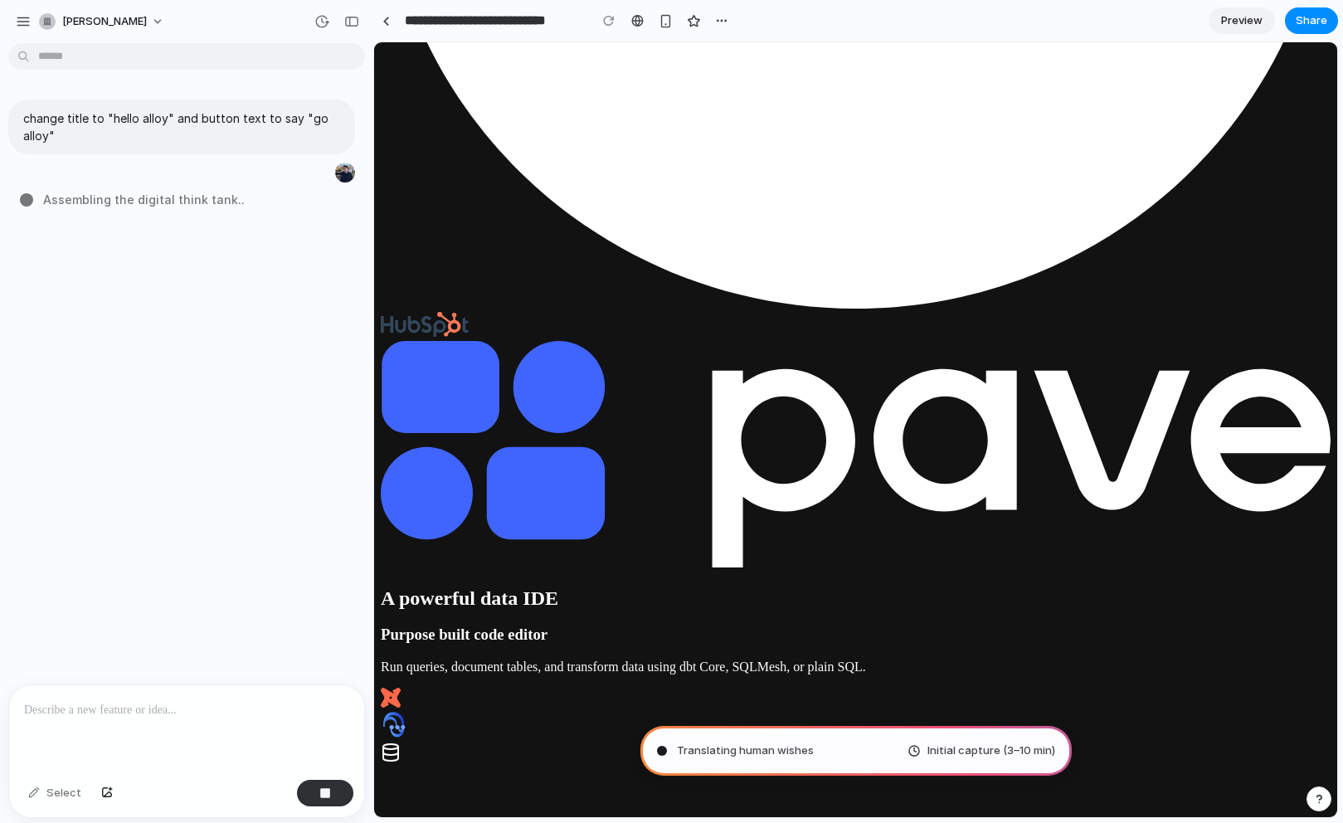
scroll to position [3467, 0]
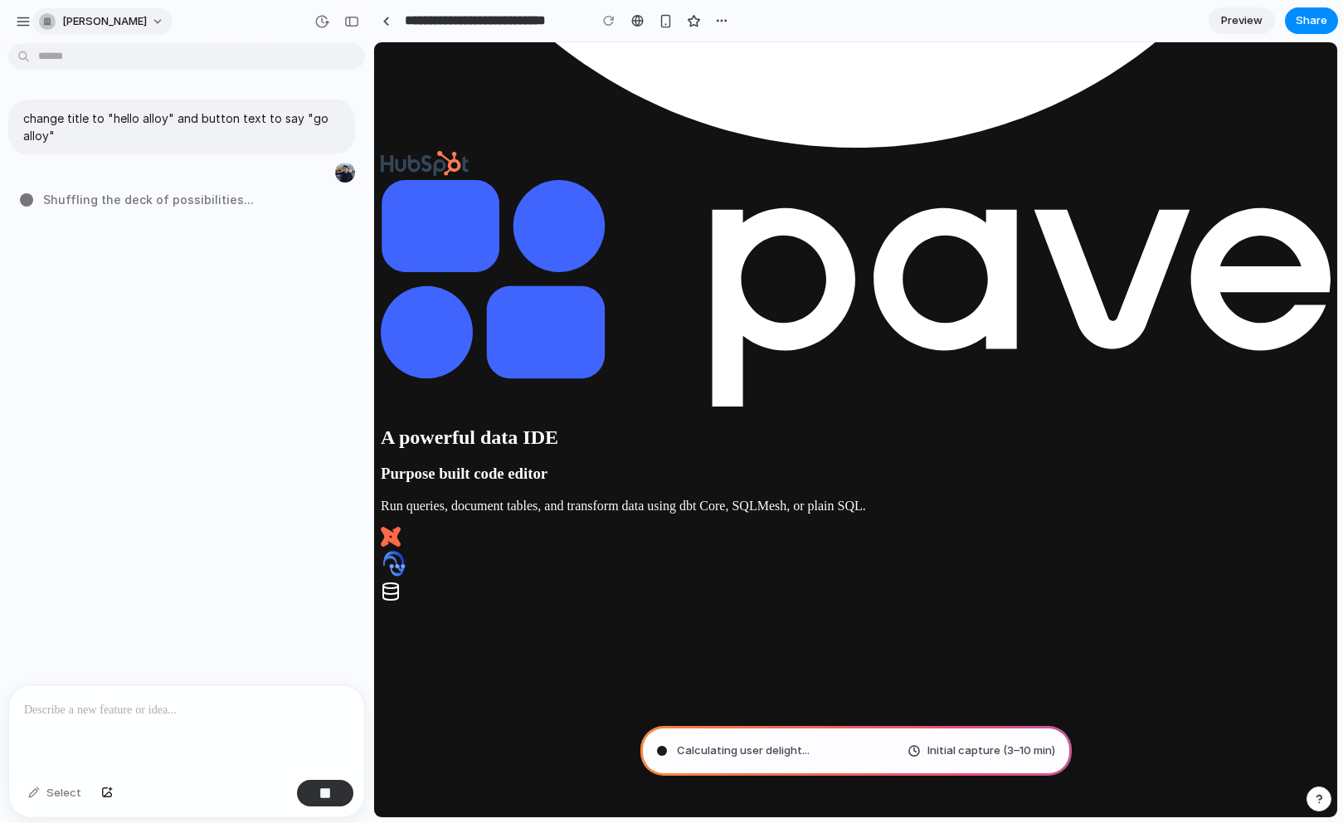
click at [43, 15] on div "button" at bounding box center [47, 21] width 17 height 17
click at [89, 95] on li "Invite members" at bounding box center [105, 85] width 138 height 27
click at [1322, 796] on div "button" at bounding box center [1319, 799] width 12 height 12
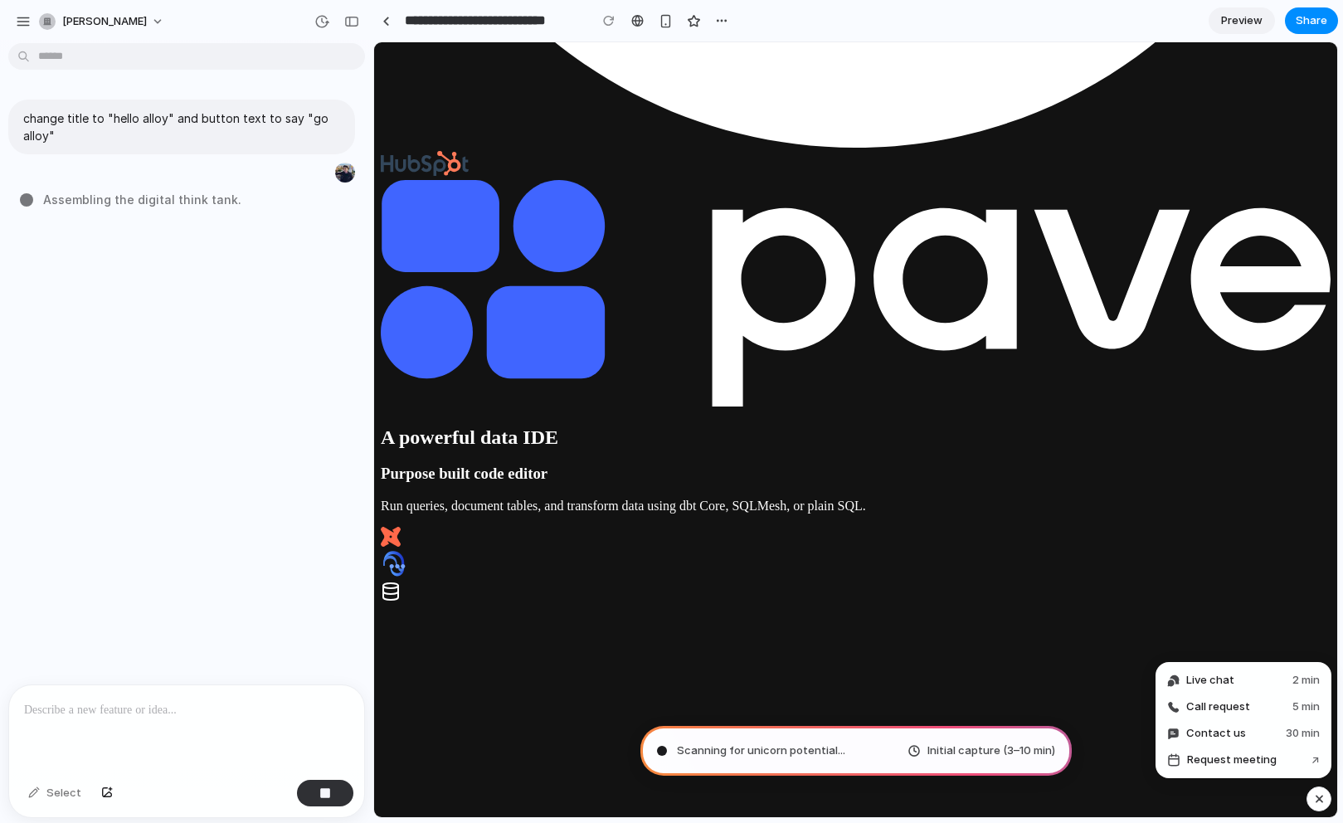
click at [1322, 796] on div "button" at bounding box center [1319, 799] width 14 height 20
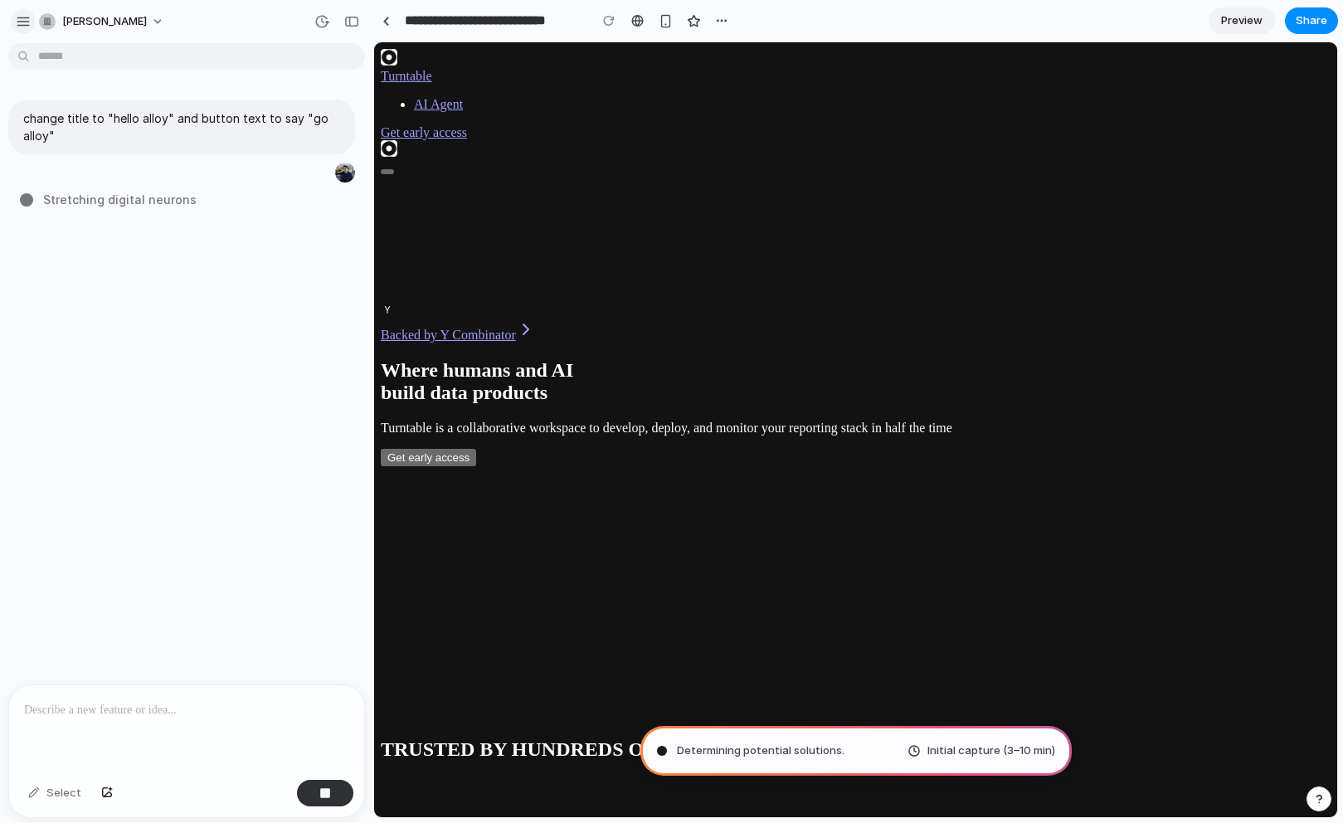
click at [20, 16] on div "button" at bounding box center [23, 21] width 15 height 15
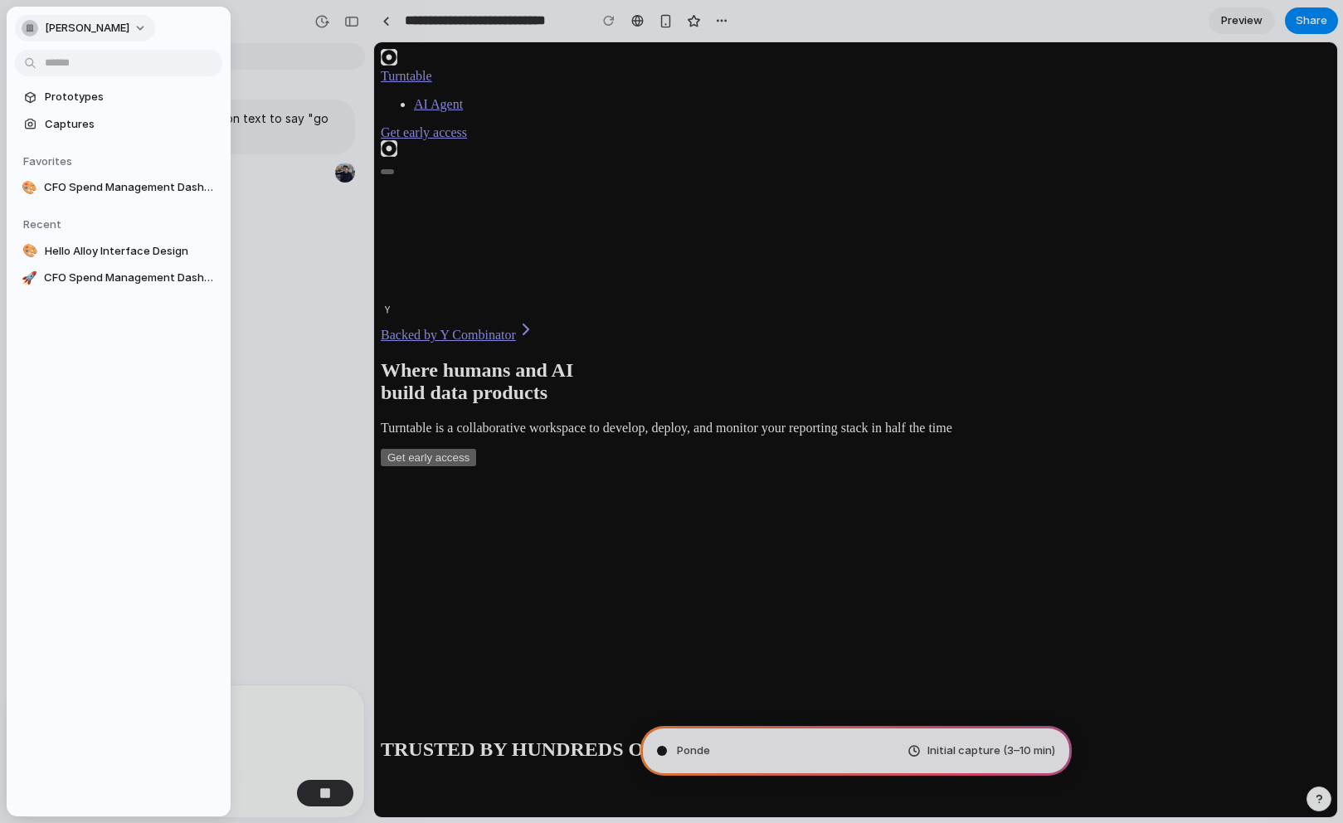
click at [91, 29] on span "[PERSON_NAME]" at bounding box center [87, 28] width 85 height 17
click at [91, 29] on div "Settings Invite members Change theme Sign out" at bounding box center [671, 411] width 1343 height 823
click at [114, 62] on html "**********" at bounding box center [671, 411] width 1343 height 823
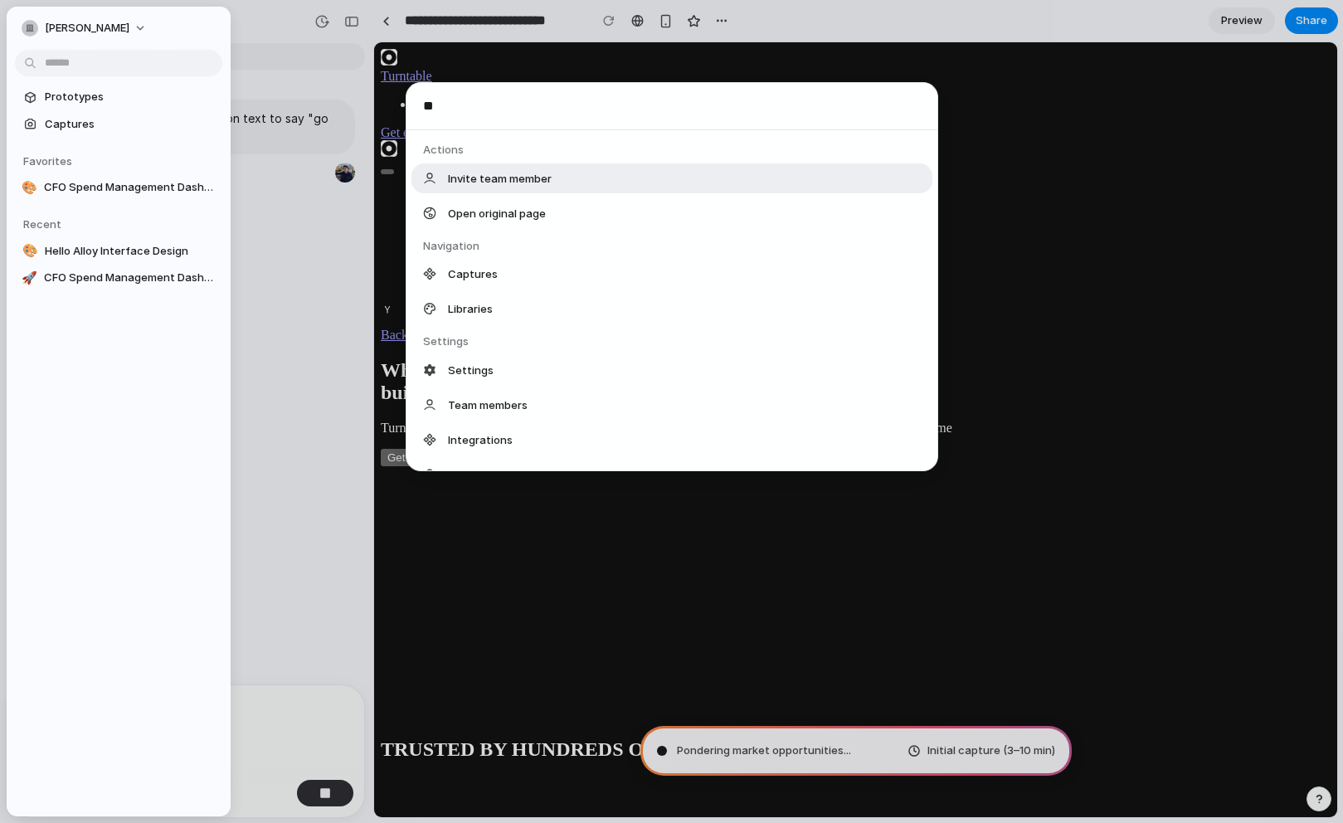
type input "***"
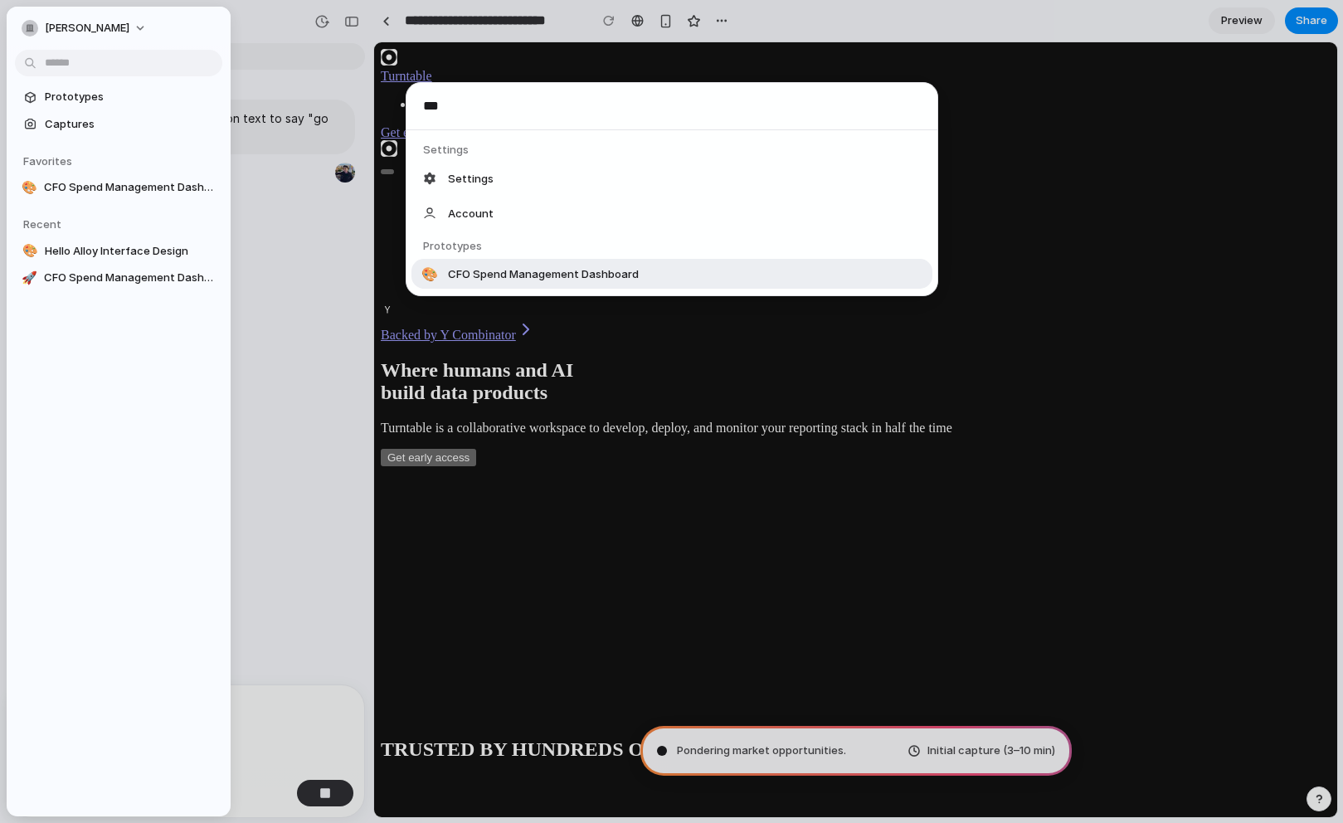
click at [551, 319] on div "*** Actions Navigation Settings Settings Account Theme Prototypes 🎨 CFO Spend M…" at bounding box center [671, 411] width 1343 height 823
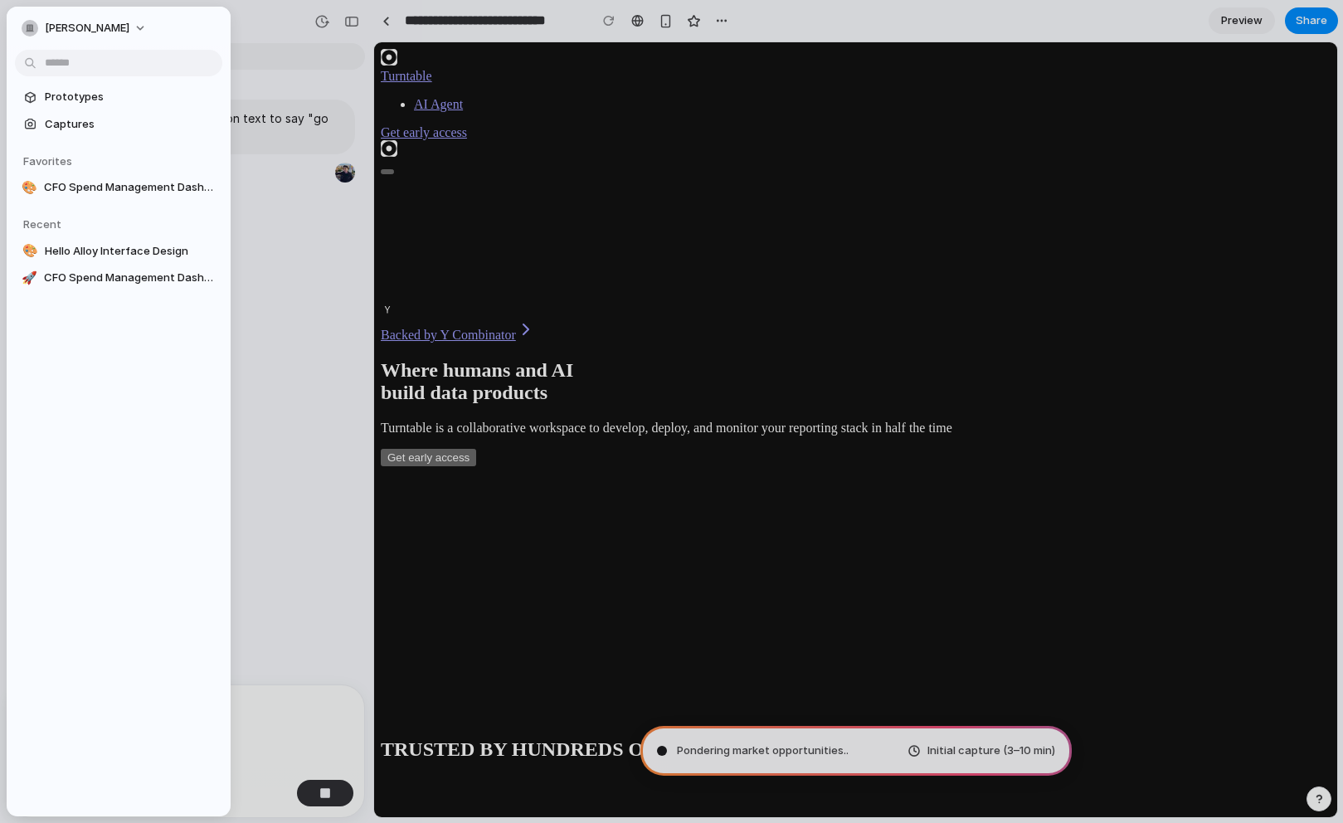
click at [533, 141] on div at bounding box center [671, 411] width 1343 height 823
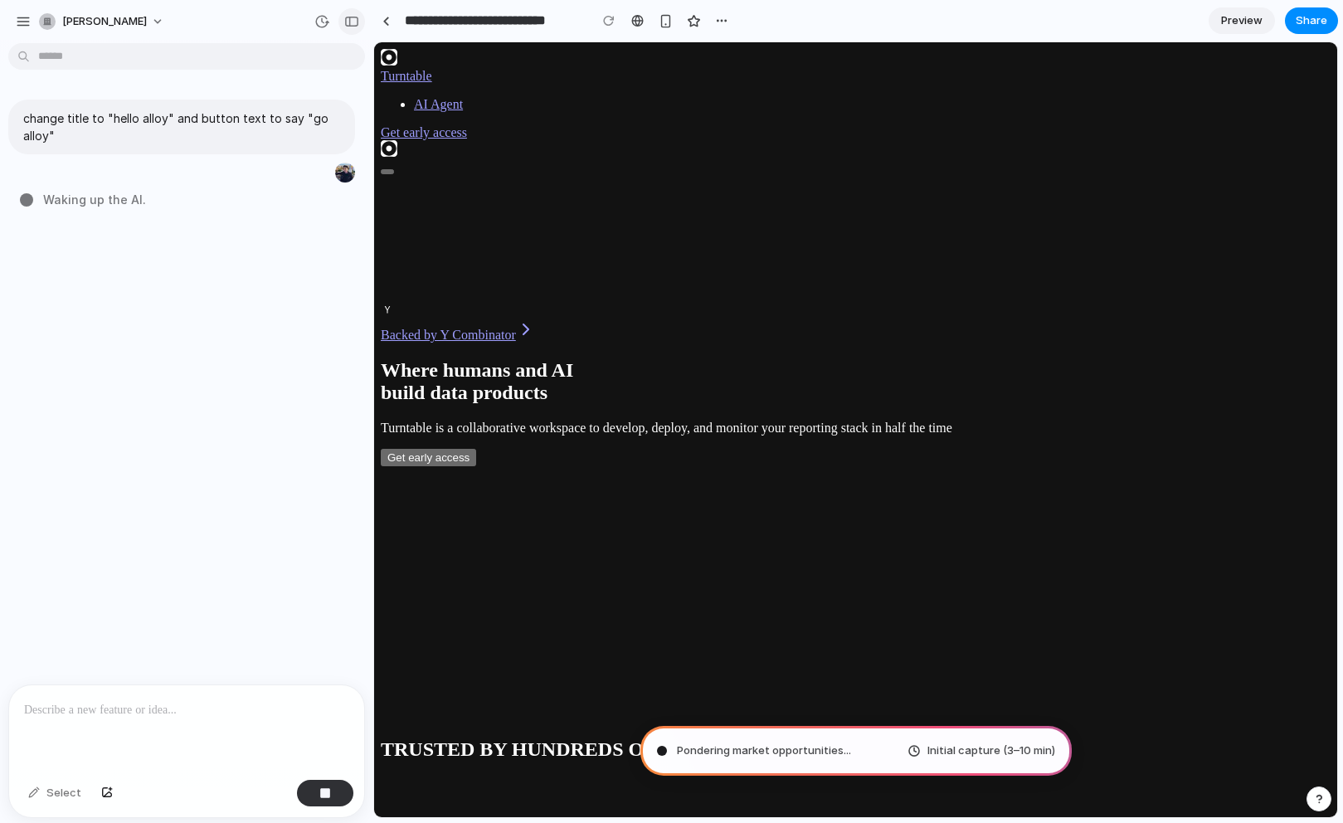
click at [339, 22] on button "button" at bounding box center [351, 21] width 27 height 27
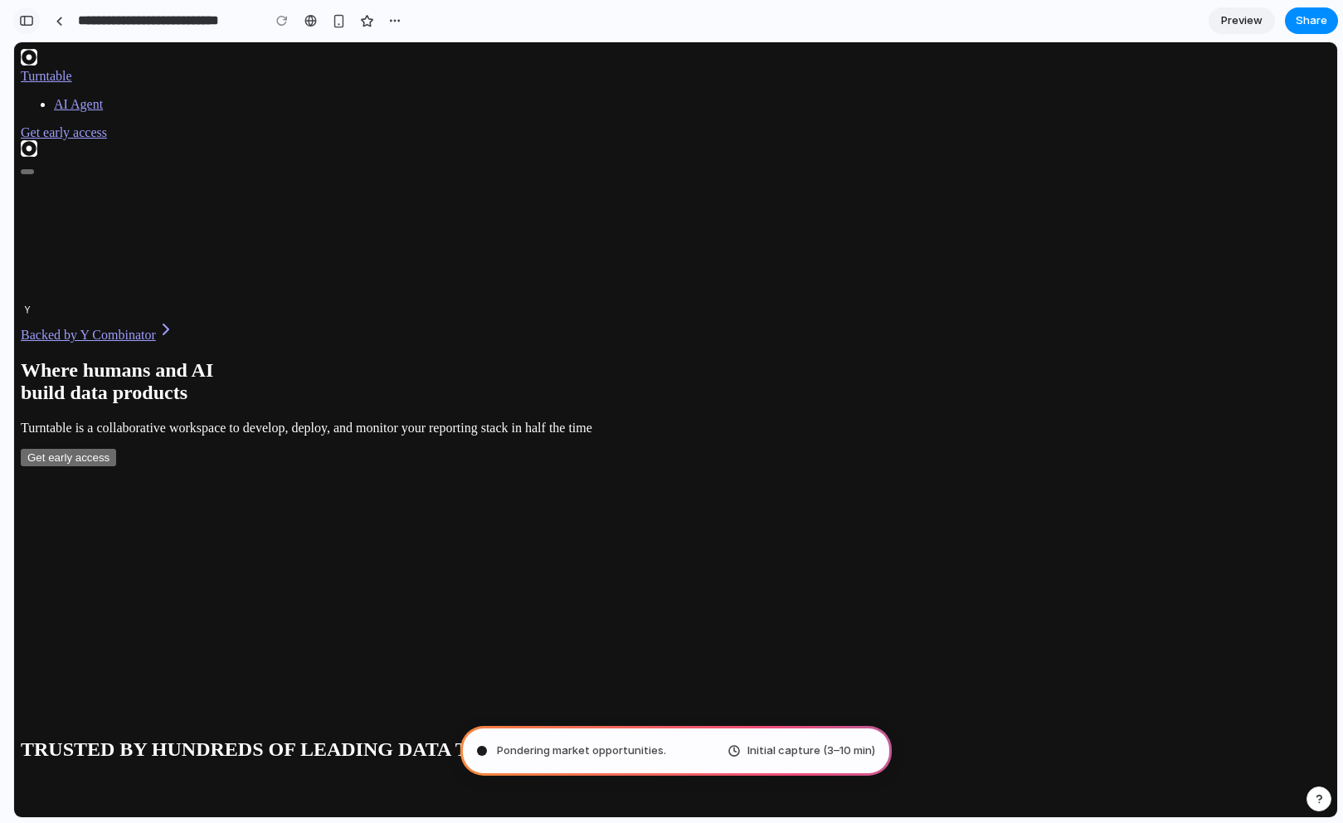
click at [27, 22] on div "button" at bounding box center [26, 21] width 15 height 12
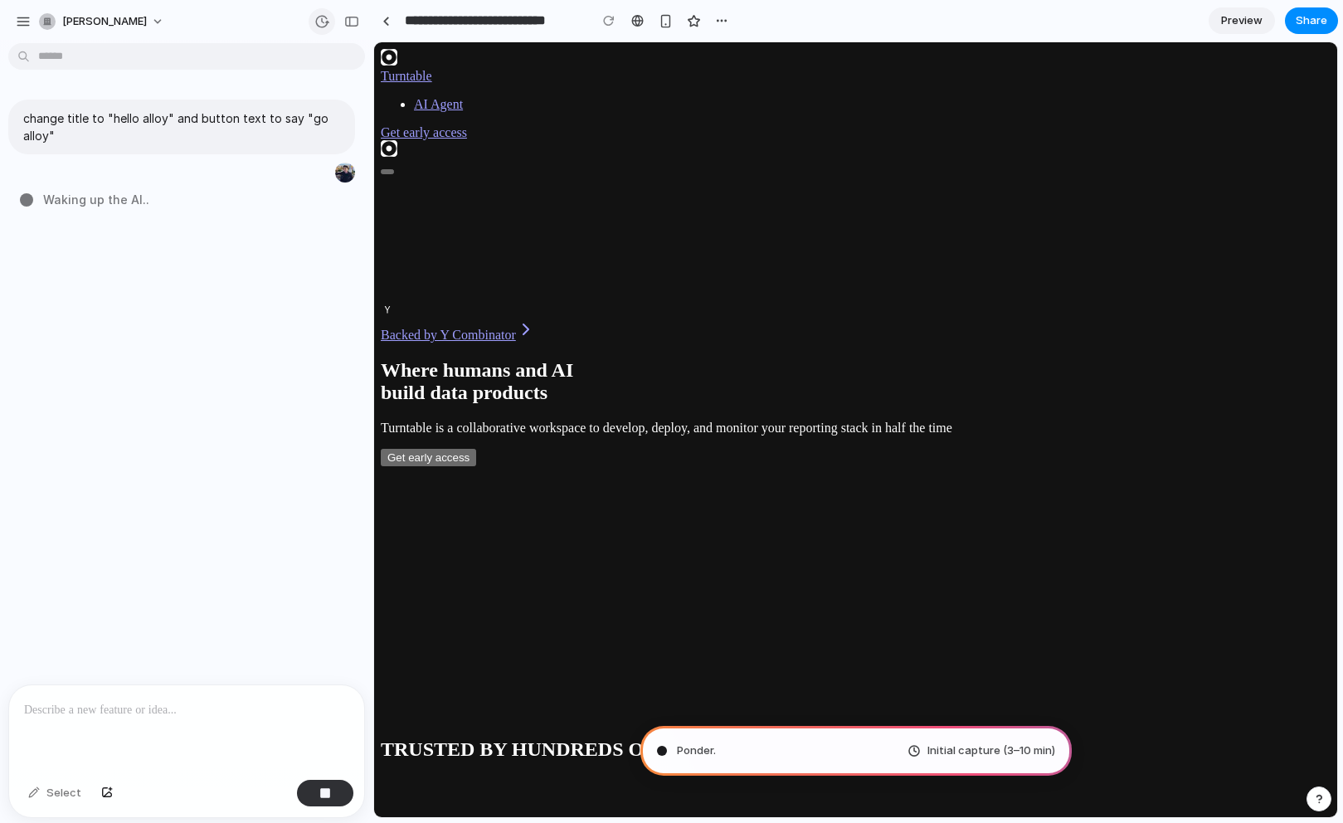
click at [402, 21] on input "**********" at bounding box center [493, 21] width 182 height 30
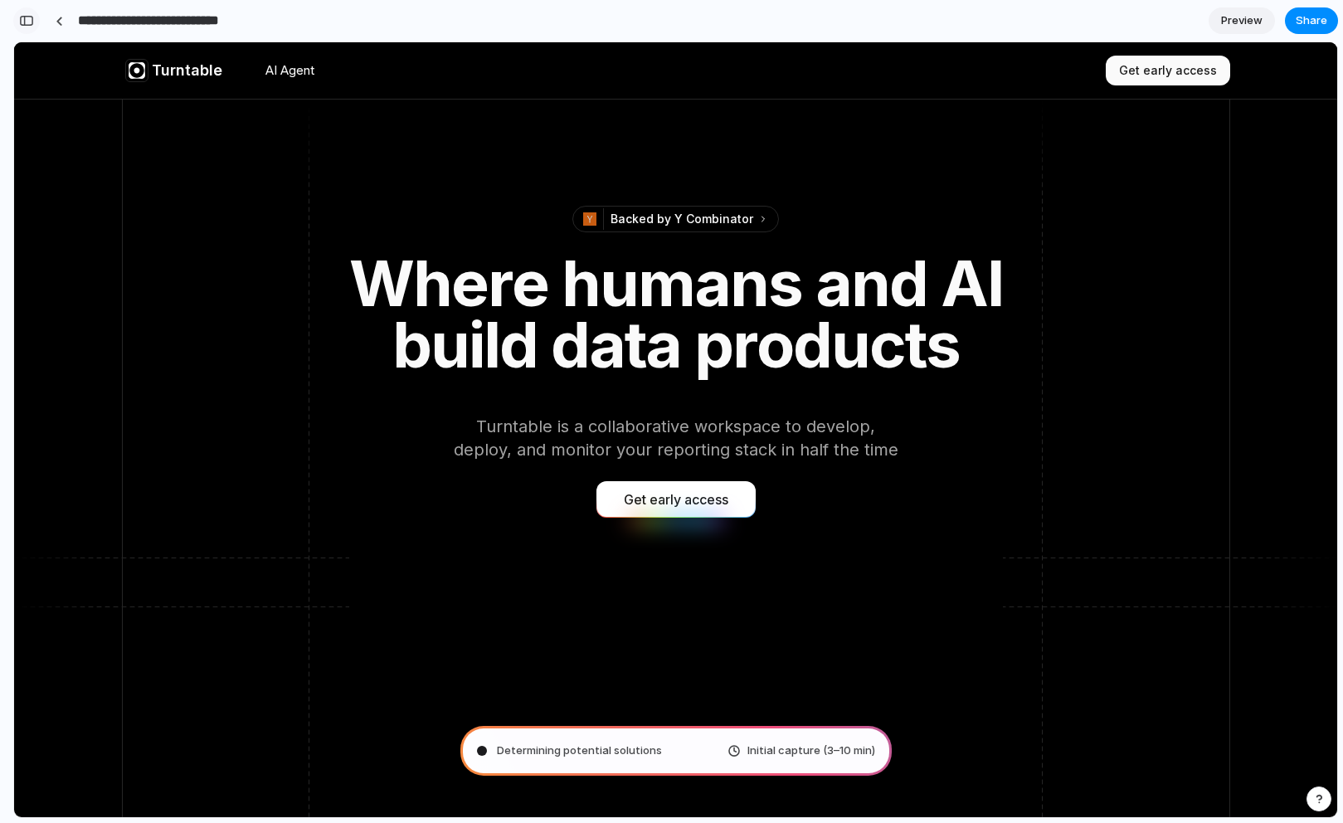
click at [29, 22] on div "button" at bounding box center [26, 21] width 15 height 12
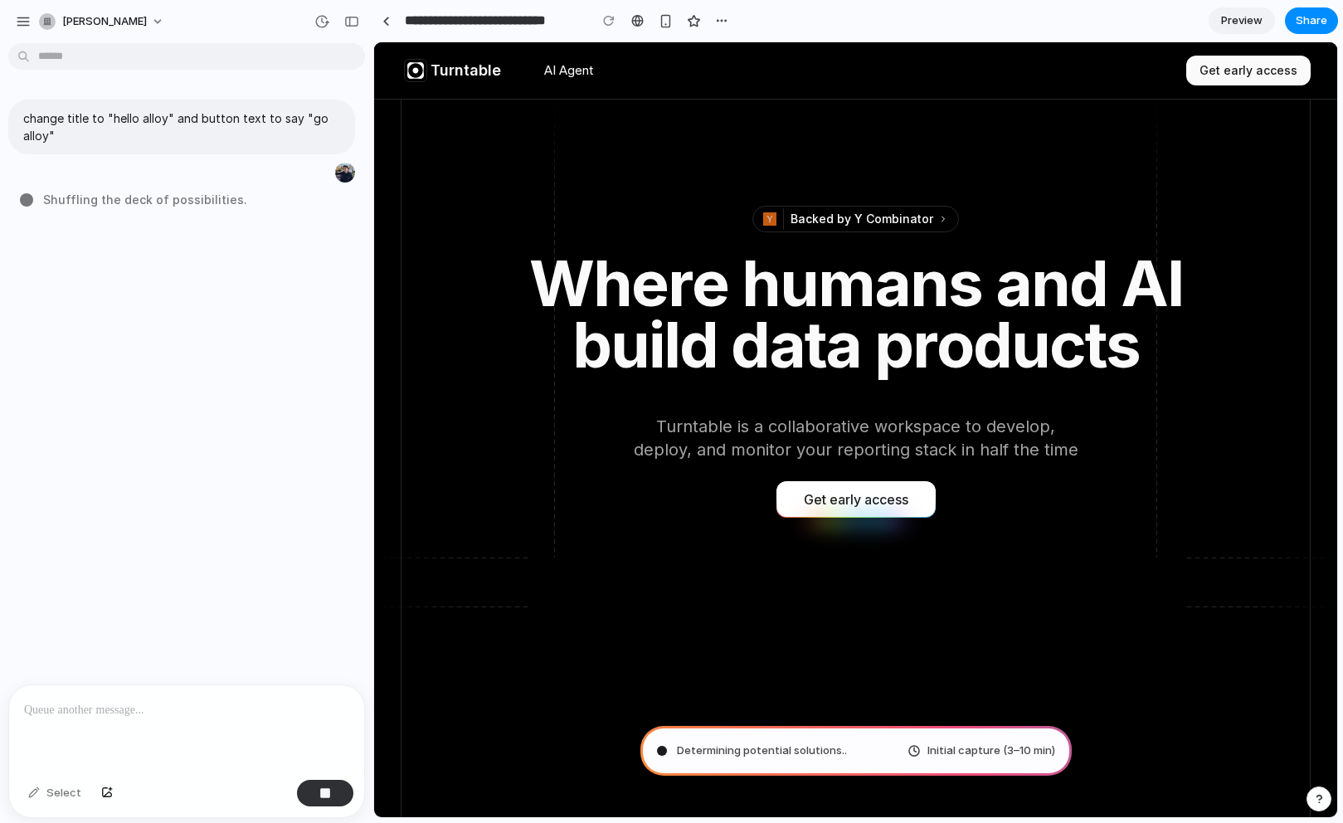
click at [334, 30] on div at bounding box center [322, 21] width 27 height 27
click at [352, 21] on div "button" at bounding box center [351, 22] width 15 height 12
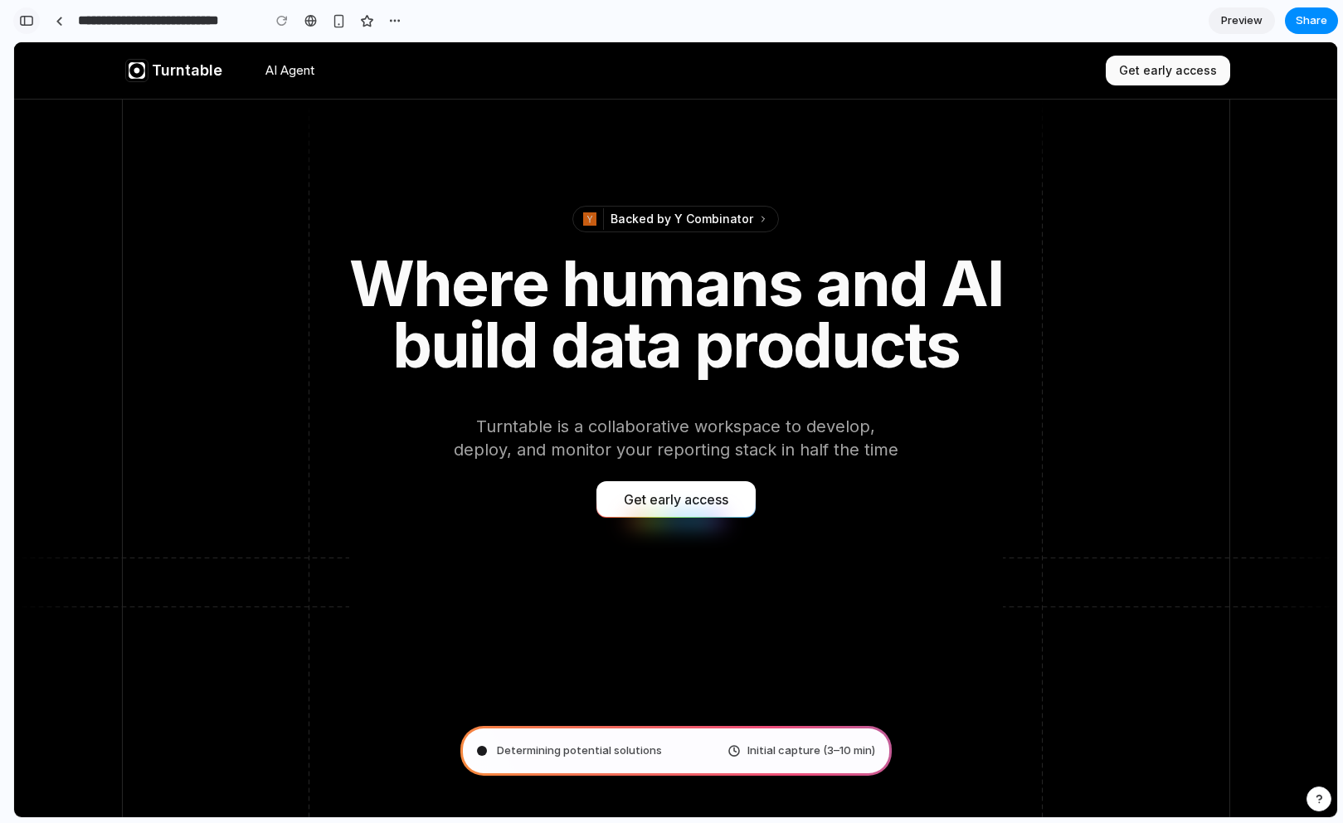
click at [24, 9] on button "button" at bounding box center [26, 20] width 27 height 27
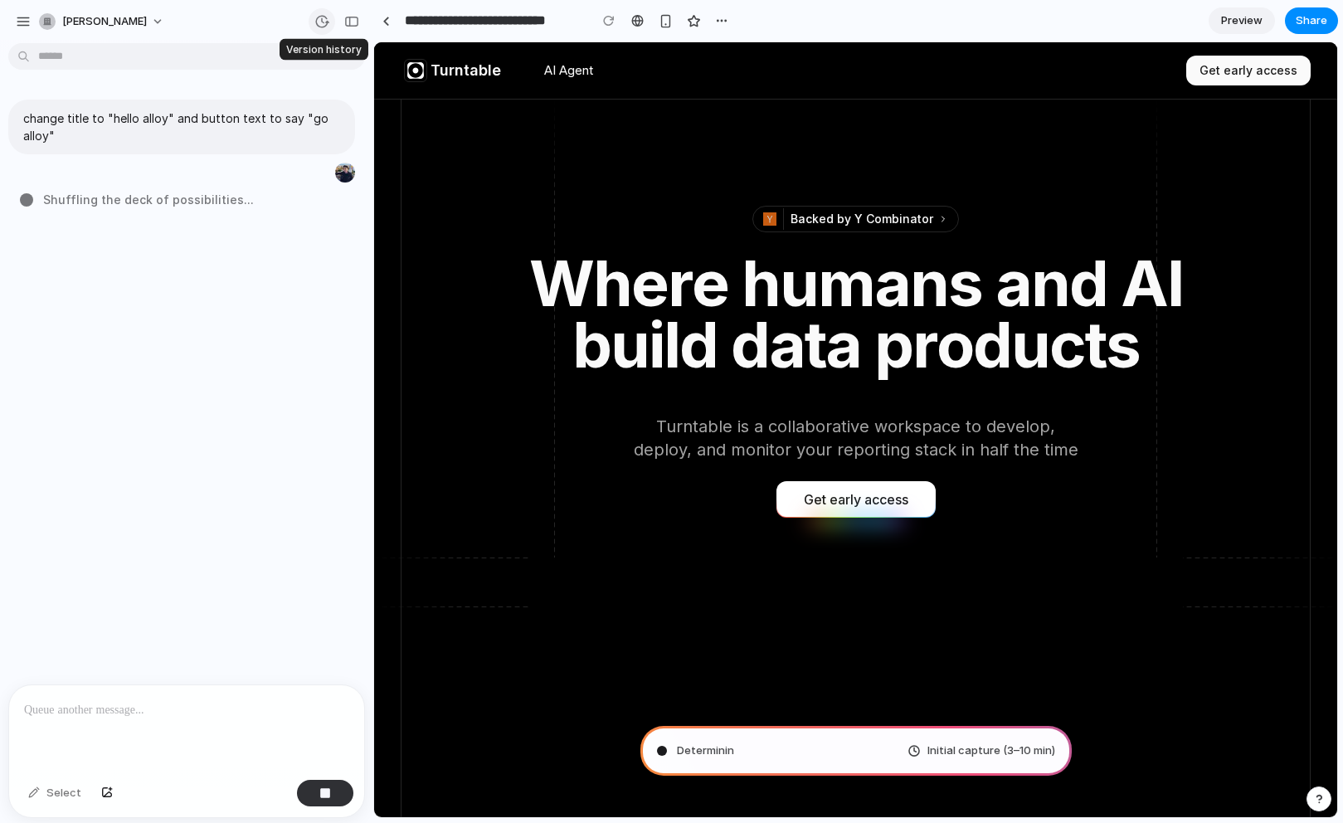
click at [322, 29] on button "button" at bounding box center [322, 21] width 27 height 27
click at [234, 86] on span "Current" at bounding box center [214, 83] width 181 height 15
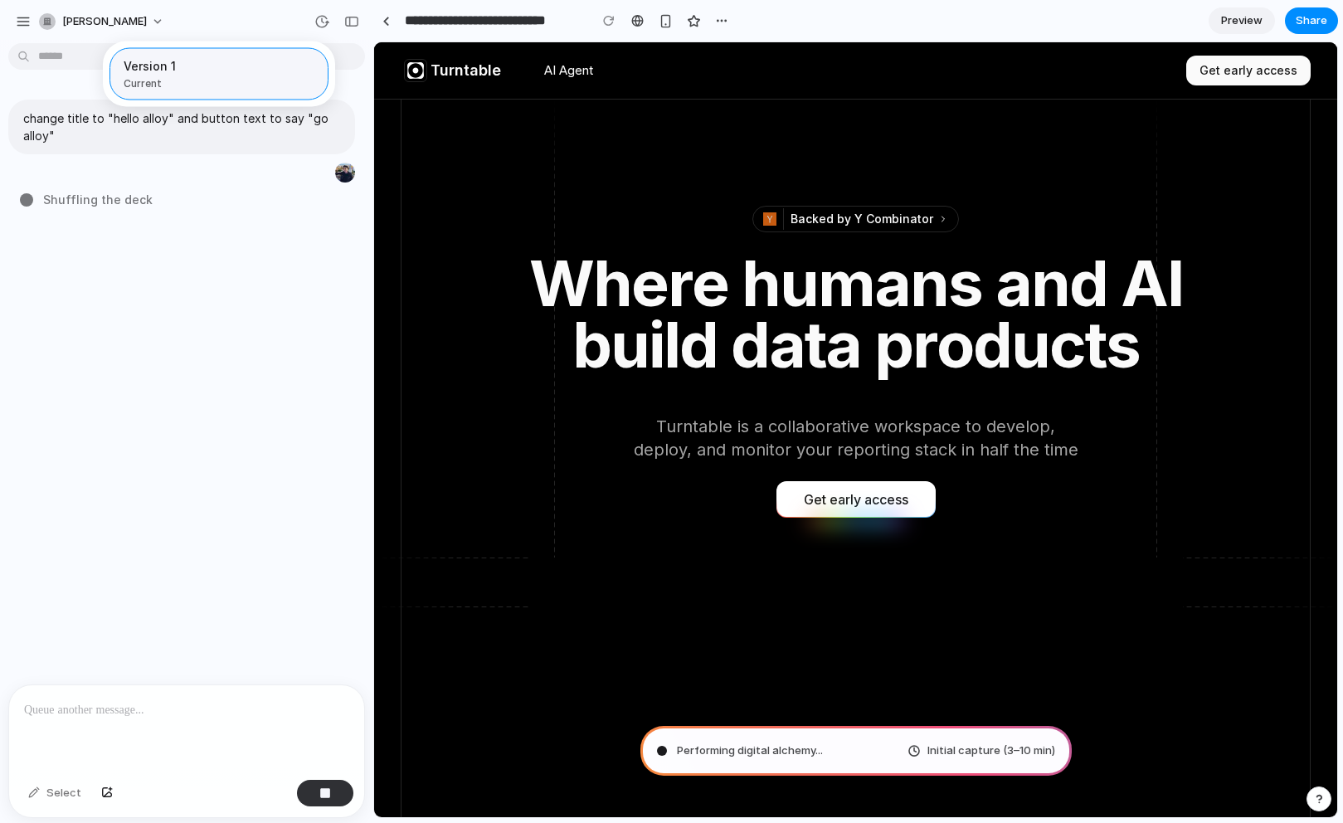
click at [256, 61] on span "Version 1" at bounding box center [214, 65] width 181 height 17
click at [232, 182] on div "Version 1 Current" at bounding box center [671, 411] width 1343 height 823
click at [16, 17] on div "button" at bounding box center [23, 21] width 15 height 15
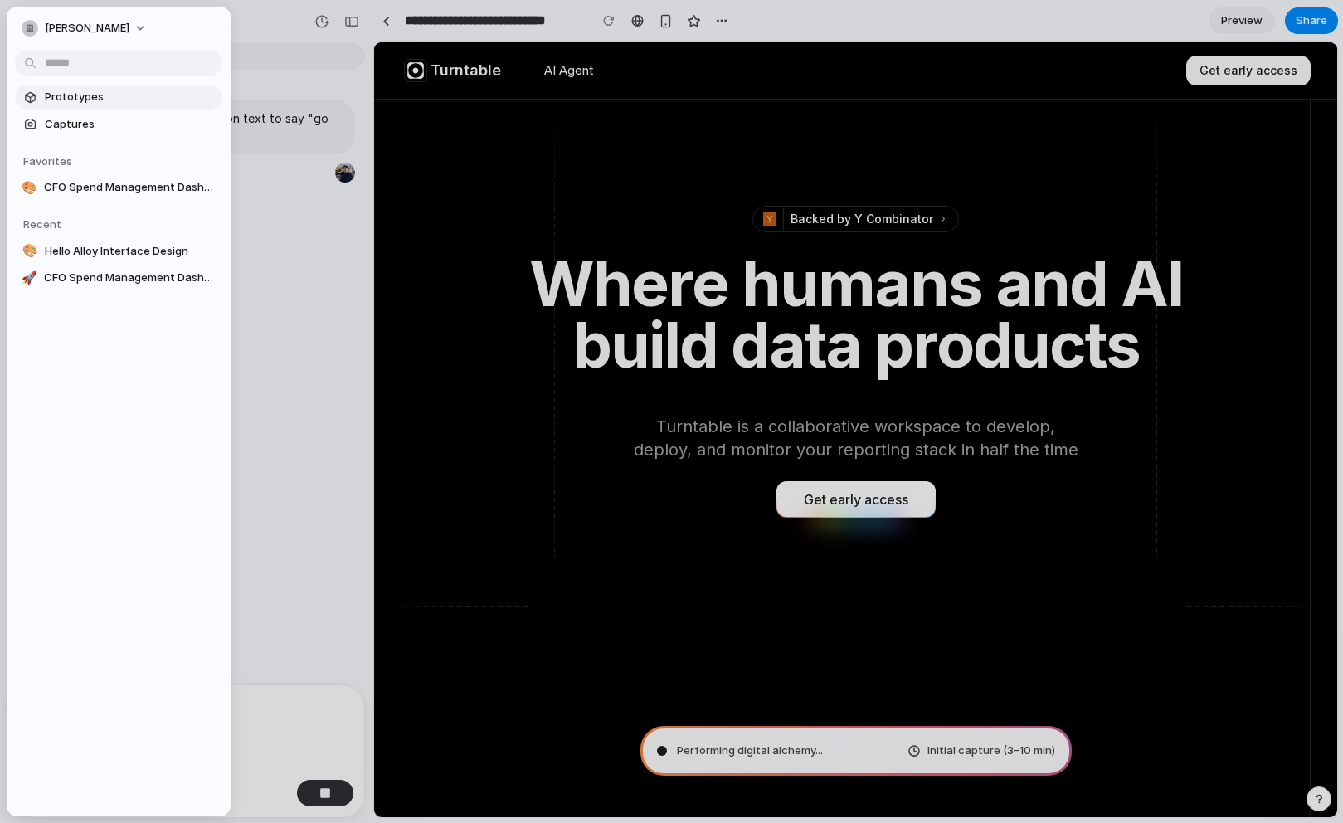
click at [82, 95] on span "Prototypes" at bounding box center [130, 97] width 171 height 17
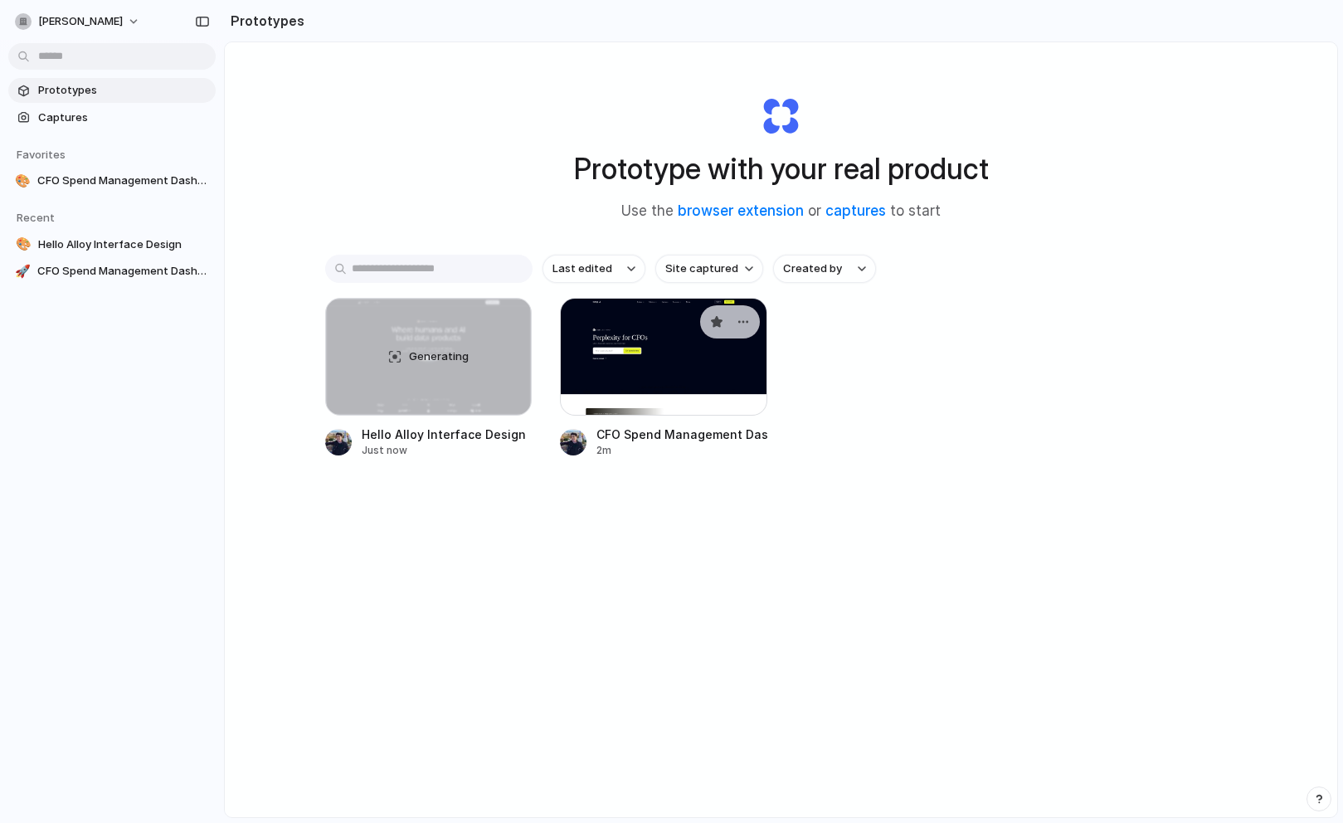
click at [580, 355] on div at bounding box center [663, 357] width 207 height 118
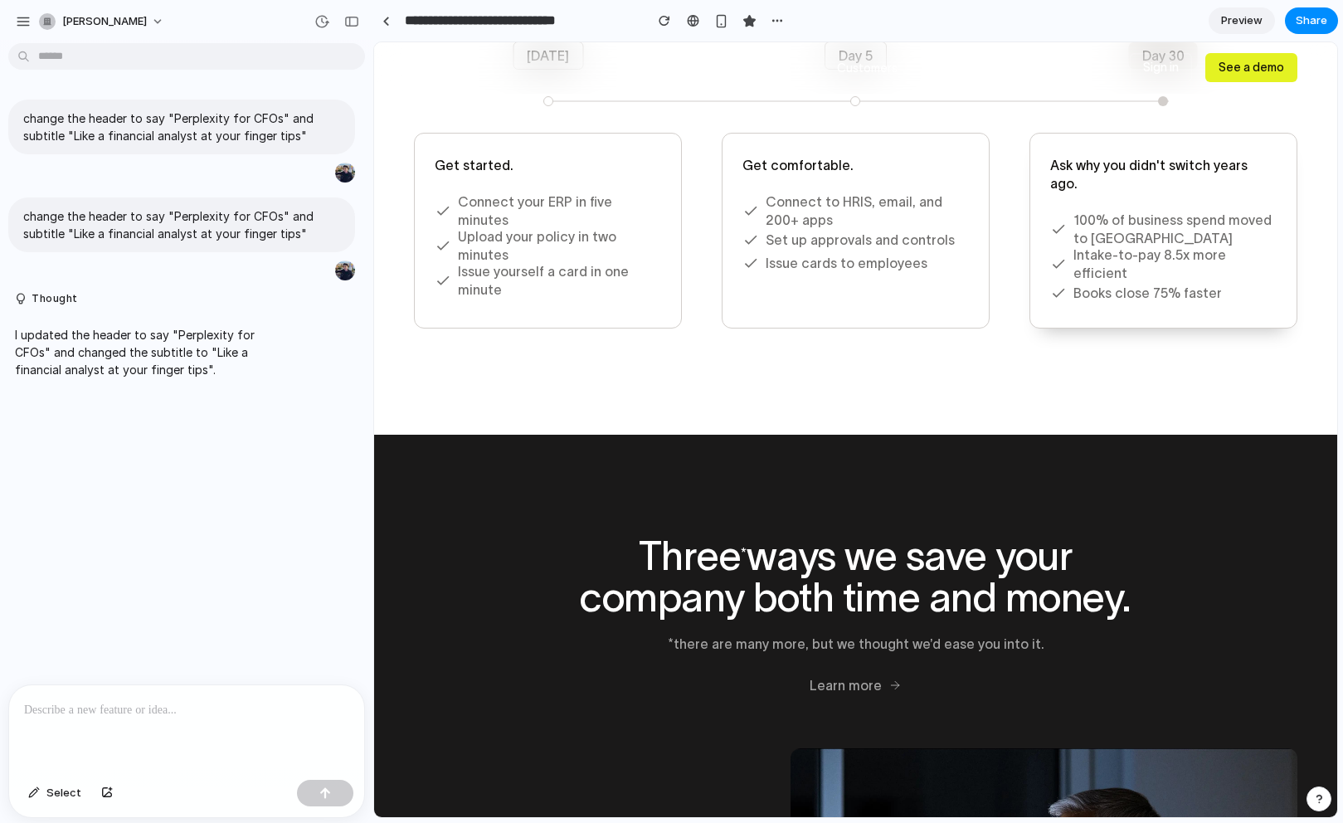
scroll to position [2528, 0]
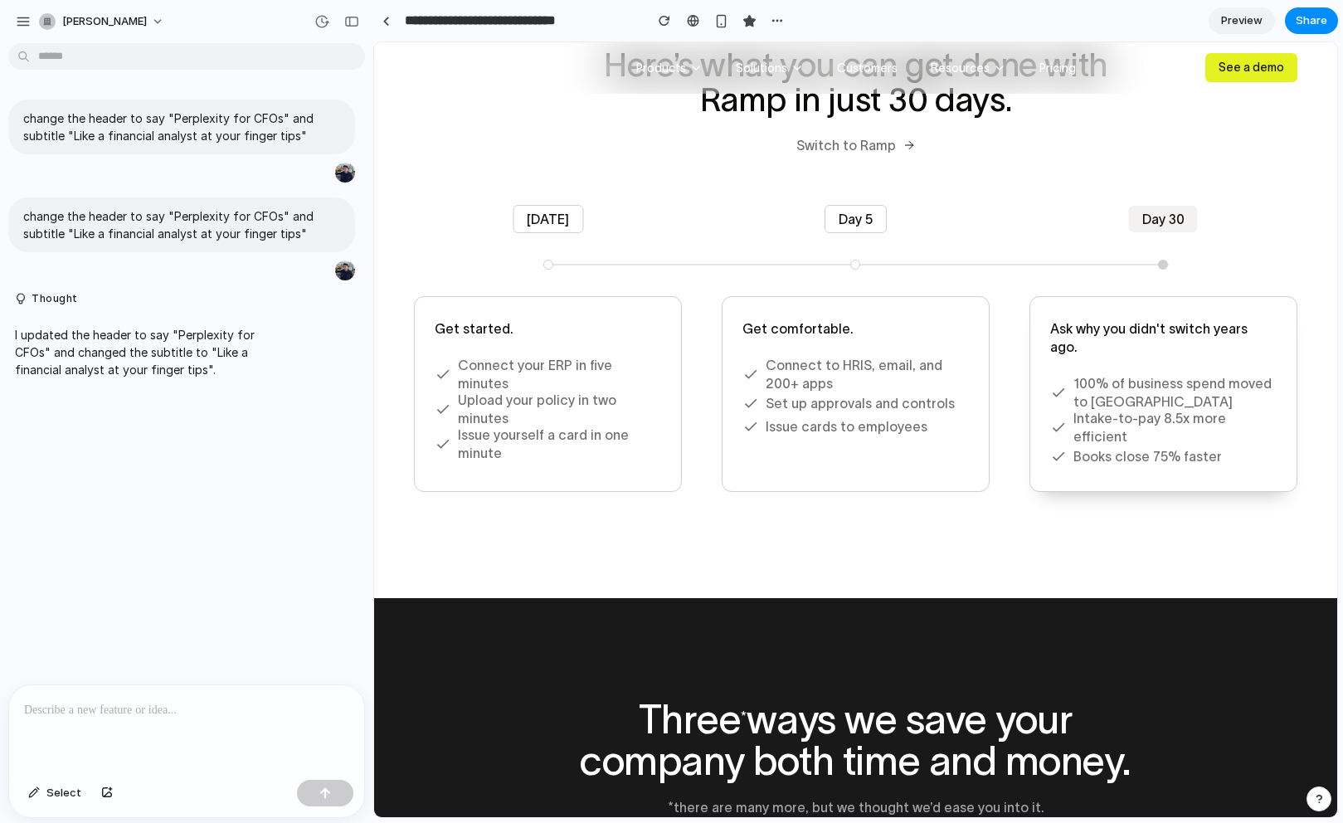
click at [224, 741] on div at bounding box center [186, 729] width 355 height 88
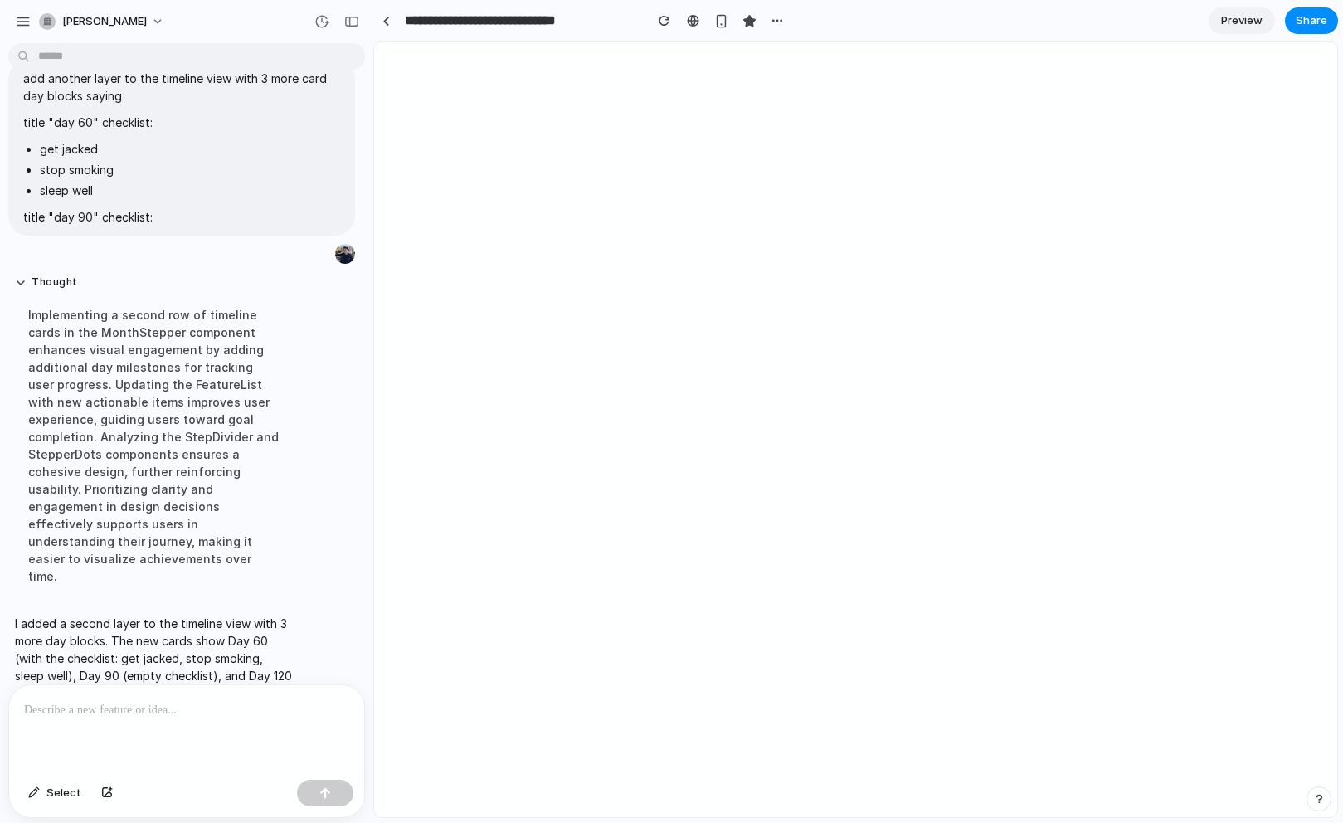
scroll to position [0, 0]
